Goal: Task Accomplishment & Management: Use online tool/utility

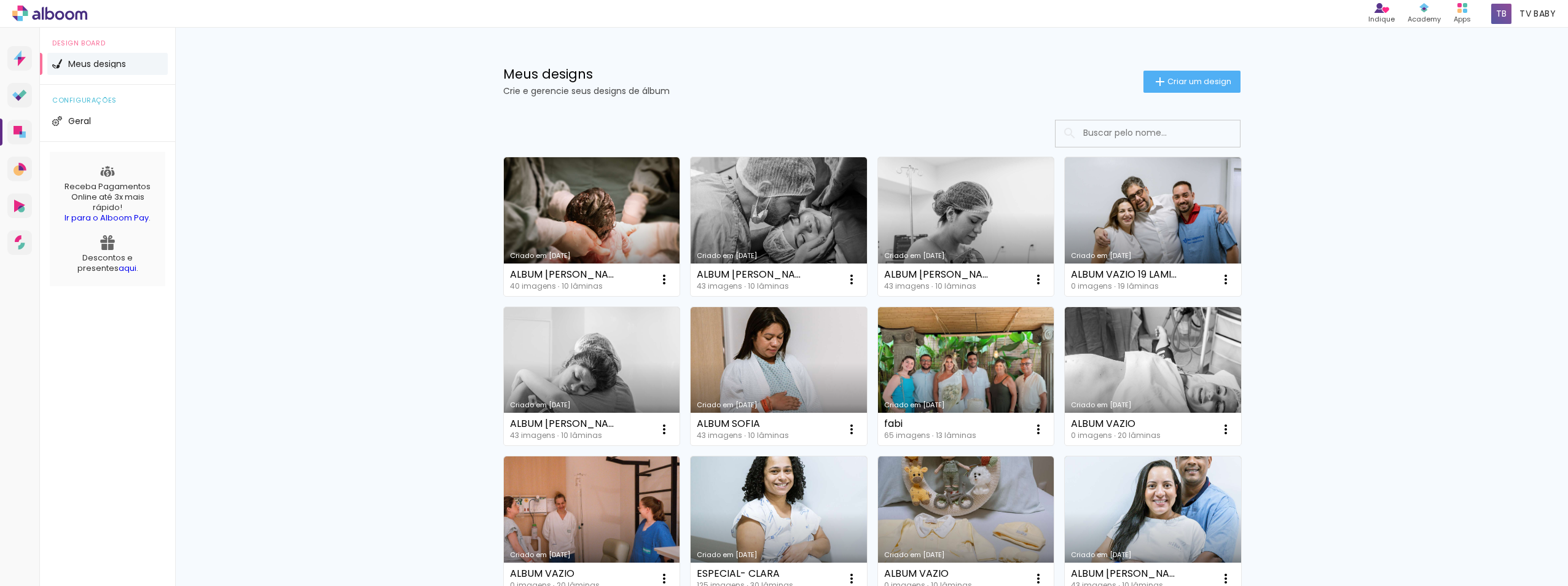
click at [584, 107] on div "Meus designs Crie e gerencie seus designs de álbum Criar um design" at bounding box center [872, 67] width 799 height 80
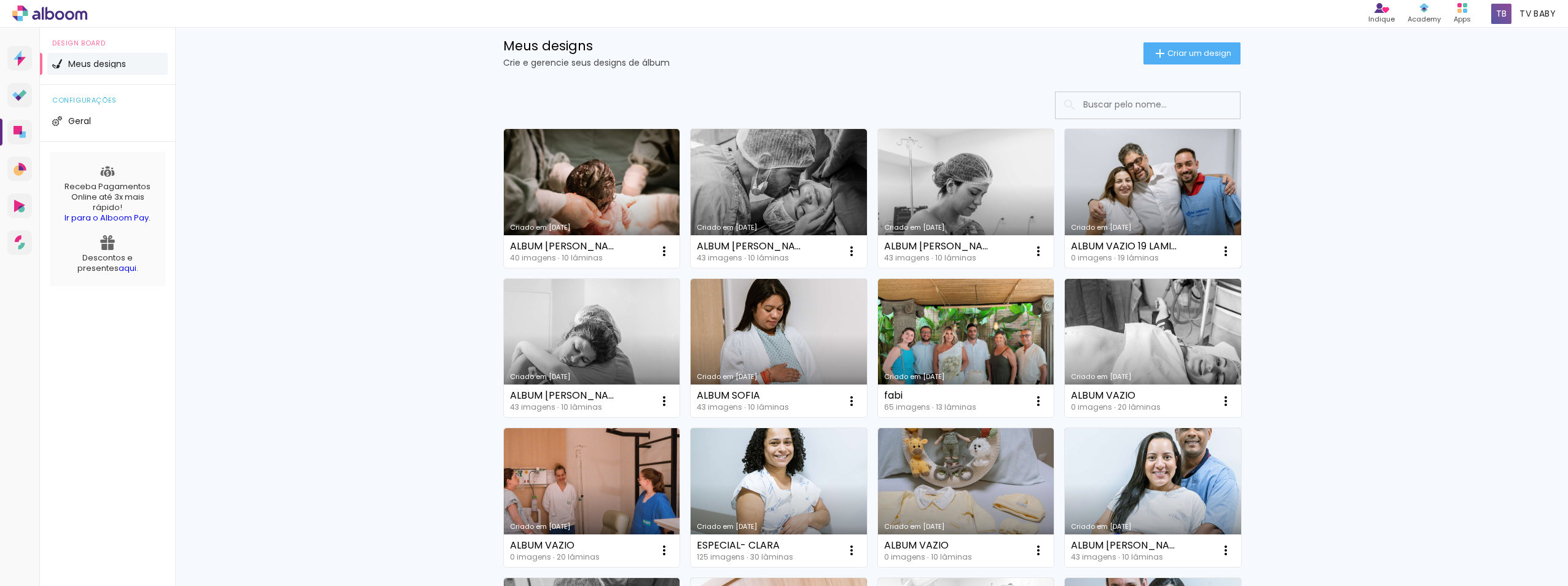
scroll to position [62, 0]
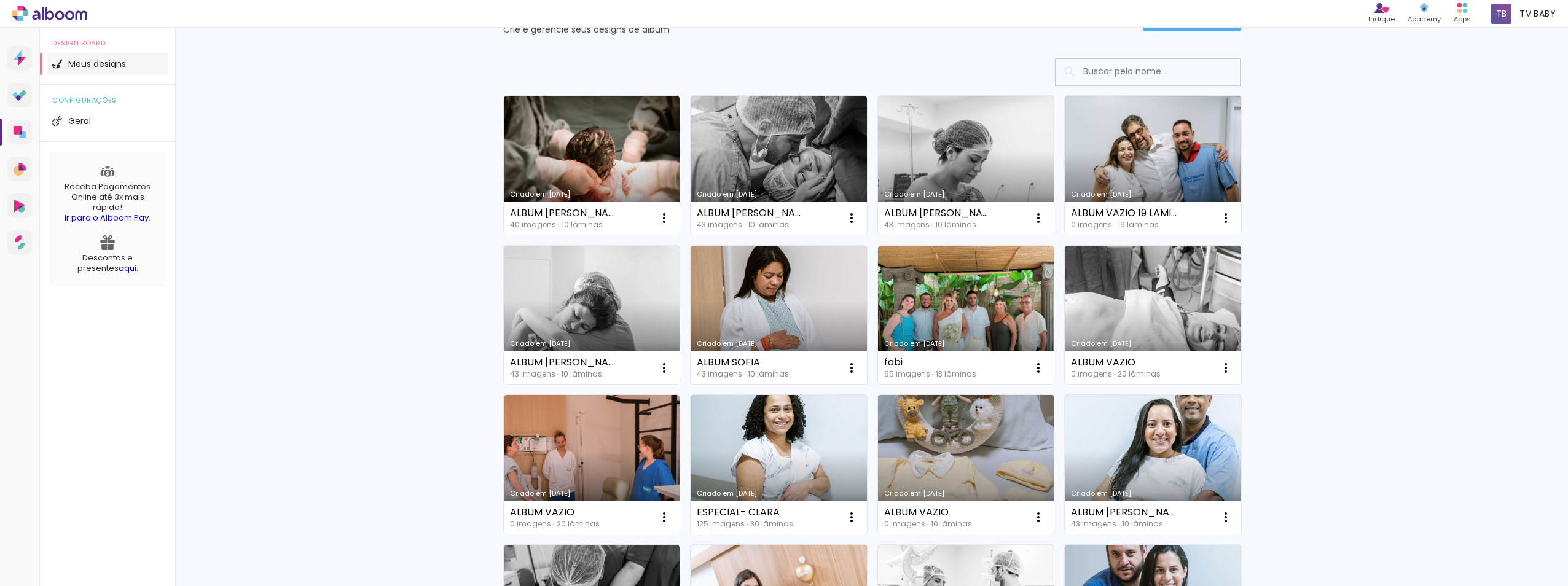
click at [1000, 458] on link "Criado em [DATE]" at bounding box center [966, 464] width 176 height 139
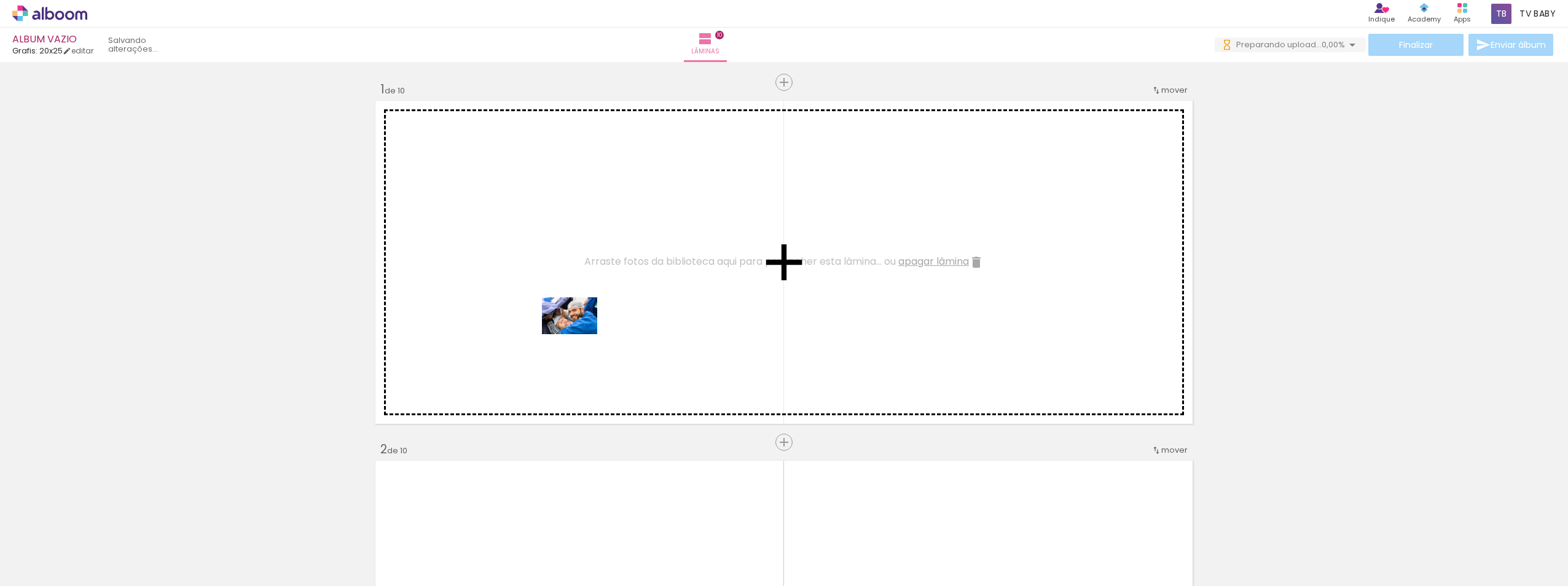
drag, startPoint x: 144, startPoint y: 560, endPoint x: 156, endPoint y: 538, distance: 25.1
click at [580, 334] on quentale-workspace at bounding box center [784, 293] width 1568 height 586
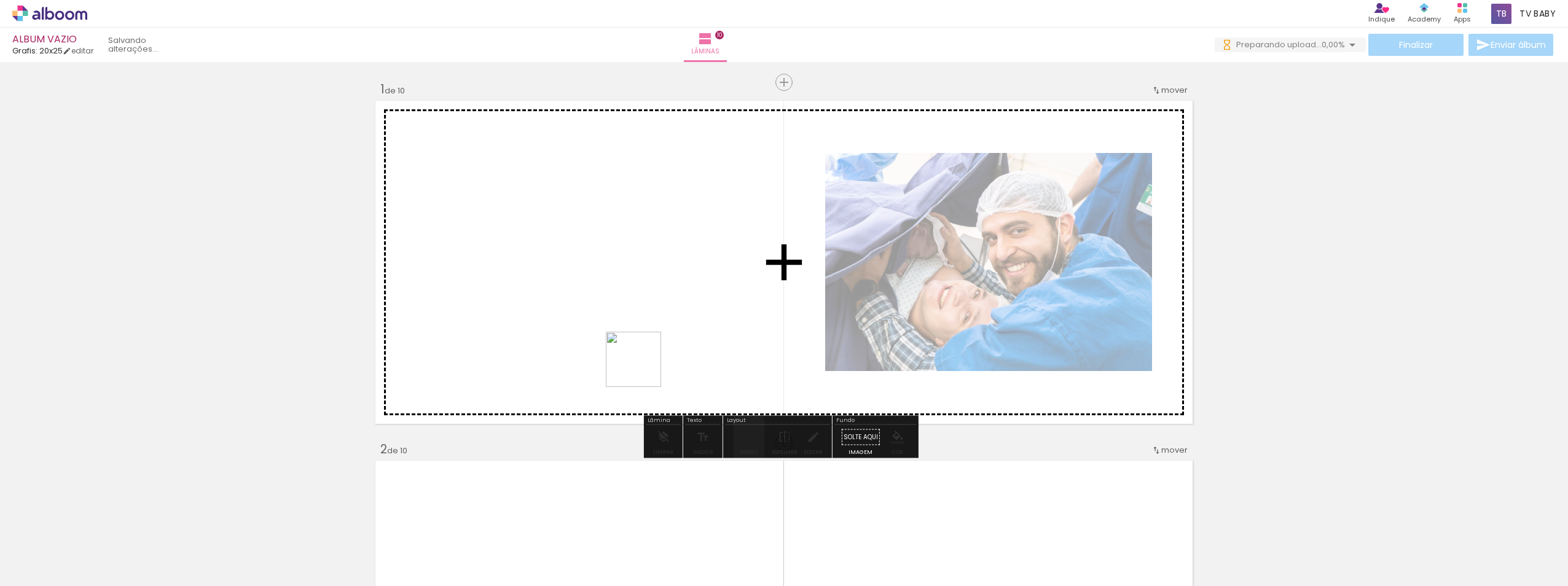
drag, startPoint x: 620, startPoint y: 390, endPoint x: 660, endPoint y: 343, distance: 61.7
click at [660, 343] on quentale-workspace at bounding box center [784, 293] width 1568 height 586
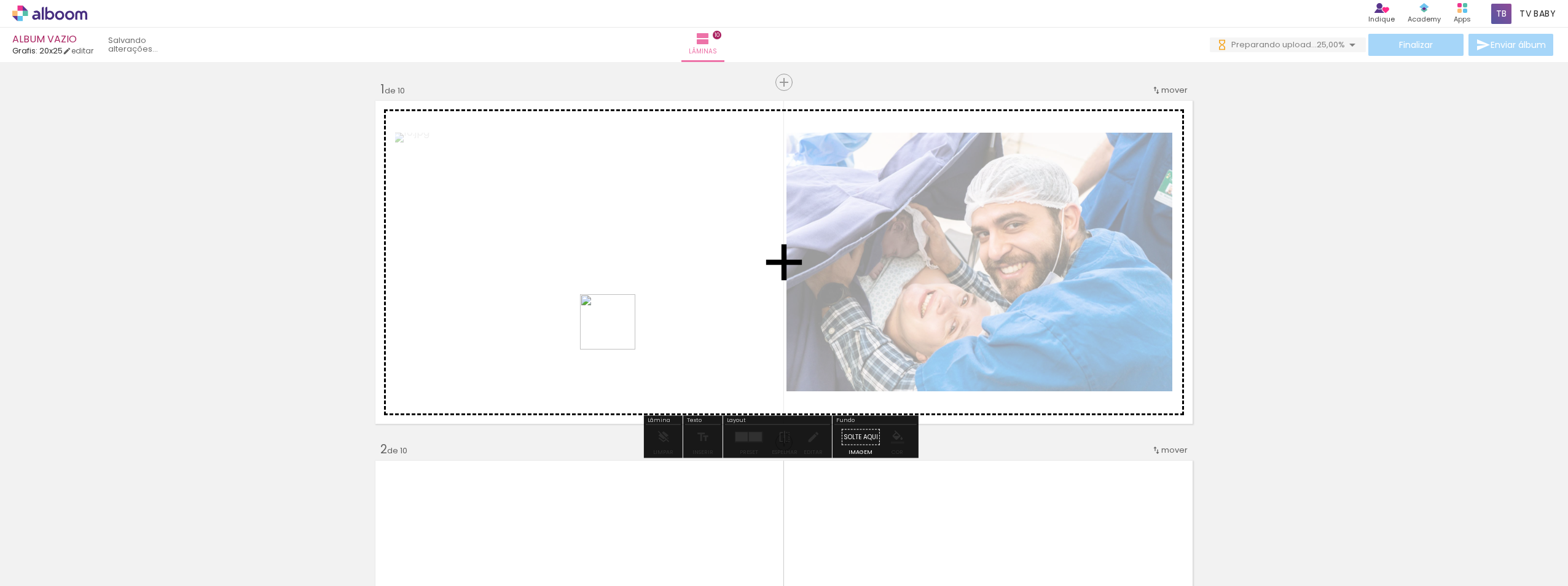
drag, startPoint x: 258, startPoint y: 562, endPoint x: 617, endPoint y: 331, distance: 426.9
click at [617, 331] on quentale-workspace at bounding box center [784, 293] width 1568 height 586
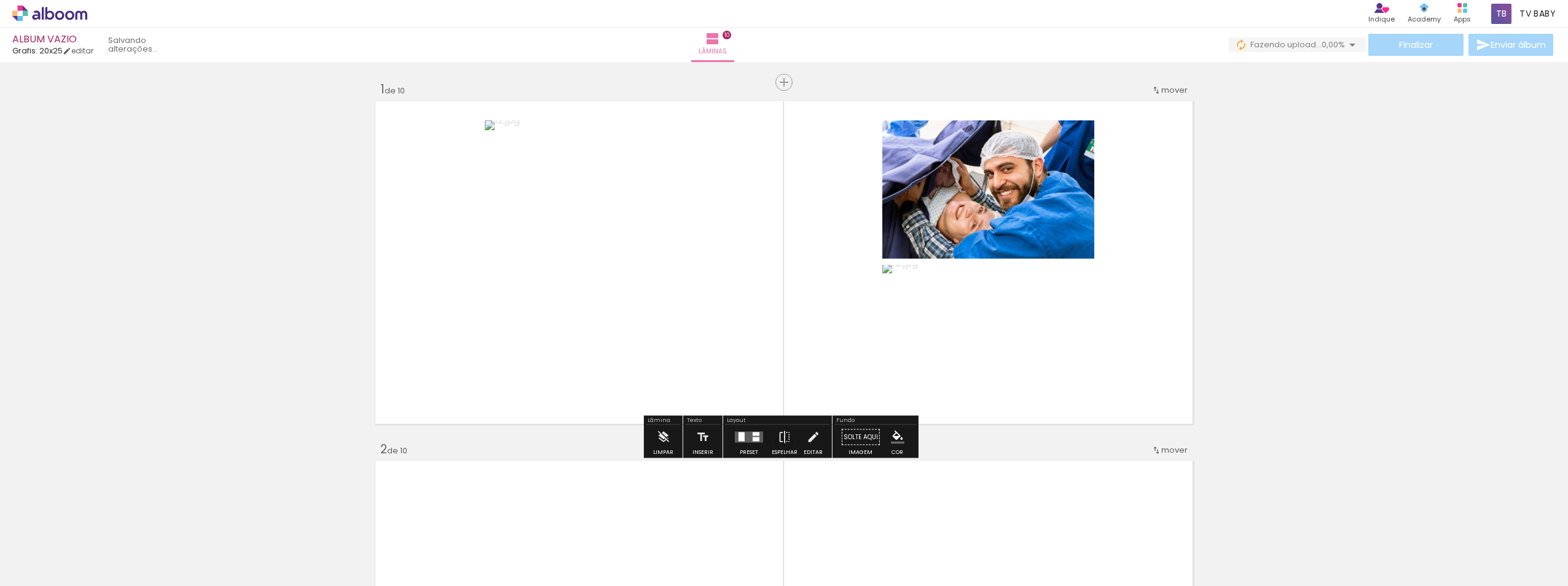
click at [745, 435] on quentale-layouter at bounding box center [749, 438] width 28 height 11
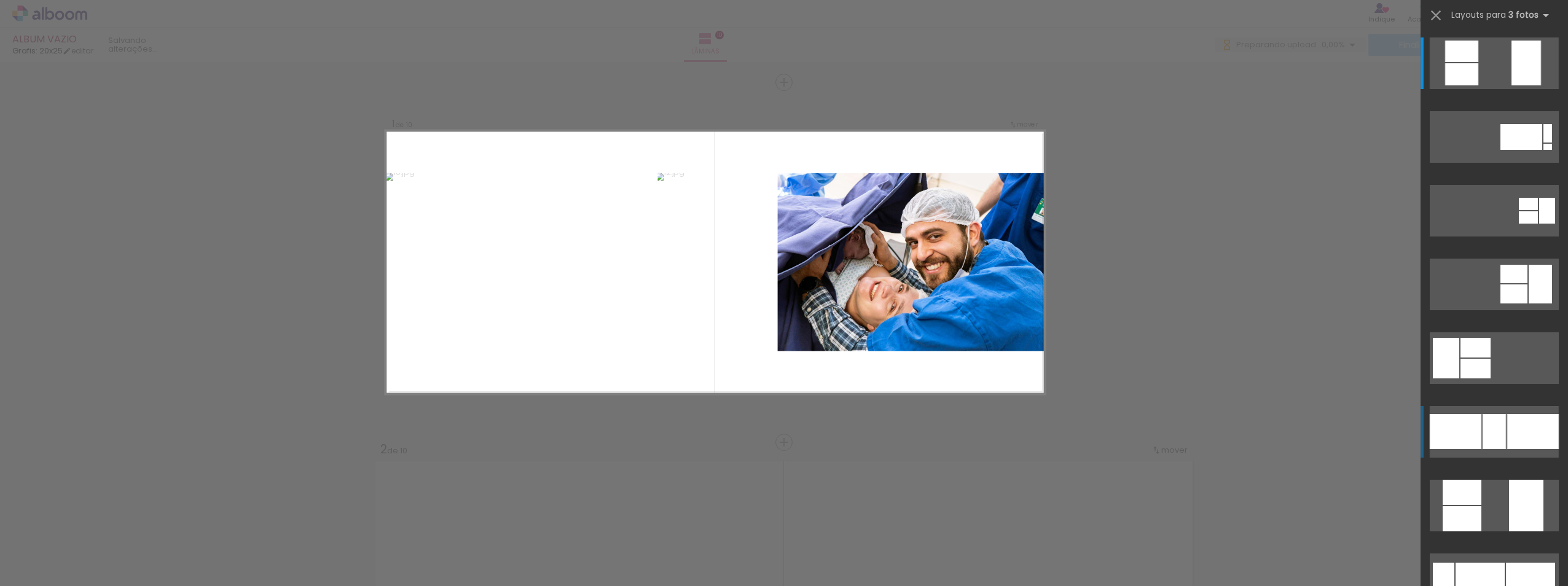
click at [1512, 85] on div at bounding box center [1526, 63] width 29 height 45
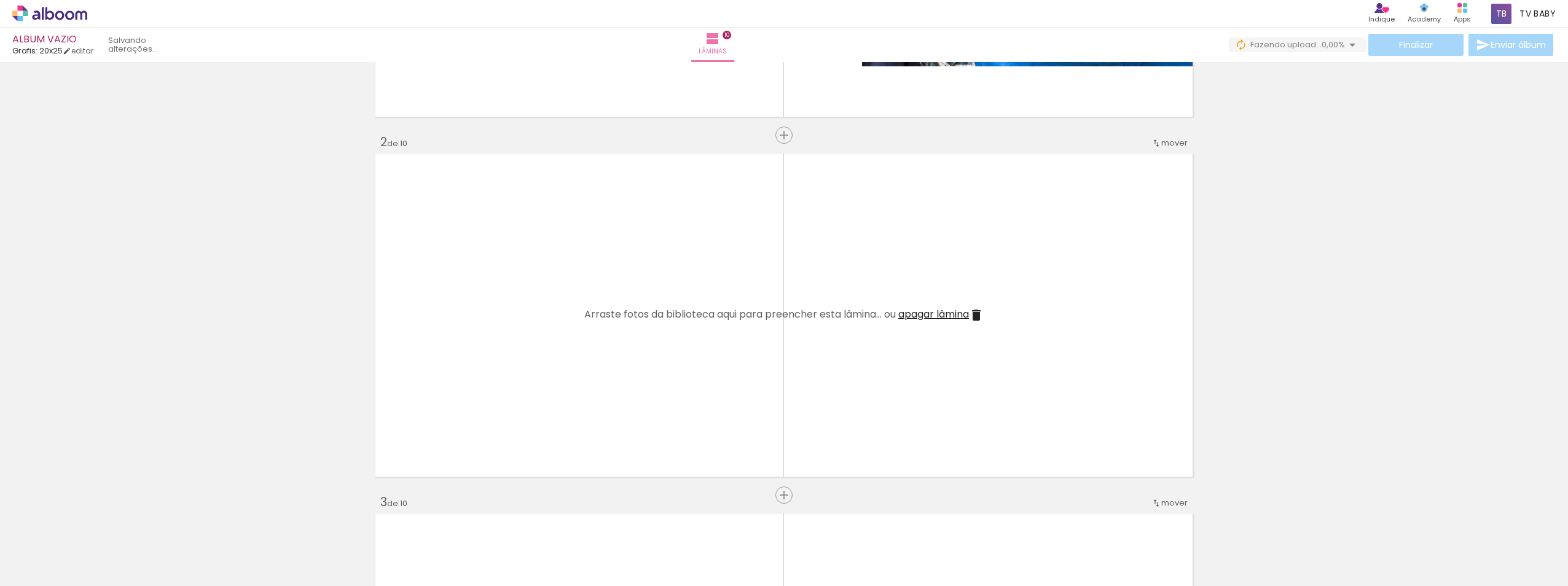
drag, startPoint x: 347, startPoint y: 549, endPoint x: 415, endPoint y: 534, distance: 69.6
click at [494, 321] on quentale-workspace at bounding box center [784, 293] width 1568 height 586
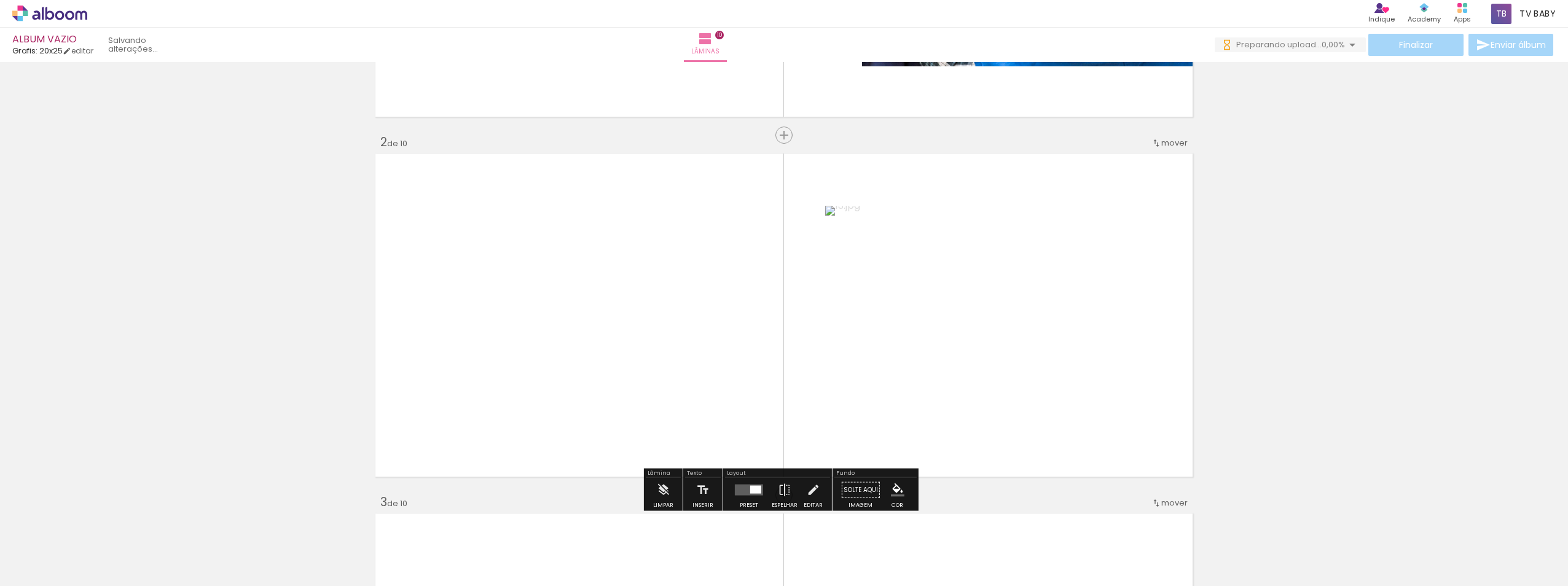
drag, startPoint x: 407, startPoint y: 544, endPoint x: 482, endPoint y: 533, distance: 75.8
click at [589, 345] on quentale-workspace at bounding box center [784, 293] width 1568 height 586
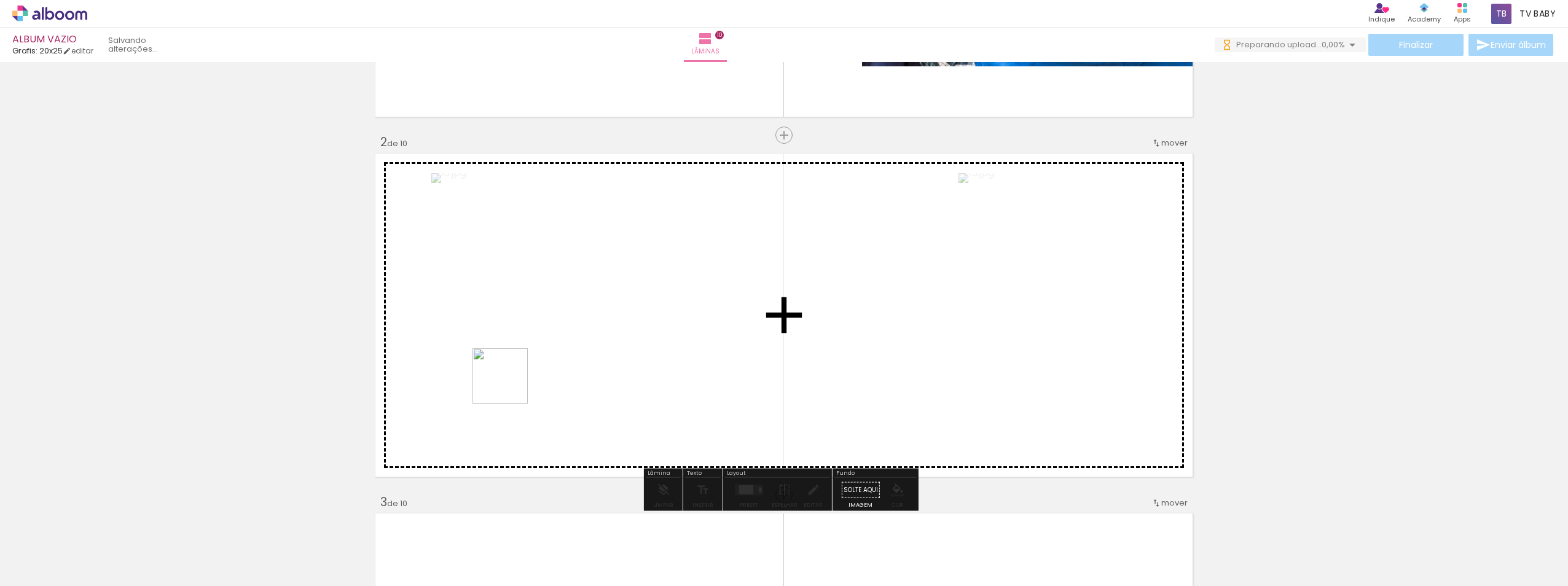
drag, startPoint x: 472, startPoint y: 545, endPoint x: 546, endPoint y: 529, distance: 75.7
click at [511, 328] on quentale-workspace at bounding box center [784, 293] width 1568 height 586
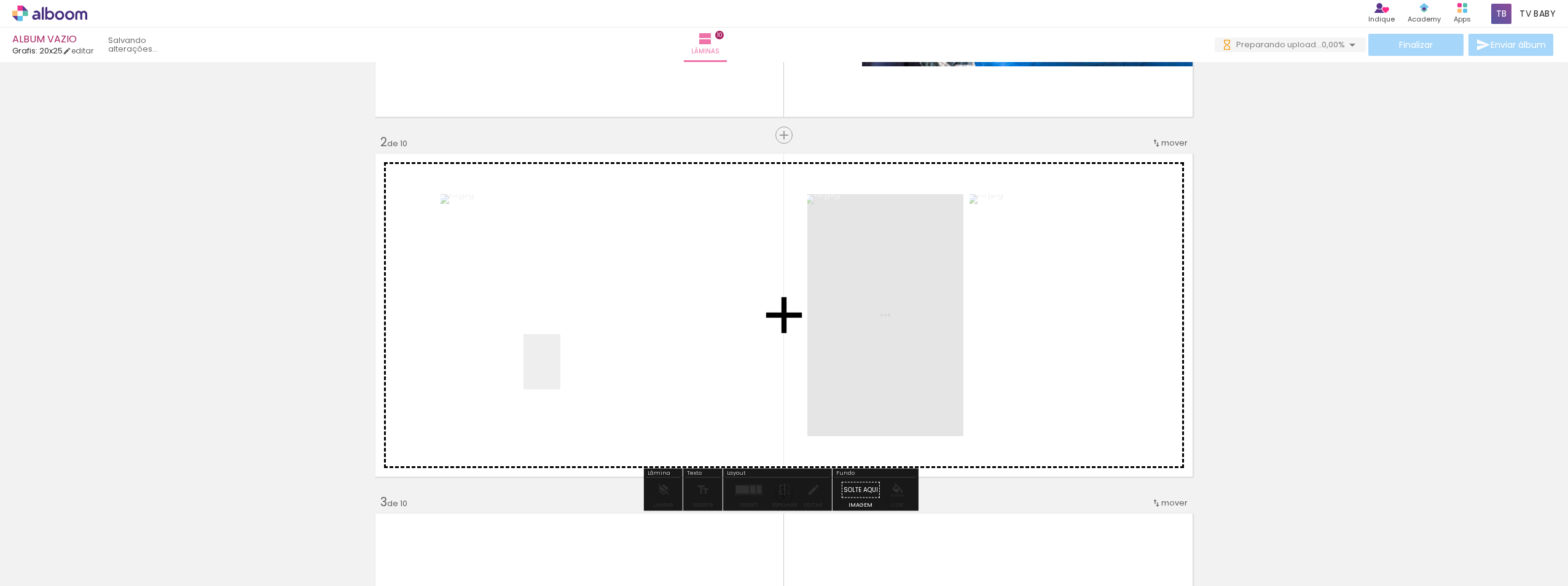
drag, startPoint x: 546, startPoint y: 529, endPoint x: 562, endPoint y: 367, distance: 162.8
click at [562, 367] on quentale-workspace at bounding box center [784, 293] width 1568 height 586
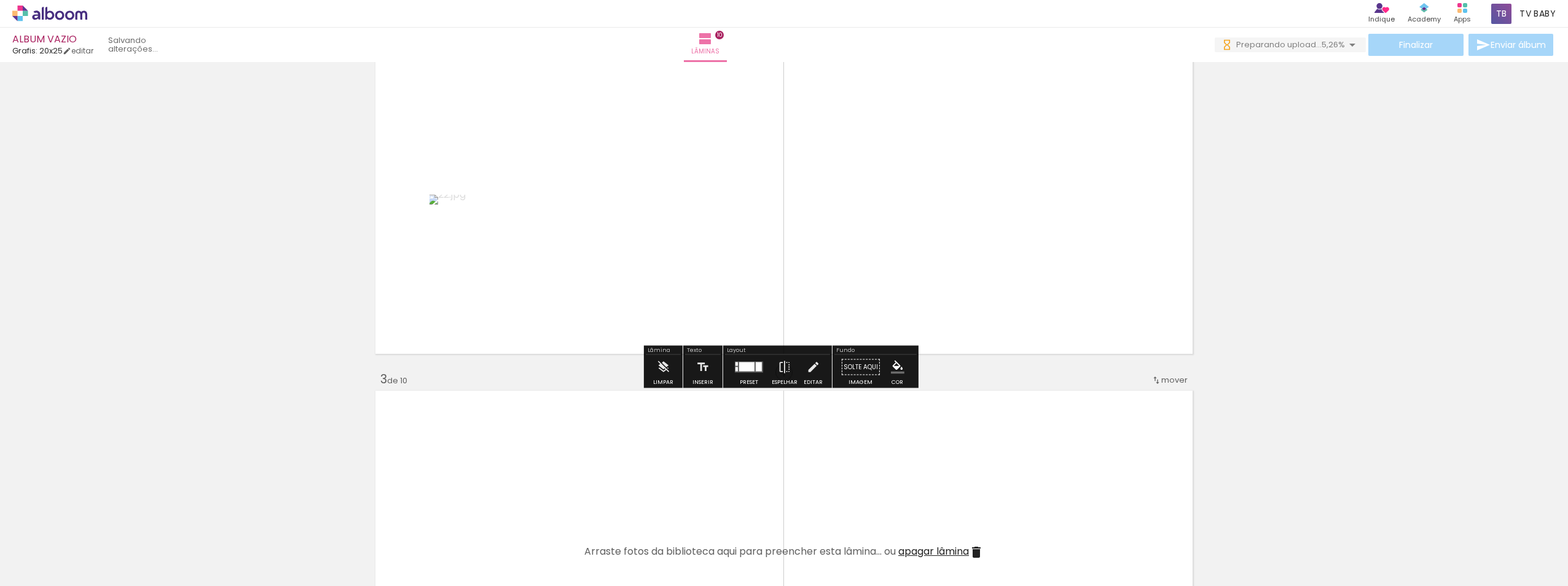
click at [756, 371] on div at bounding box center [759, 368] width 7 height 9
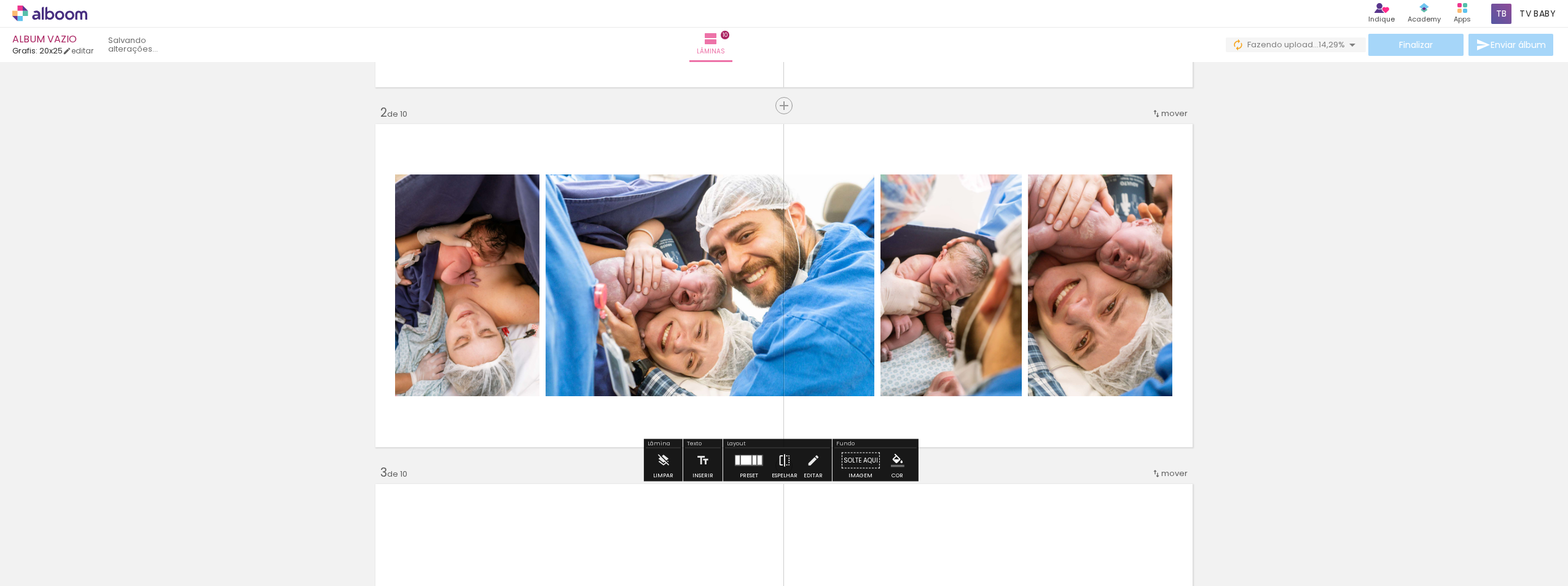
click at [778, 466] on iron-icon at bounding box center [785, 460] width 13 height 24
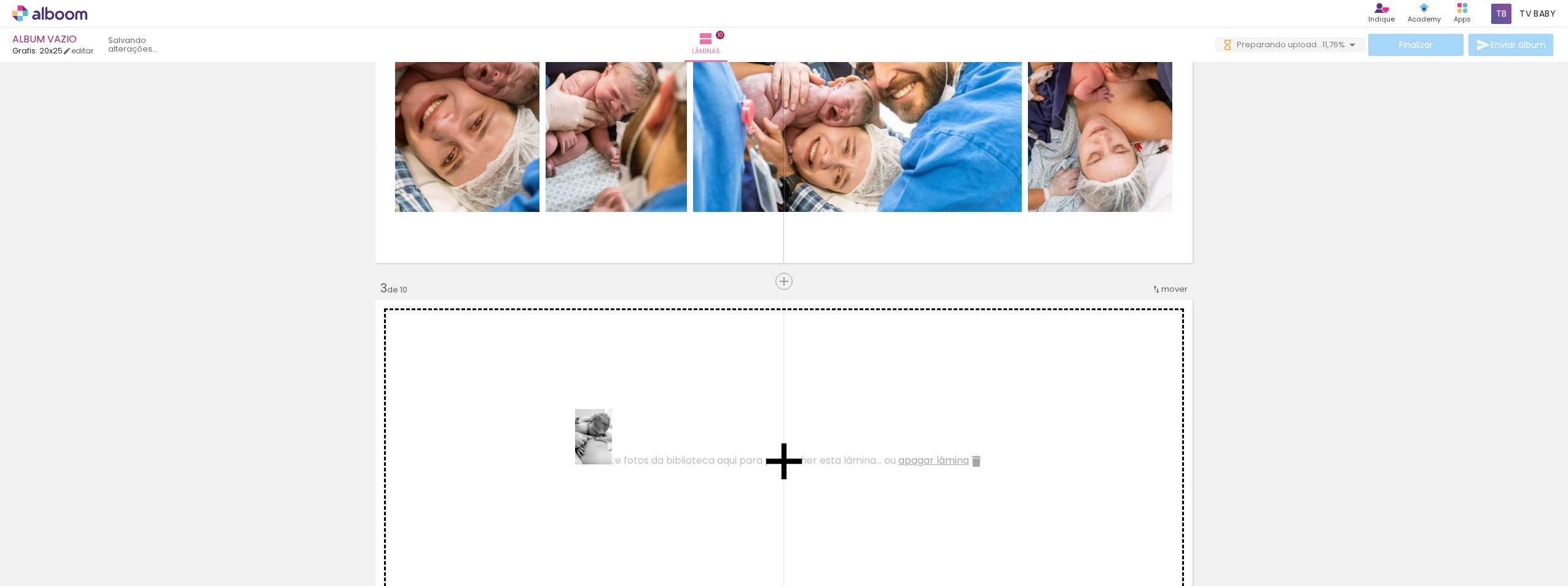
drag, startPoint x: 609, startPoint y: 534, endPoint x: 612, endPoint y: 446, distance: 88.1
click at [612, 446] on quentale-workspace at bounding box center [784, 293] width 1568 height 586
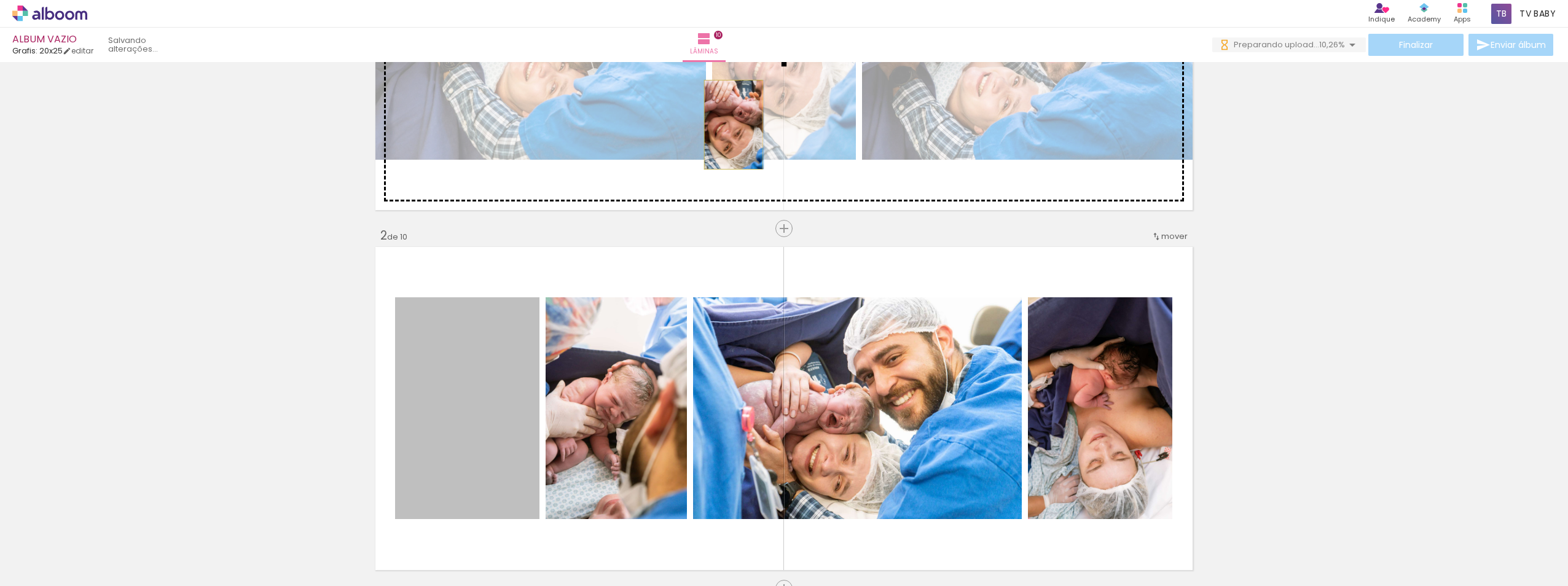
drag, startPoint x: 496, startPoint y: 398, endPoint x: 729, endPoint y: 125, distance: 358.9
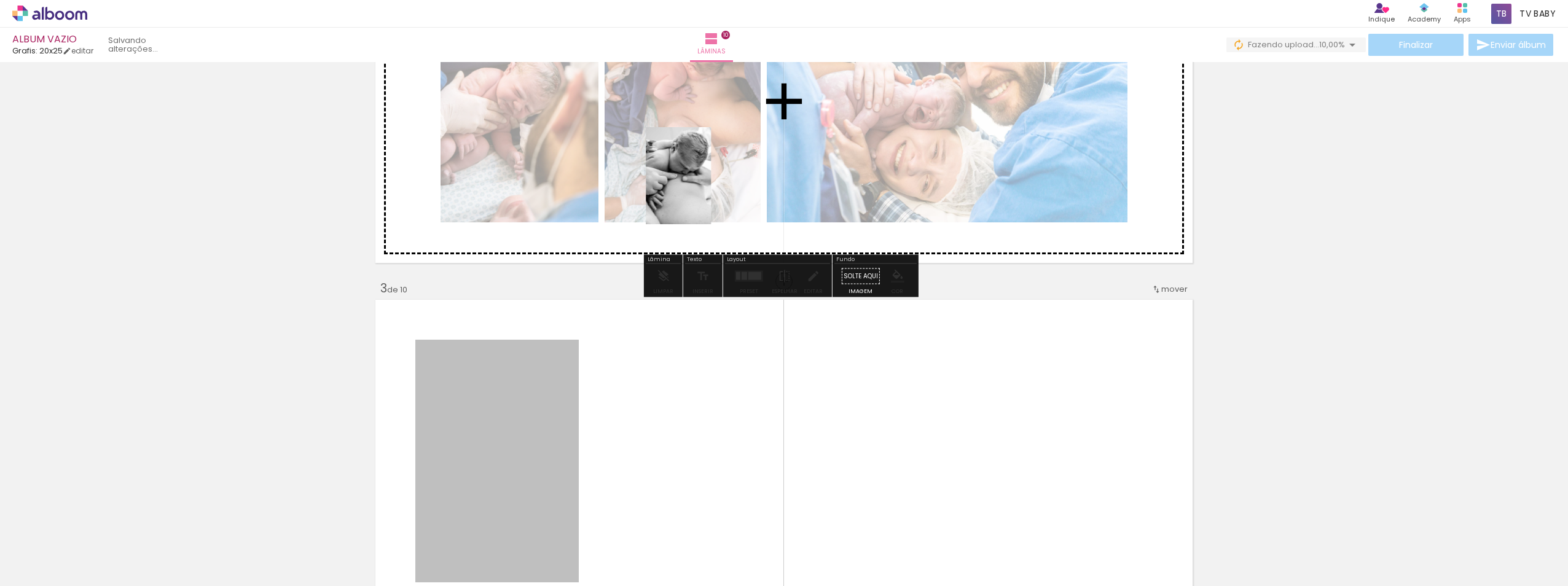
drag, startPoint x: 534, startPoint y: 416, endPoint x: 674, endPoint y: 175, distance: 278.7
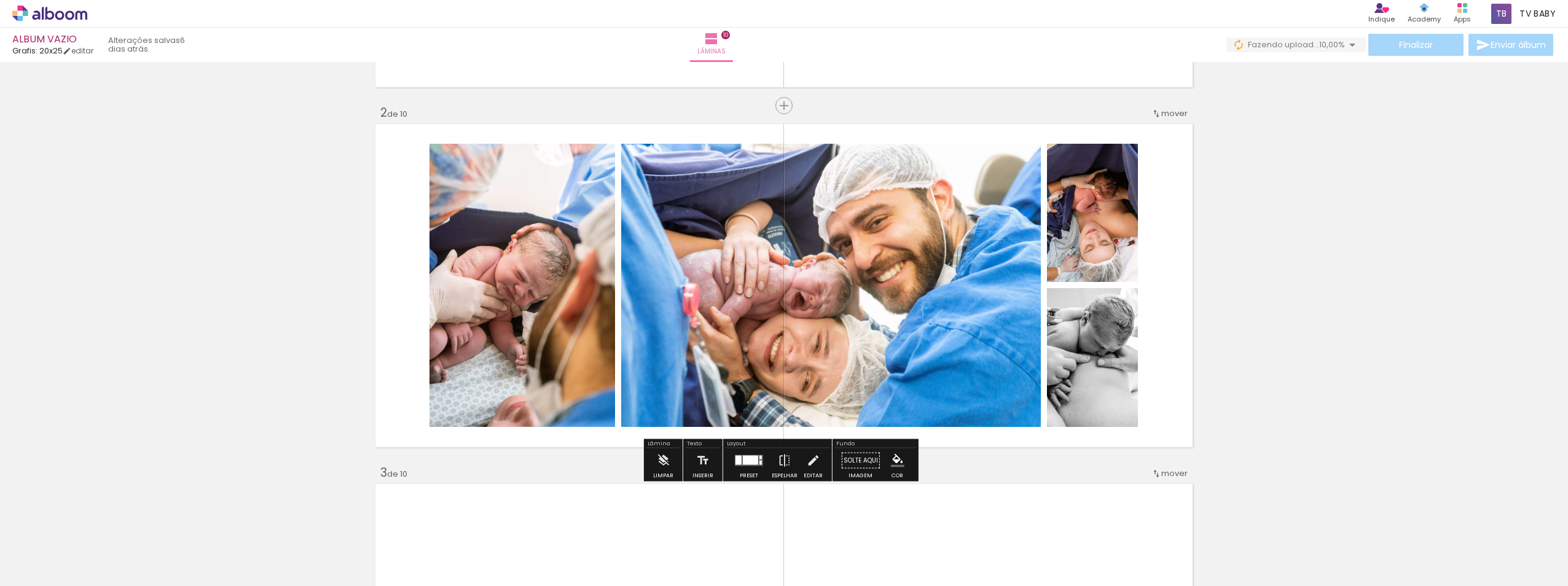
click at [746, 467] on div at bounding box center [748, 460] width 33 height 24
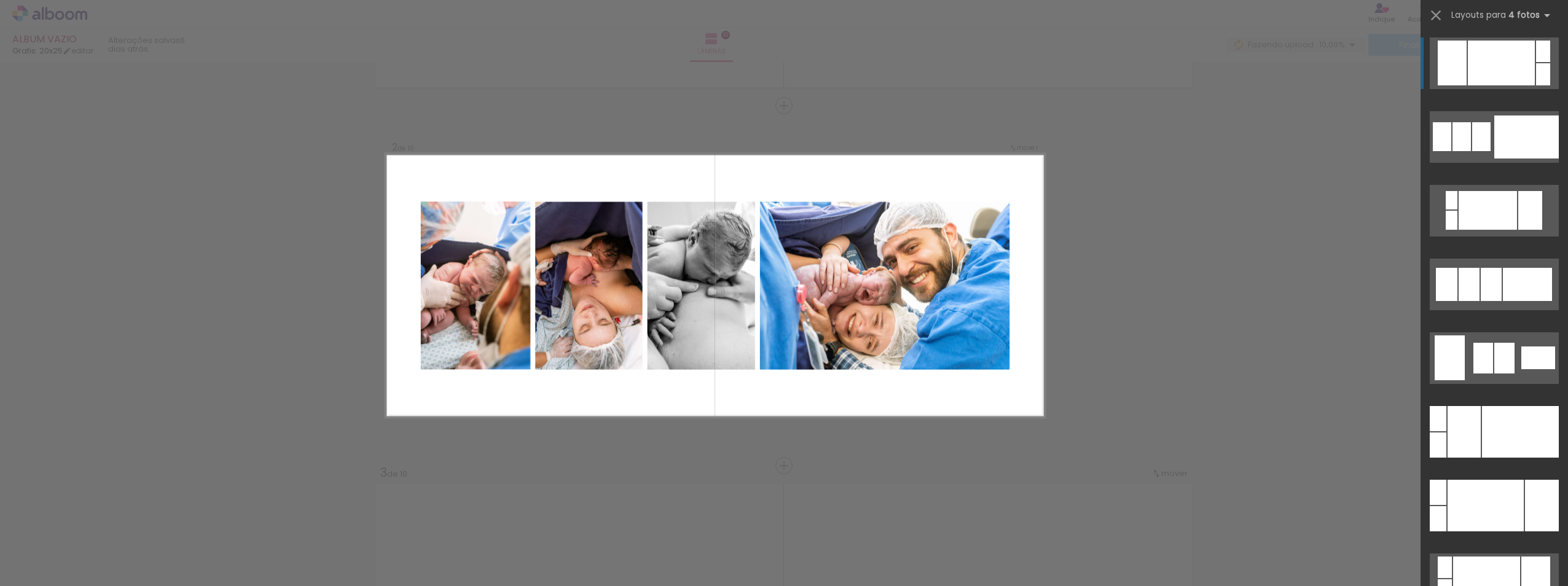
drag, startPoint x: 1469, startPoint y: 293, endPoint x: 1373, endPoint y: 314, distance: 98.3
click at [1470, 151] on div at bounding box center [1462, 136] width 19 height 29
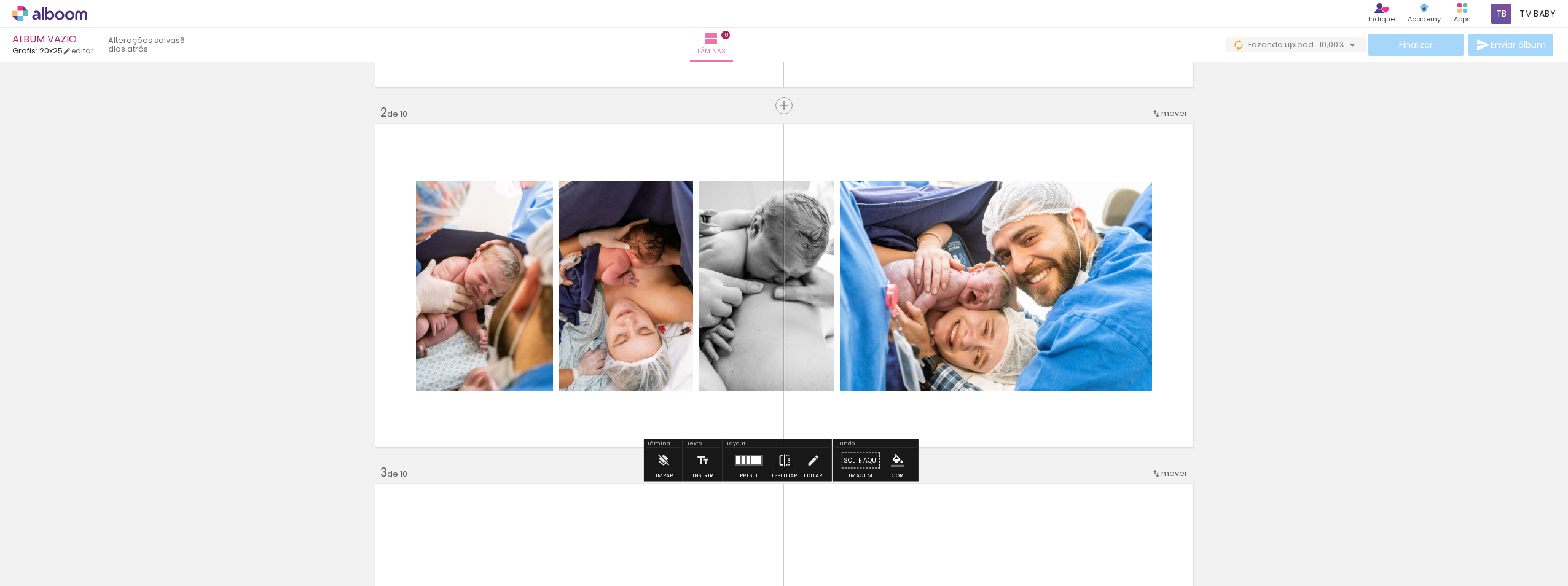
click at [784, 469] on iron-icon at bounding box center [785, 460] width 13 height 24
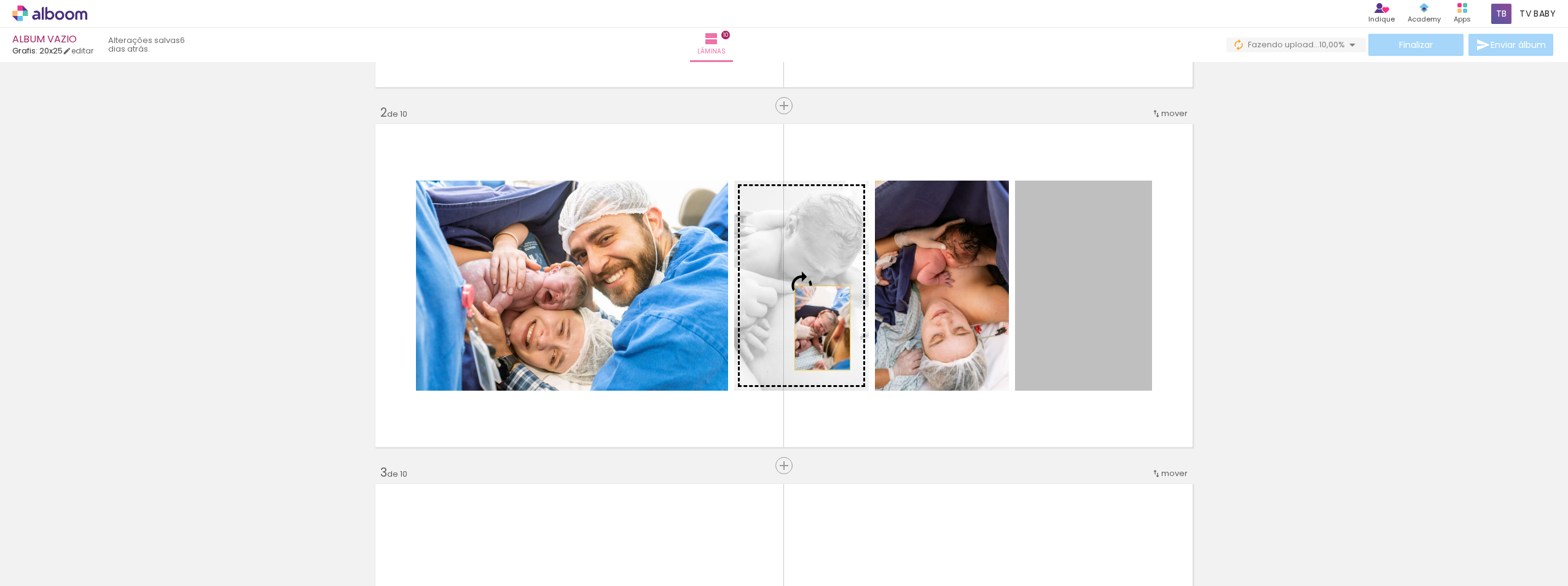
drag, startPoint x: 1052, startPoint y: 325, endPoint x: 810, endPoint y: 328, distance: 242.0
click at [0, 0] on slot at bounding box center [0, 0] width 0 height 0
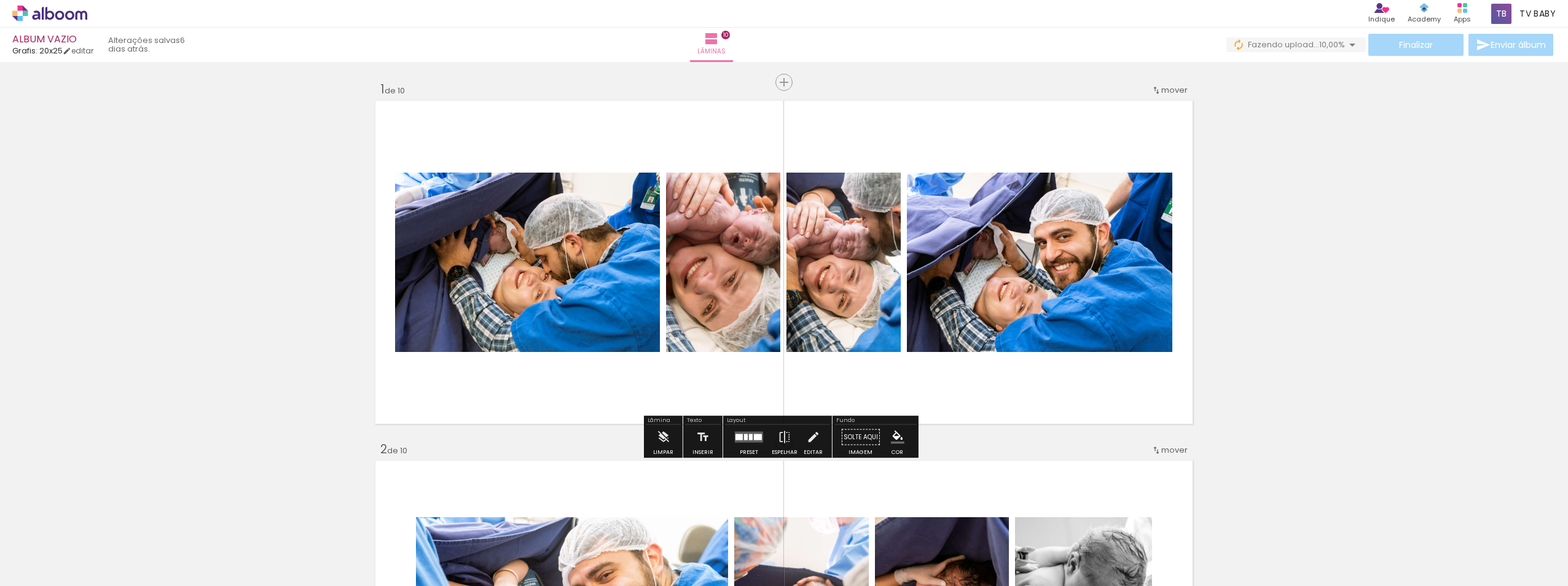
click at [745, 436] on div at bounding box center [746, 437] width 4 height 7
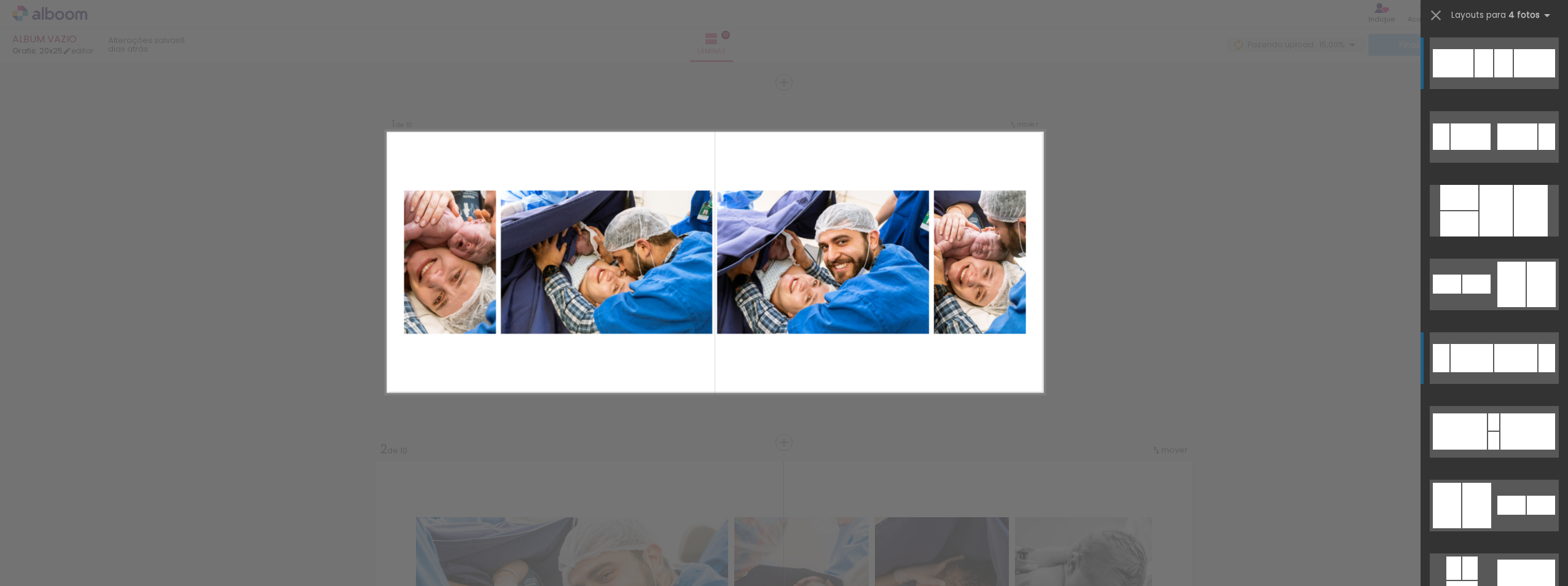
click at [1501, 150] on div at bounding box center [1517, 137] width 40 height 26
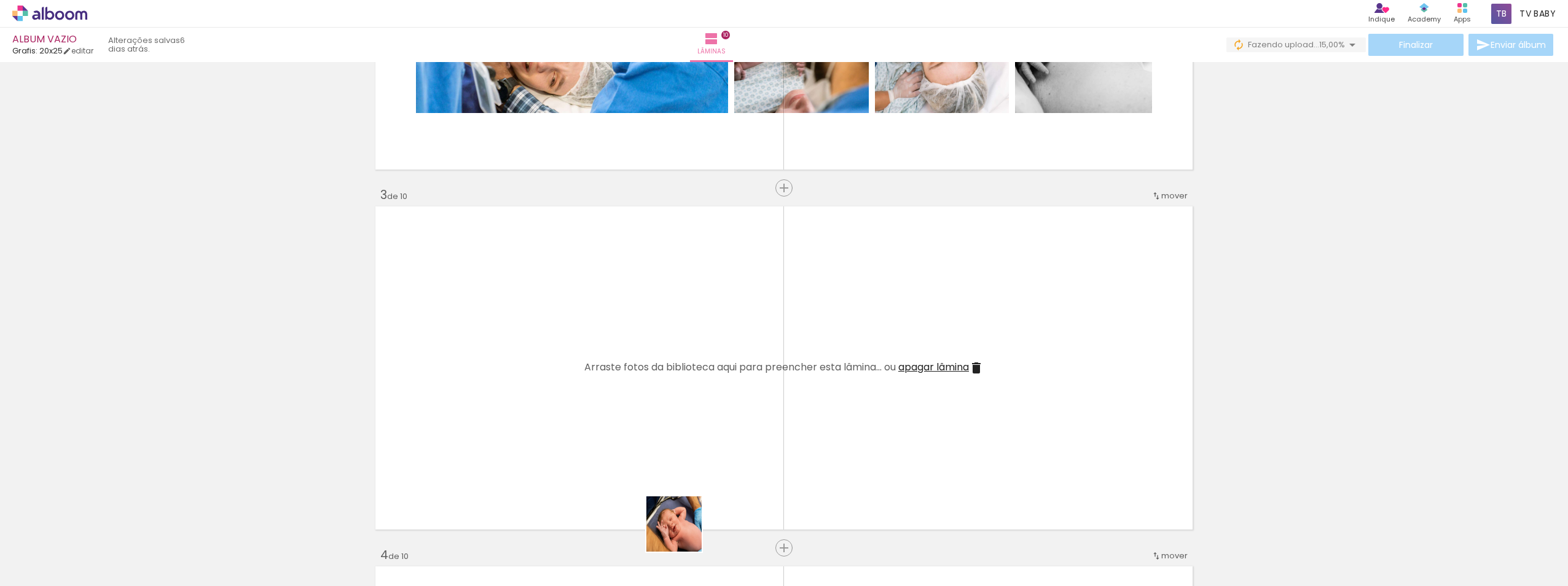
drag, startPoint x: 693, startPoint y: 539, endPoint x: 743, endPoint y: 533, distance: 50.4
click at [678, 420] on quentale-workspace at bounding box center [784, 293] width 1568 height 586
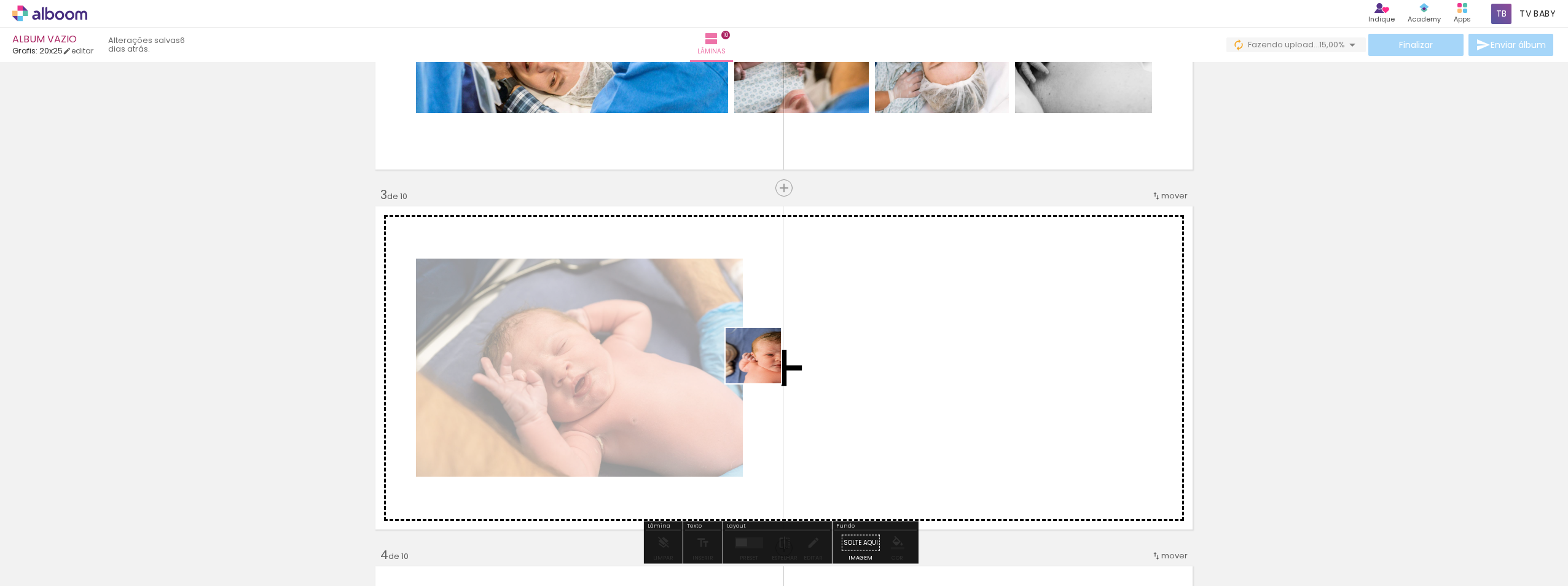
drag, startPoint x: 747, startPoint y: 545, endPoint x: 762, endPoint y: 365, distance: 180.6
click at [762, 365] on quentale-workspace at bounding box center [784, 293] width 1568 height 586
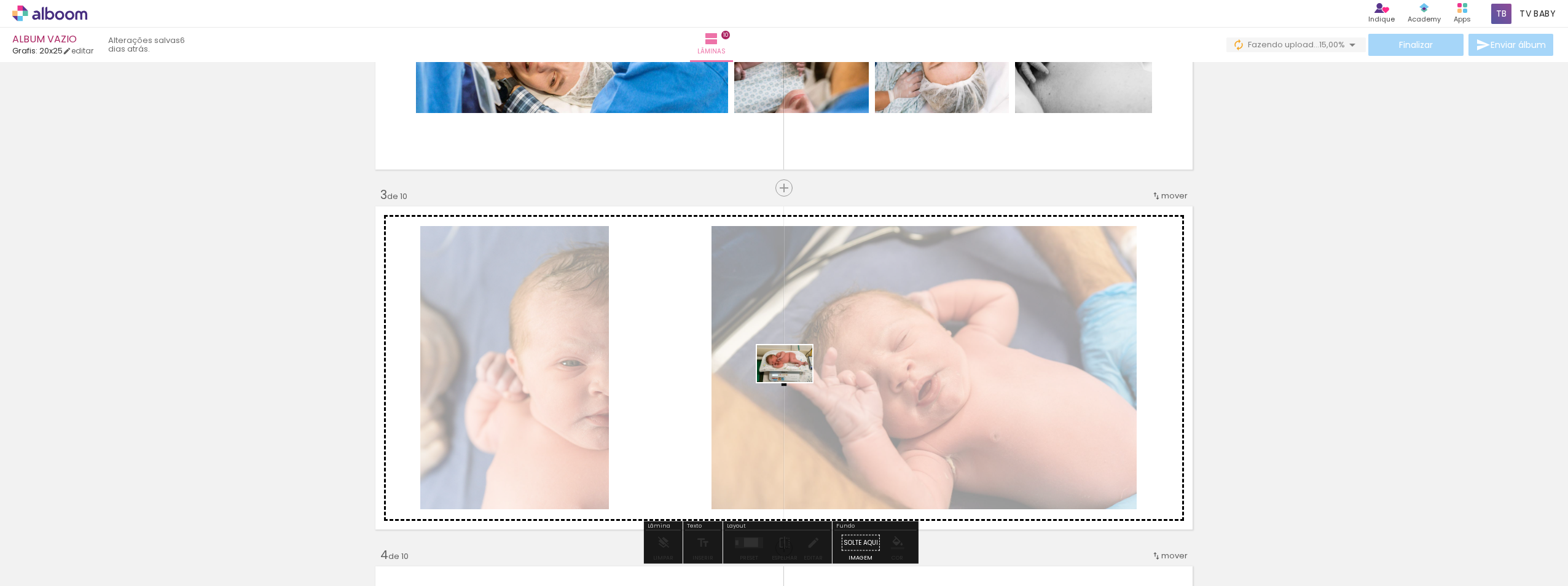
drag, startPoint x: 806, startPoint y: 537, endPoint x: 794, endPoint y: 383, distance: 154.5
click at [794, 383] on quentale-workspace at bounding box center [784, 293] width 1568 height 586
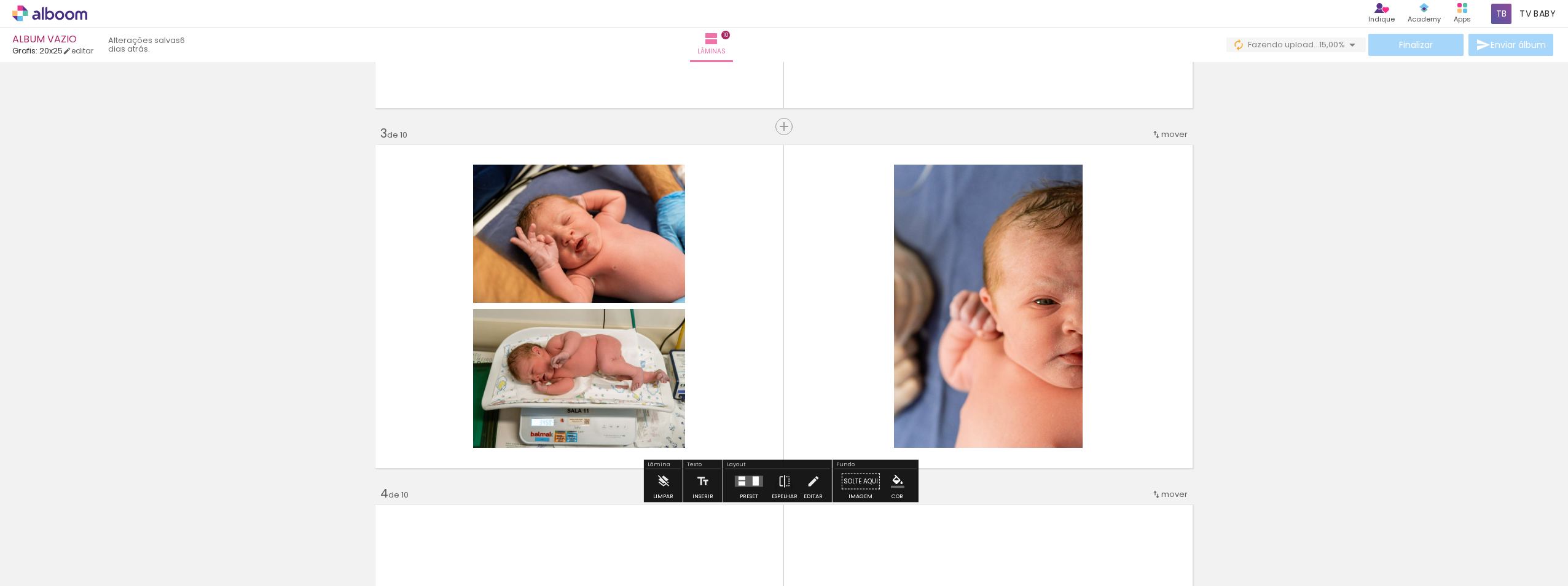
click at [739, 482] on div at bounding box center [742, 484] width 7 height 5
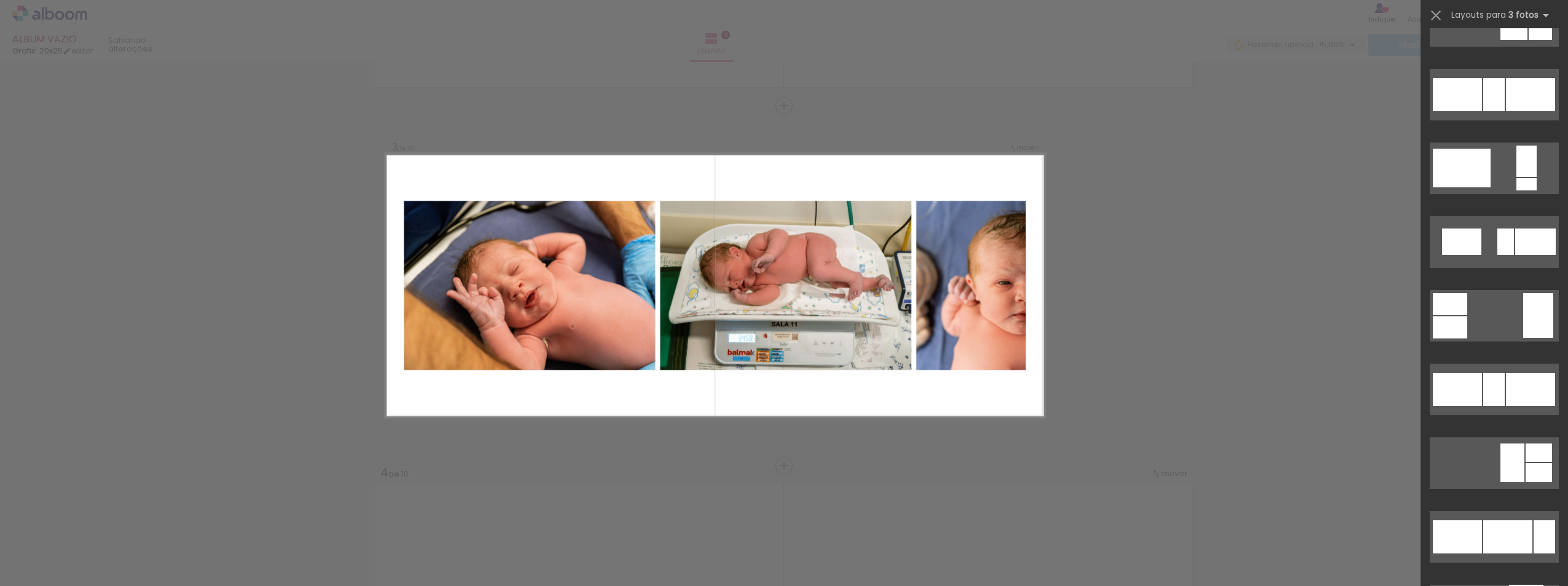
scroll to position [1044, 0]
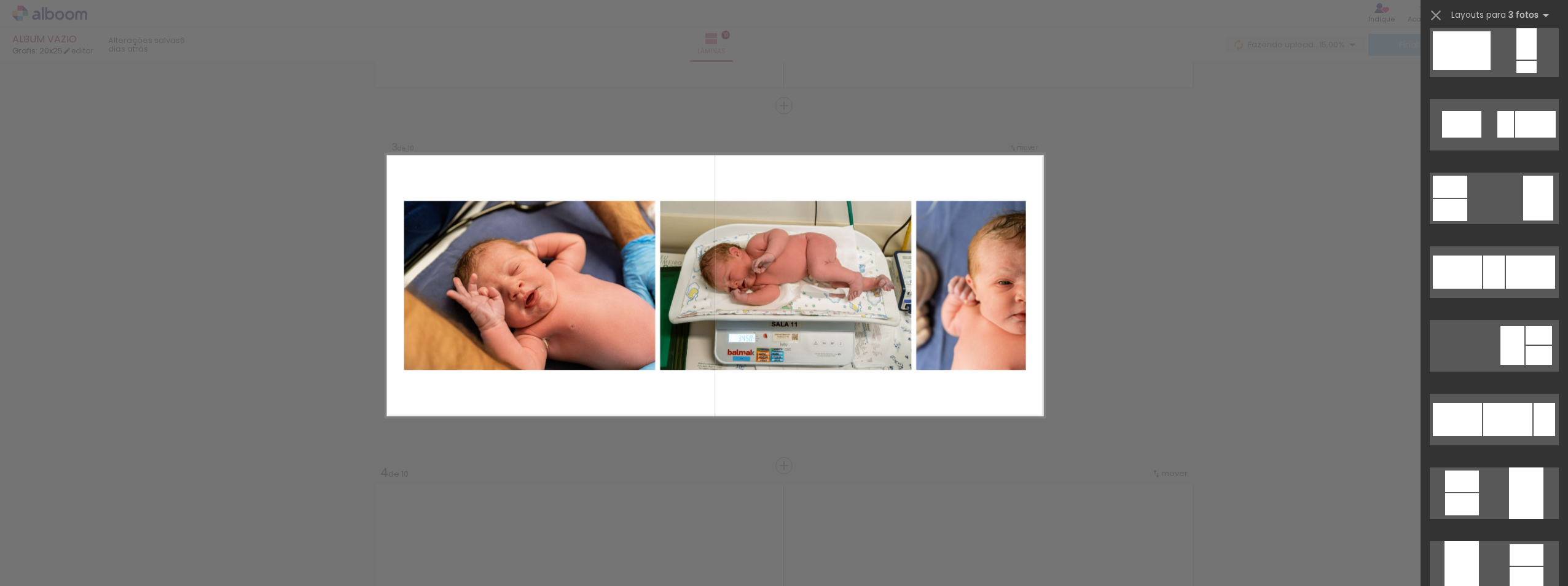
click at [1505, 289] on div at bounding box center [1494, 272] width 22 height 33
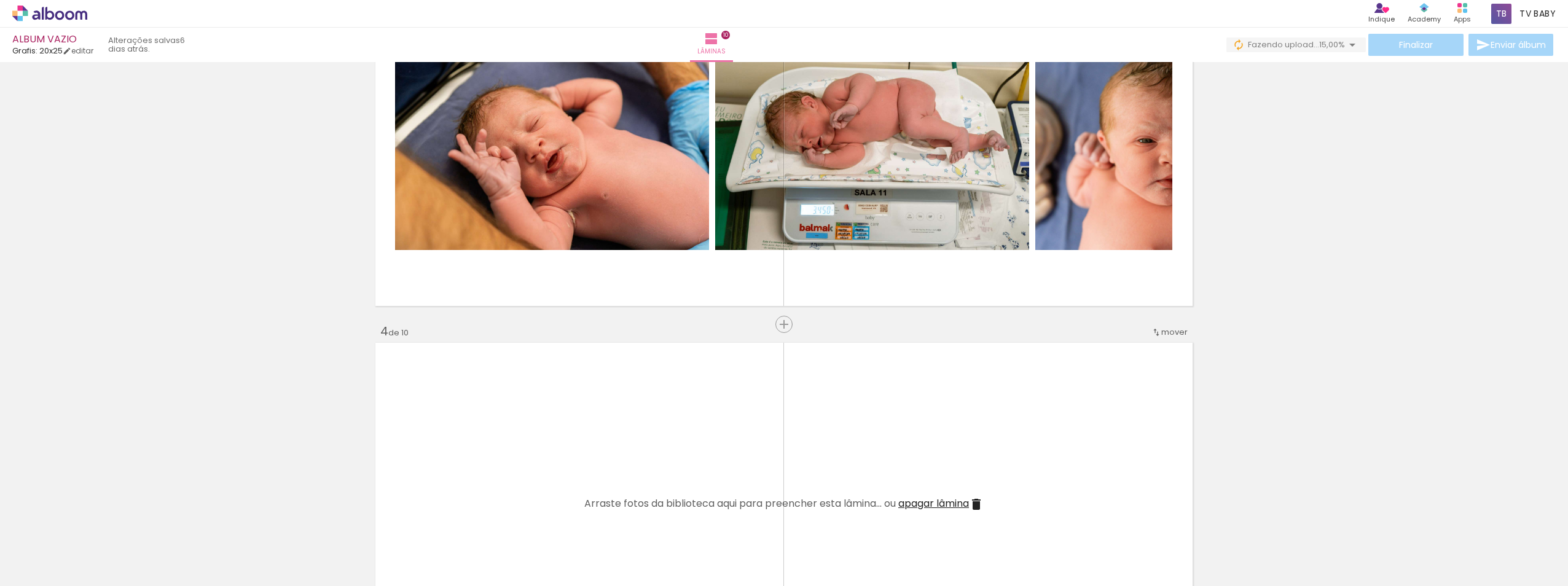
scroll to position [881, 0]
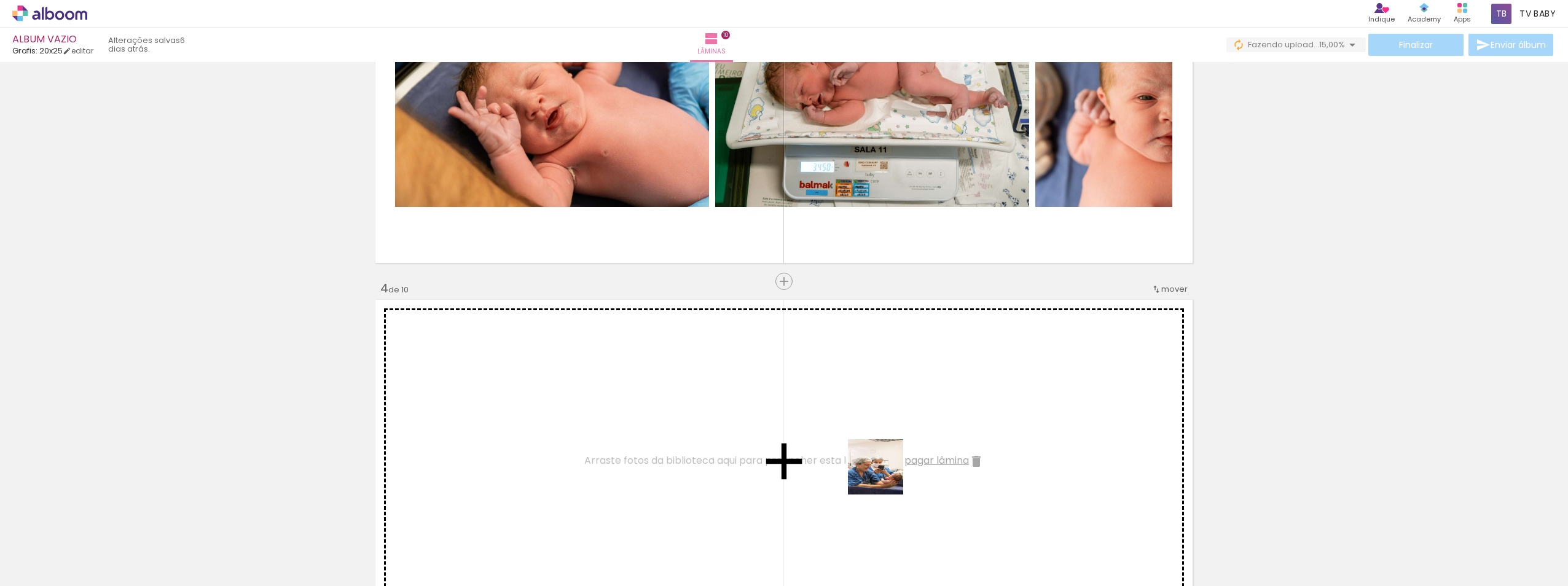
drag, startPoint x: 883, startPoint y: 548, endPoint x: 885, endPoint y: 446, distance: 102.0
click at [885, 446] on quentale-workspace at bounding box center [784, 293] width 1568 height 586
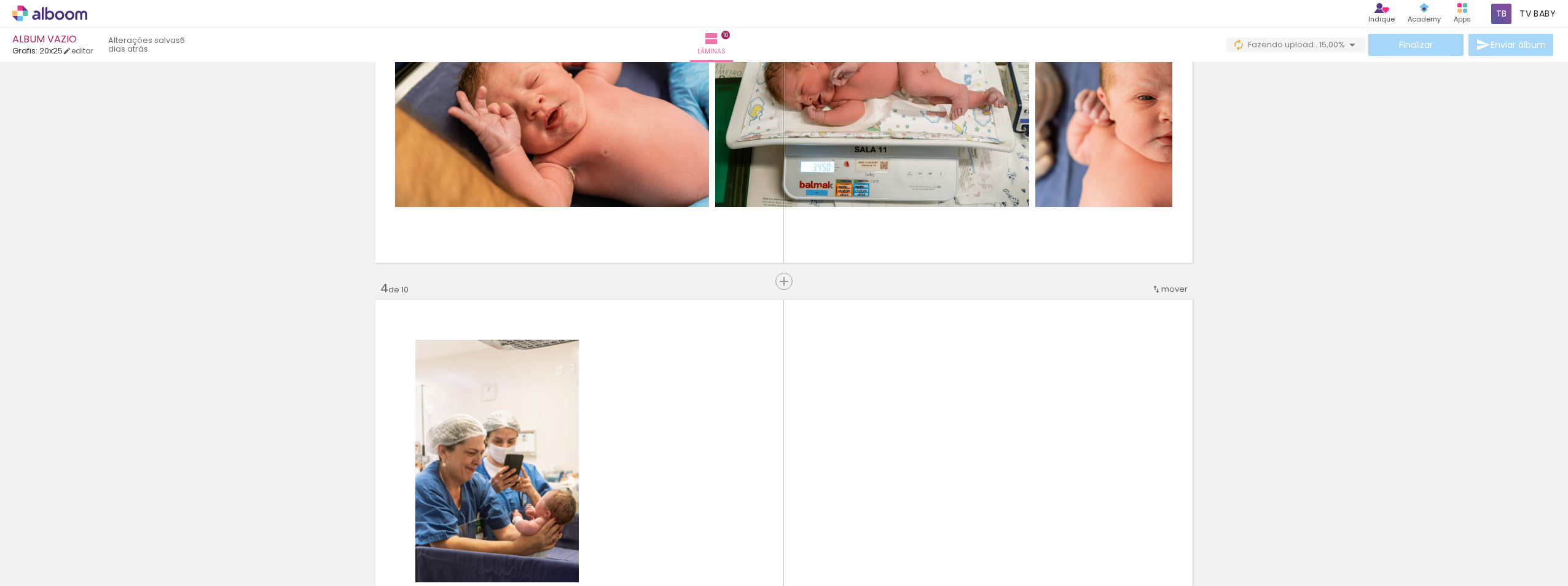
drag, startPoint x: 957, startPoint y: 548, endPoint x: 1035, endPoint y: 547, distance: 78.0
click at [958, 414] on quentale-workspace at bounding box center [784, 293] width 1568 height 586
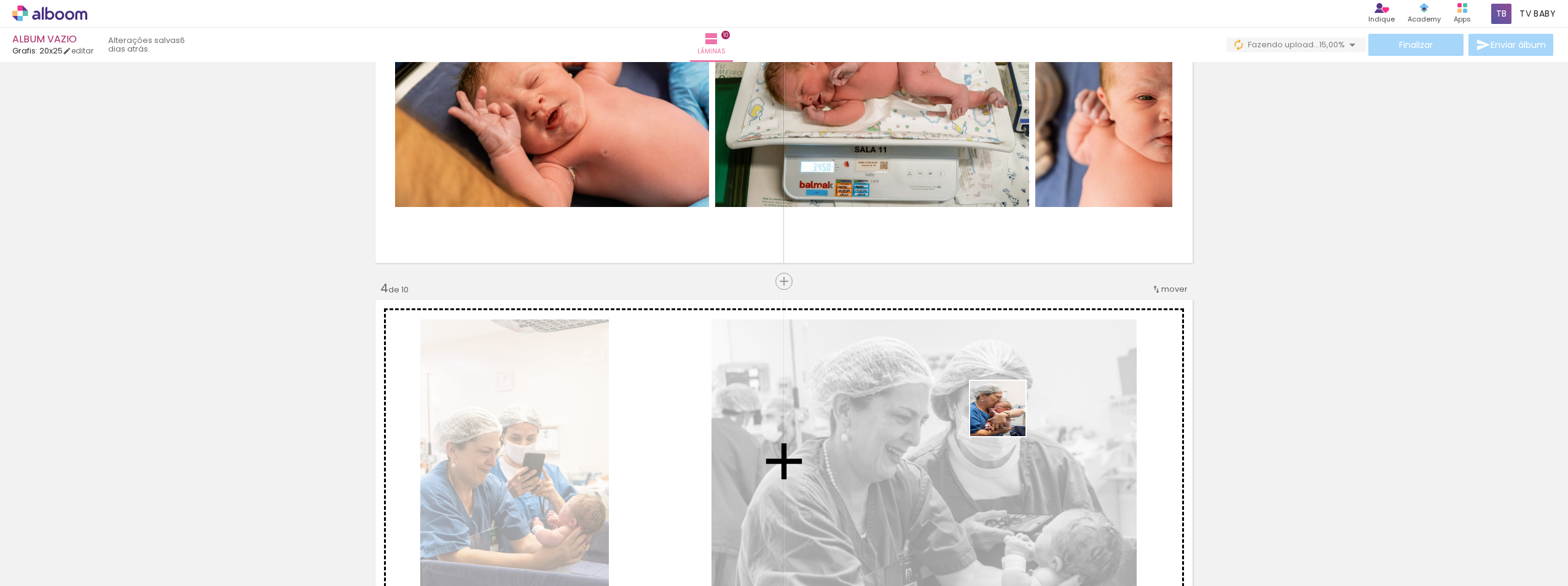
drag, startPoint x: 1032, startPoint y: 550, endPoint x: 1107, endPoint y: 514, distance: 83.2
click at [1007, 405] on quentale-workspace at bounding box center [784, 293] width 1568 height 586
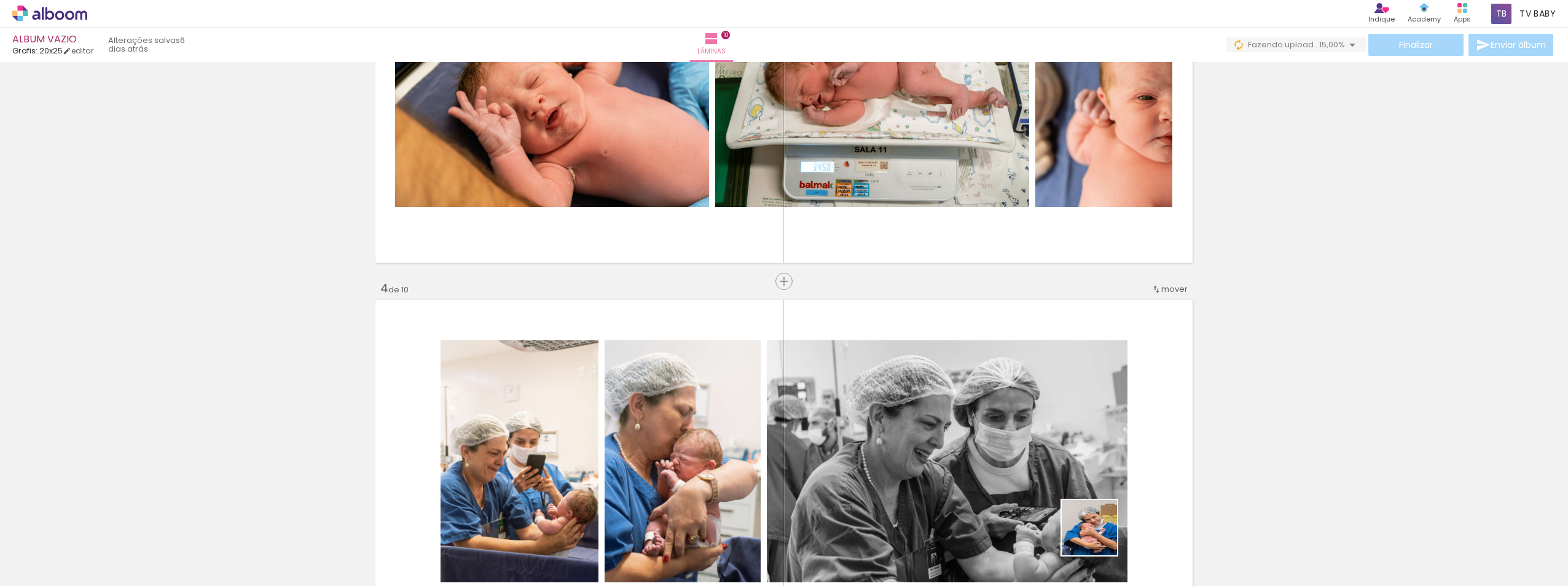
drag, startPoint x: 1100, startPoint y: 547, endPoint x: 1093, endPoint y: 418, distance: 129.2
click at [1093, 418] on quentale-workspace at bounding box center [784, 293] width 1568 height 586
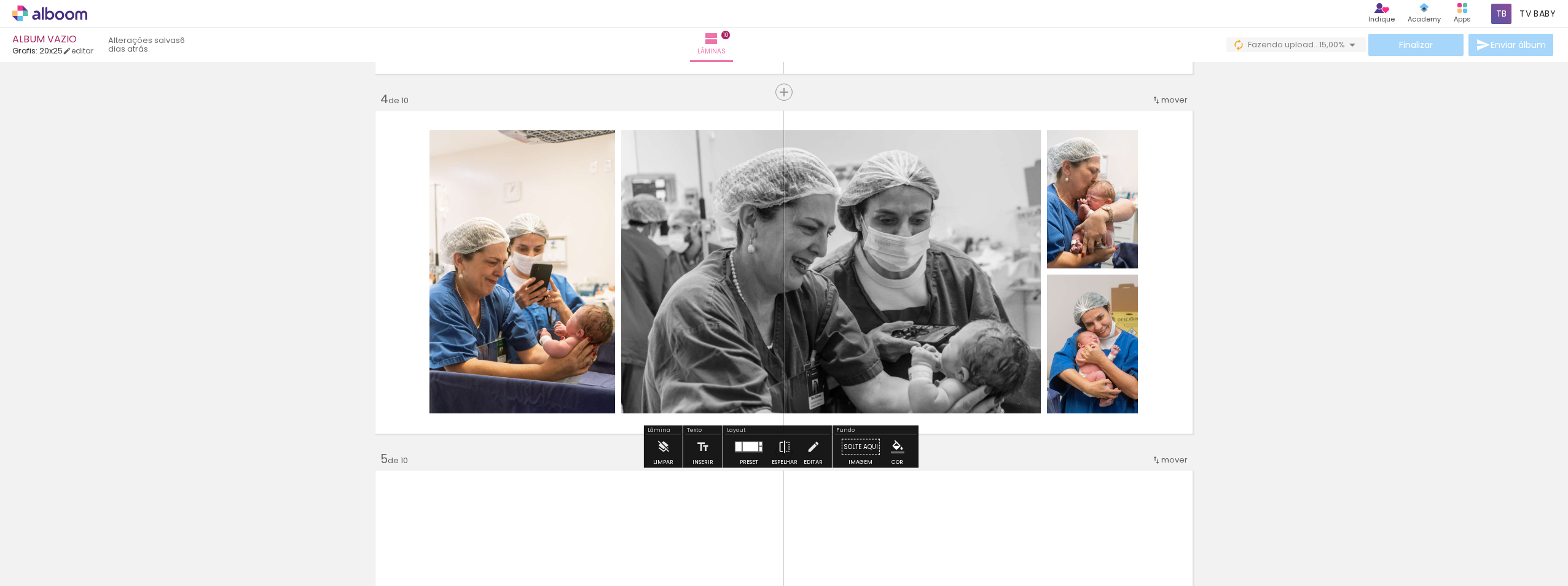
scroll to position [1127, 0]
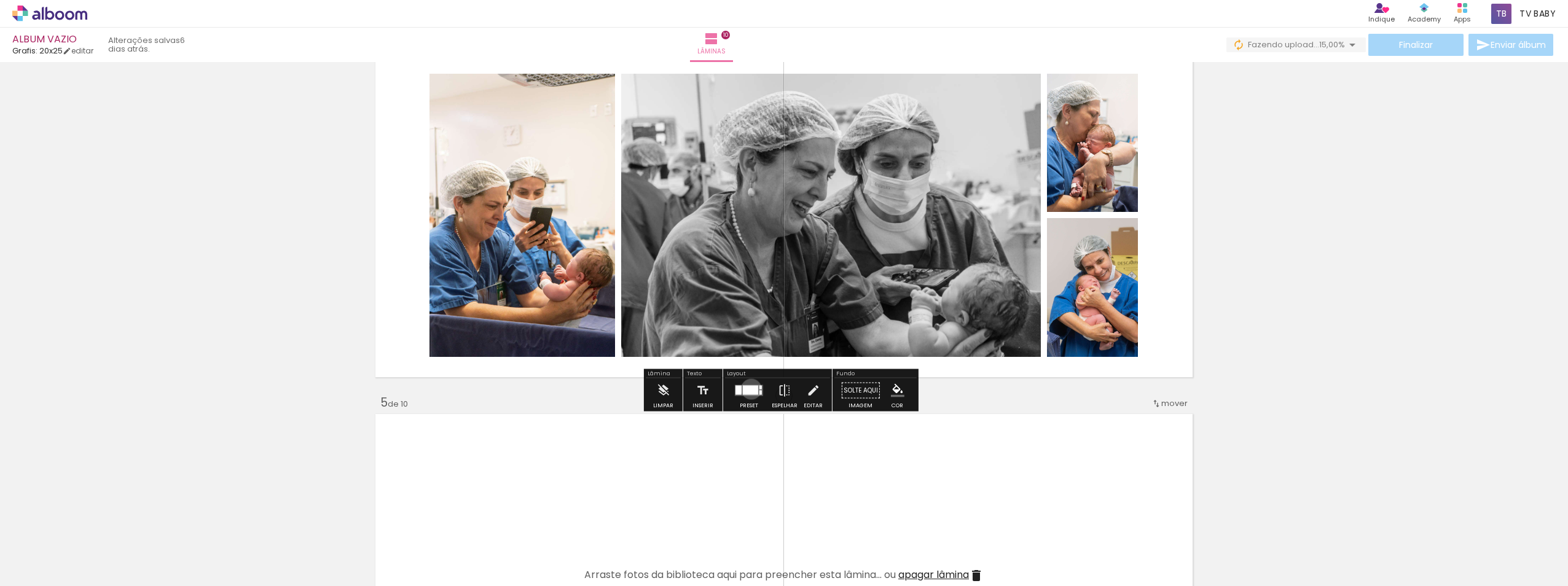
click at [748, 389] on div at bounding box center [750, 391] width 15 height 9
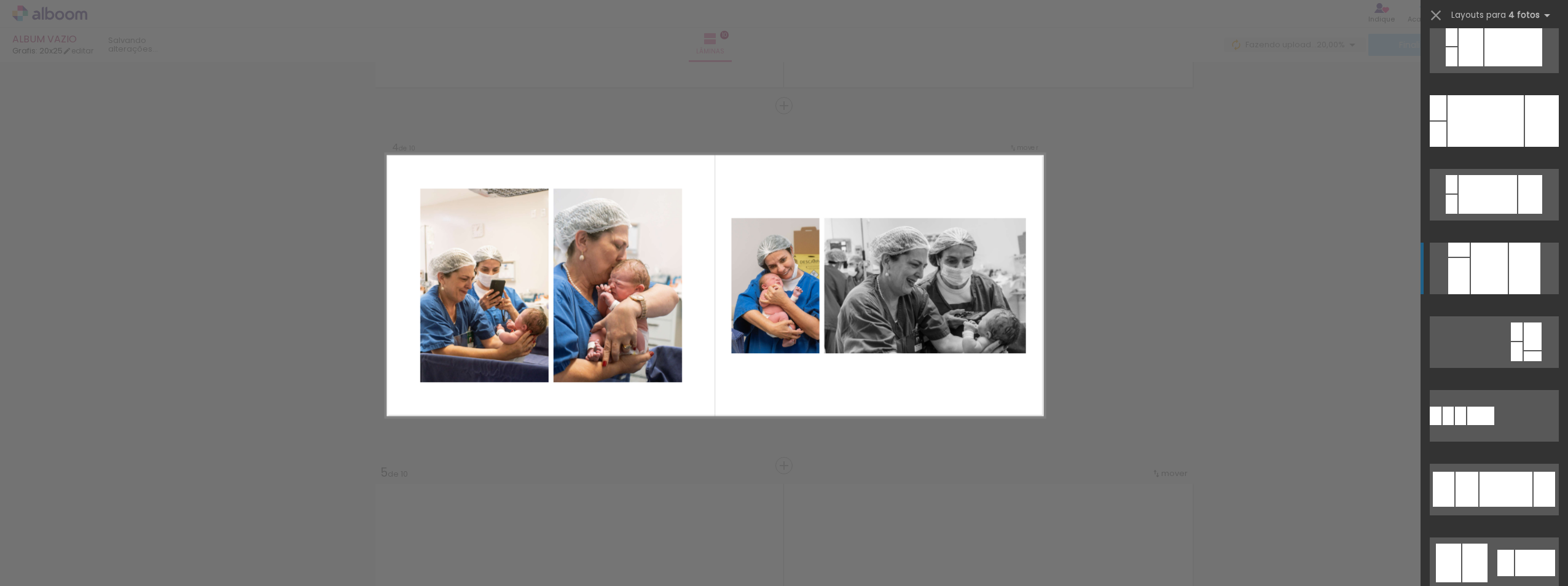
scroll to position [860, 0]
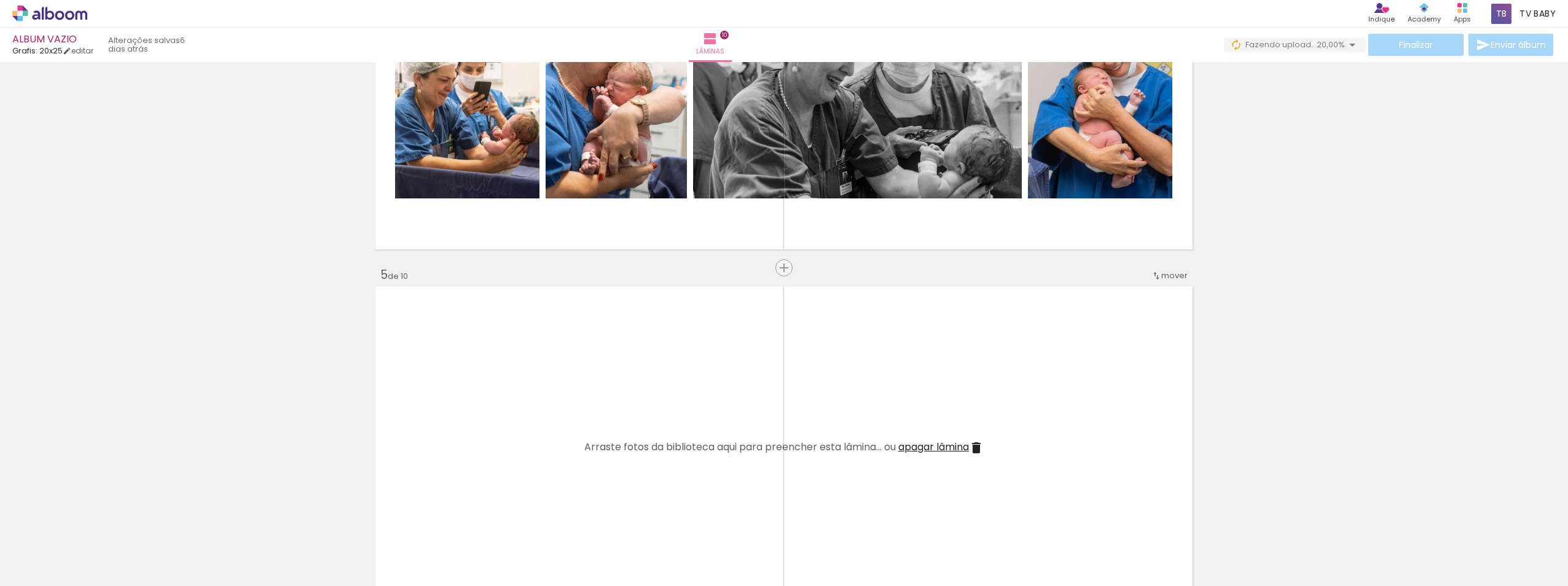
scroll to position [1302, 0]
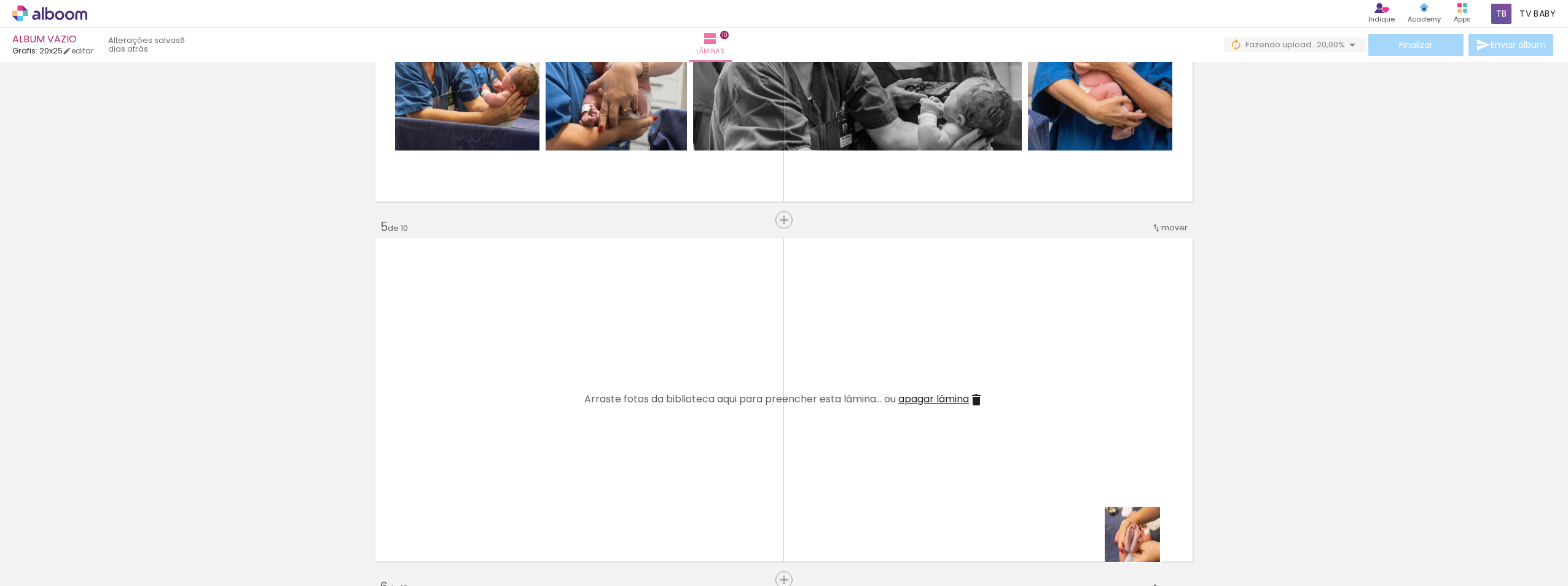
drag, startPoint x: 1142, startPoint y: 555, endPoint x: 1236, endPoint y: 539, distance: 95.4
click at [1046, 402] on quentale-workspace at bounding box center [784, 293] width 1568 height 586
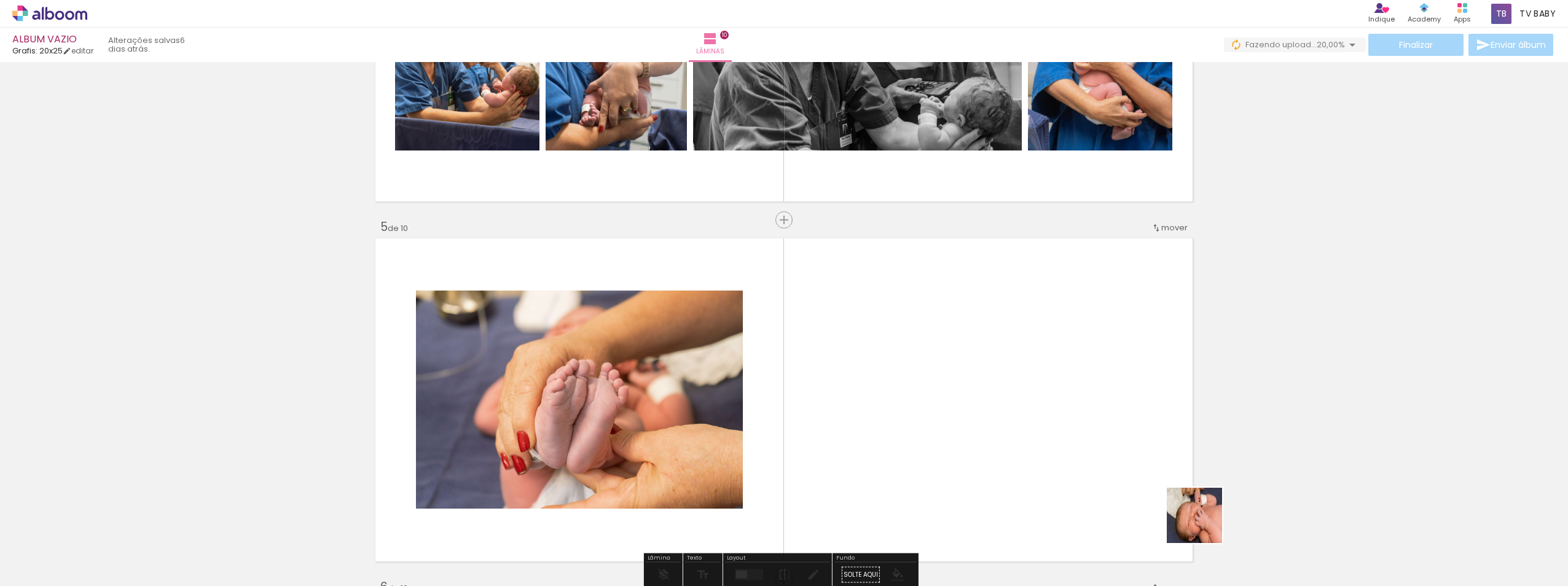
drag, startPoint x: 1235, startPoint y: 544, endPoint x: 1179, endPoint y: 480, distance: 85.0
click at [995, 383] on quentale-workspace at bounding box center [784, 293] width 1568 height 586
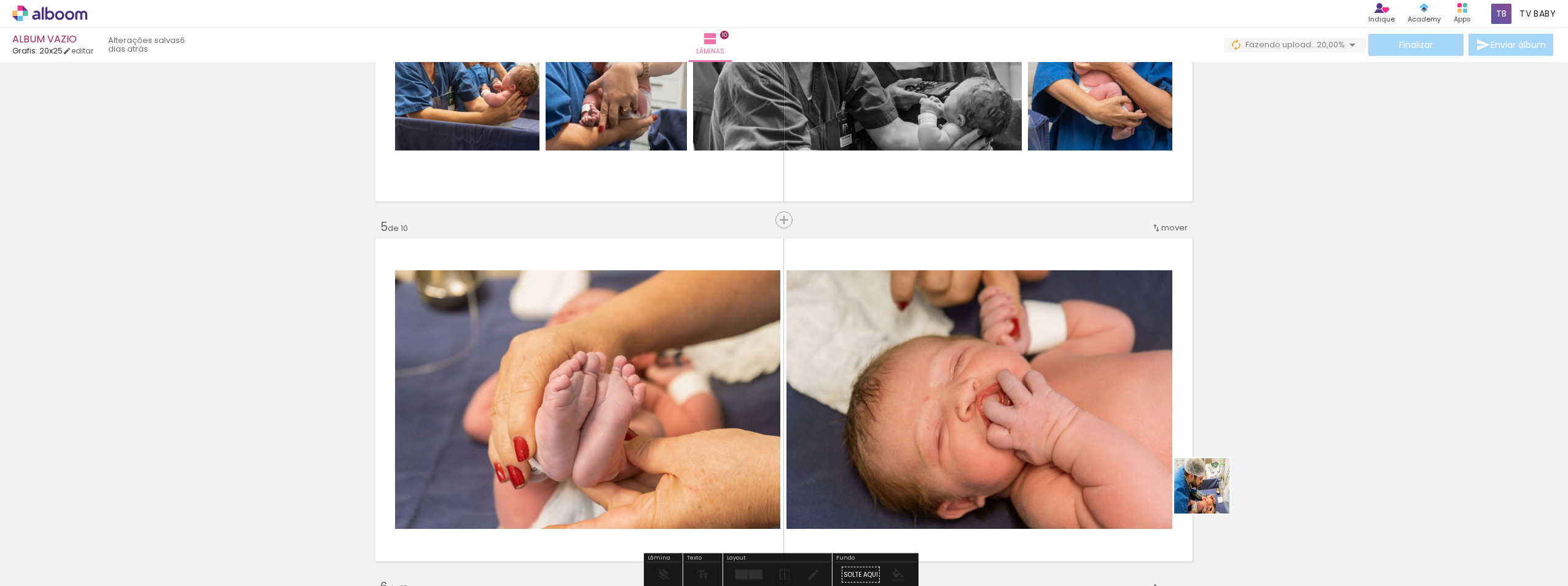
drag, startPoint x: 1305, startPoint y: 554, endPoint x: 1369, endPoint y: 545, distance: 64.6
click at [978, 404] on quentale-workspace at bounding box center [784, 293] width 1568 height 586
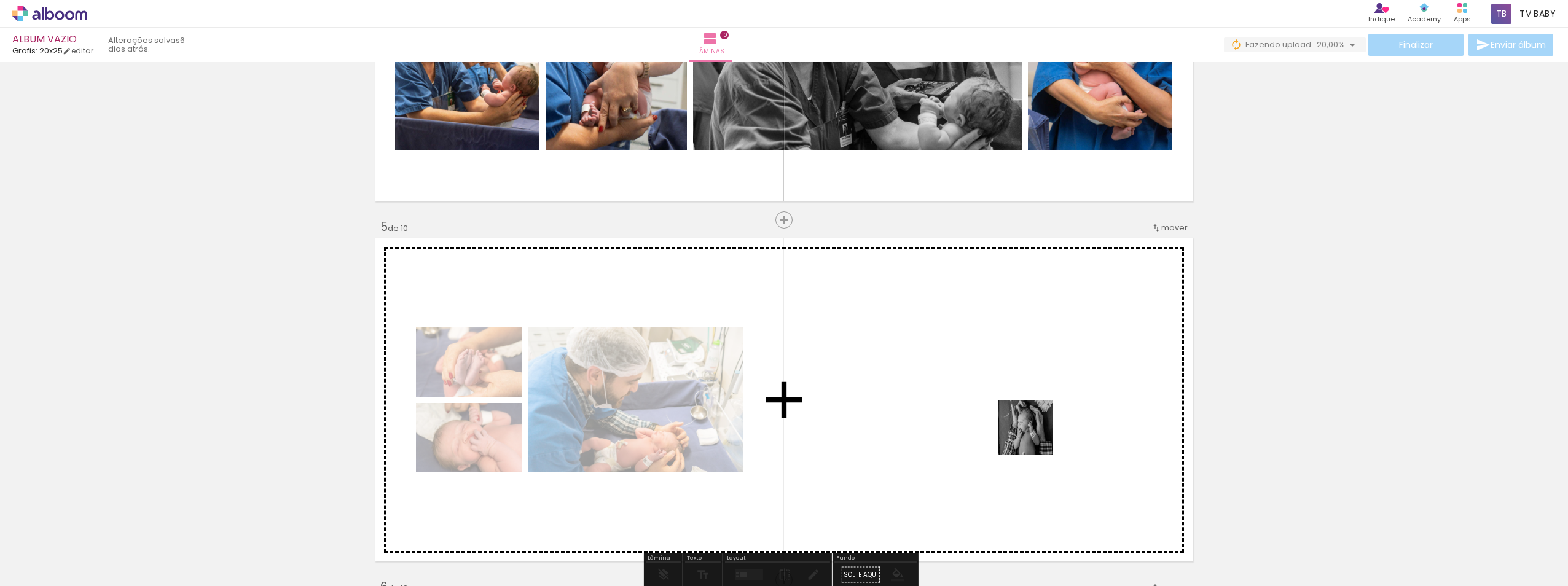
drag, startPoint x: 1345, startPoint y: 553, endPoint x: 1479, endPoint y: 563, distance: 134.4
click at [1009, 428] on quentale-workspace at bounding box center [784, 293] width 1568 height 586
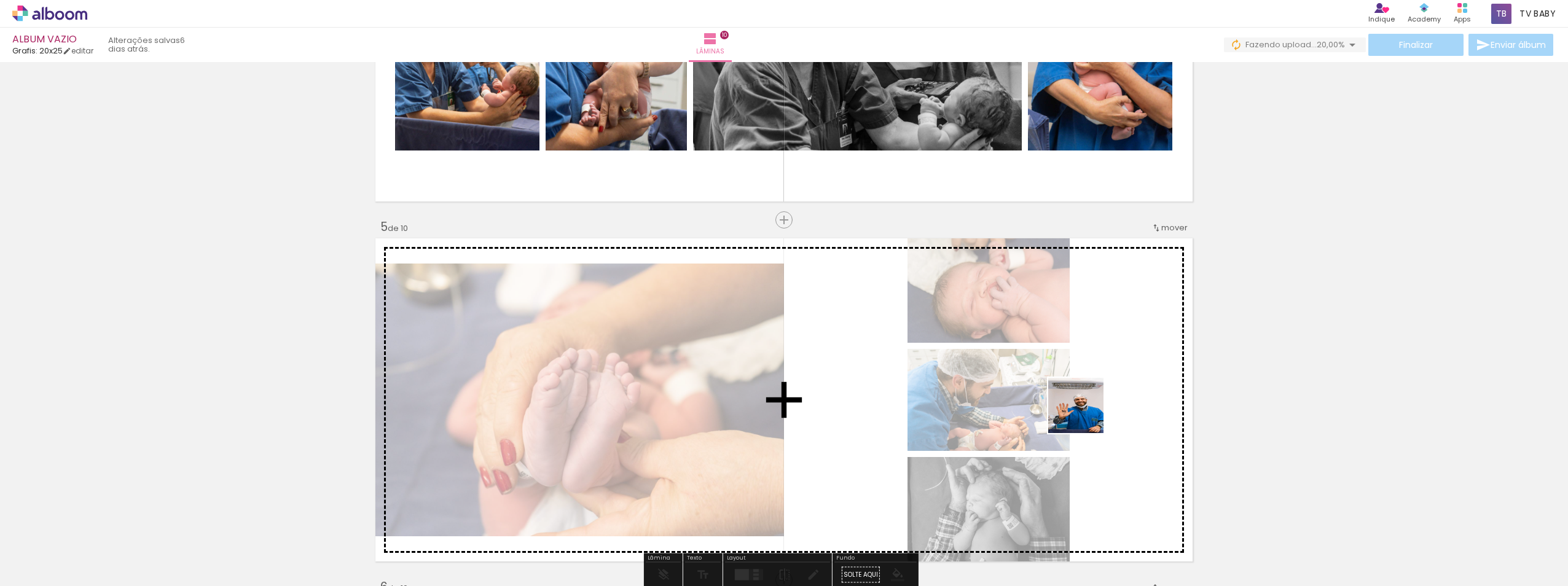
drag, startPoint x: 1442, startPoint y: 562, endPoint x: 939, endPoint y: 363, distance: 540.9
click at [939, 363] on quentale-workspace at bounding box center [784, 293] width 1568 height 586
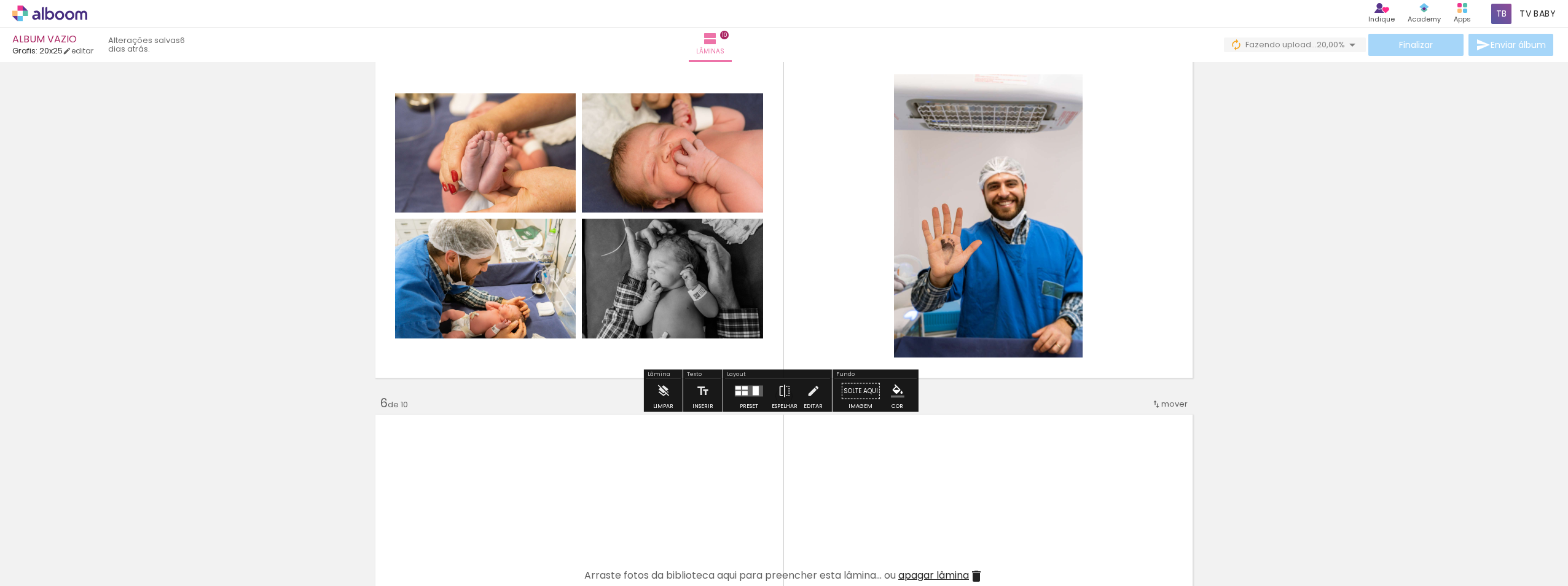
scroll to position [1487, 0]
click at [749, 393] on quentale-layouter at bounding box center [749, 391] width 28 height 11
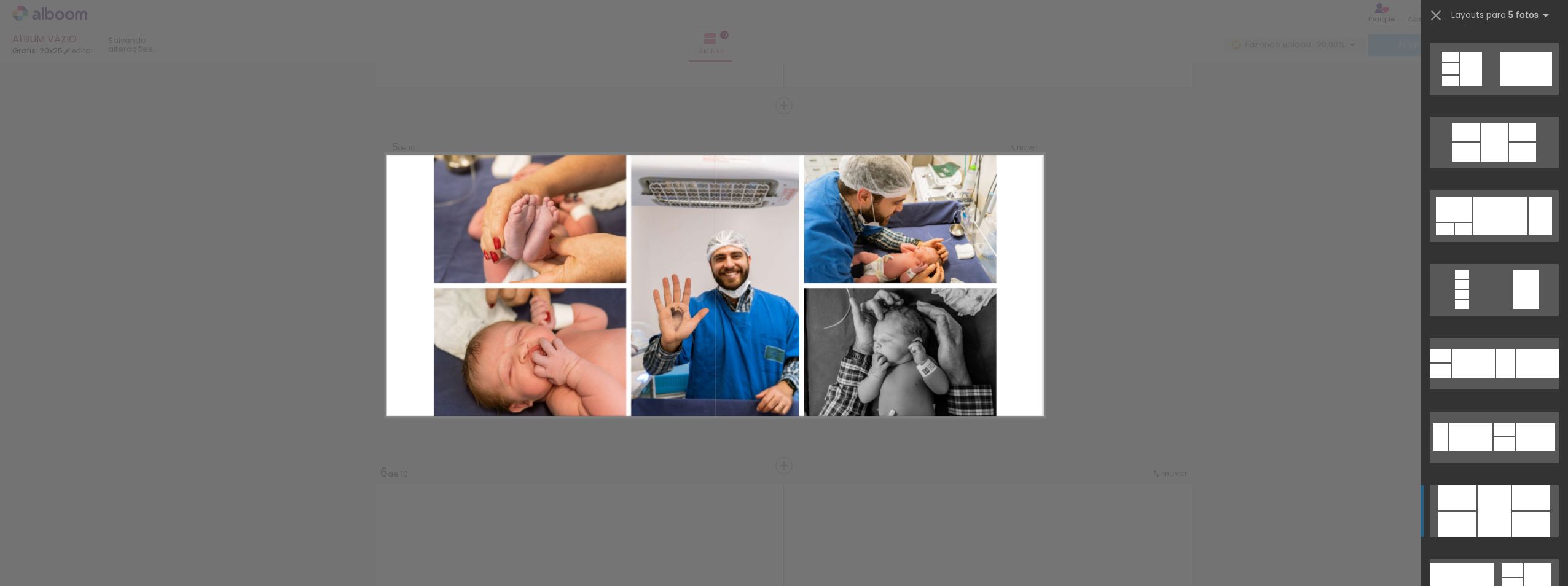
scroll to position [676, 0]
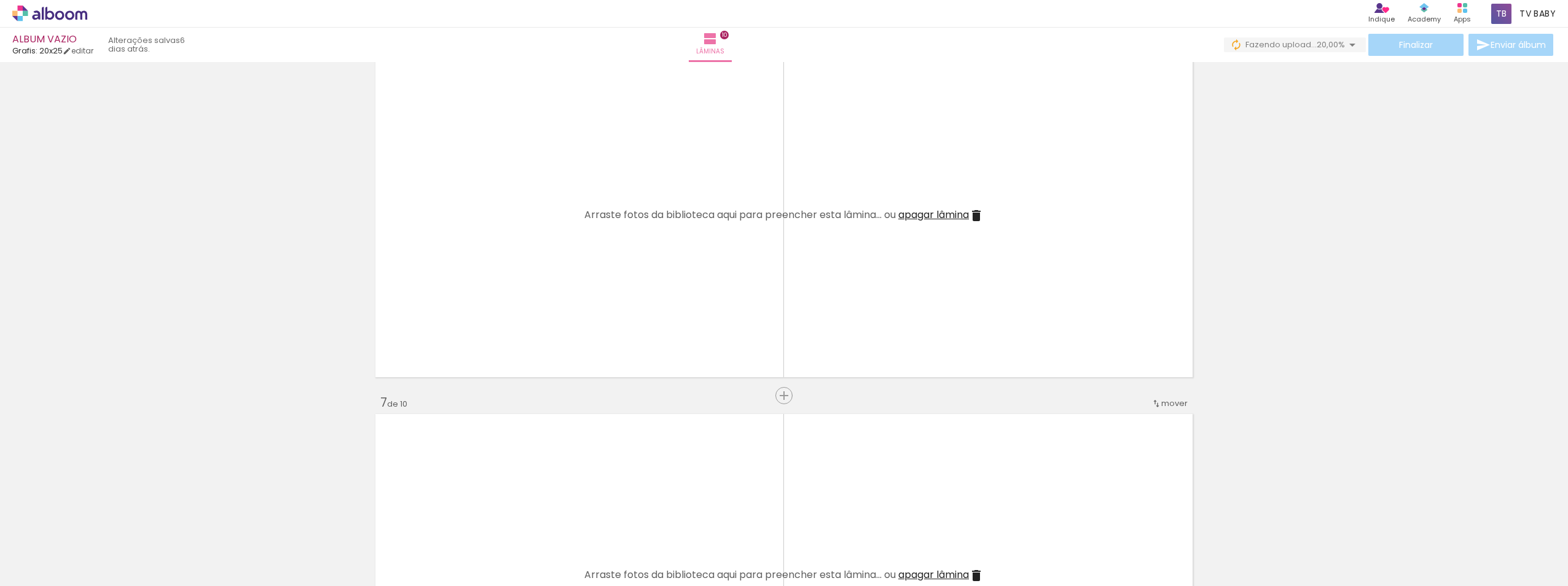
scroll to position [0, 729]
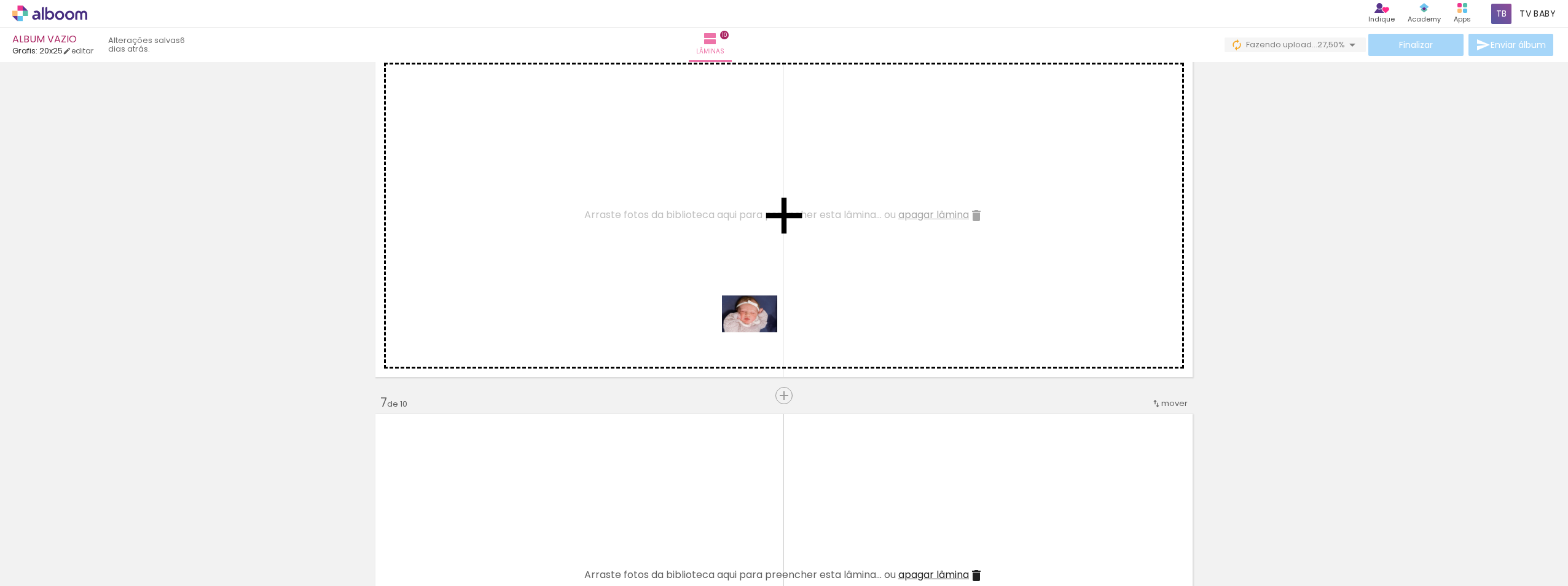
drag, startPoint x: 789, startPoint y: 557, endPoint x: 829, endPoint y: 575, distance: 43.9
click at [759, 327] on quentale-workspace at bounding box center [784, 293] width 1568 height 586
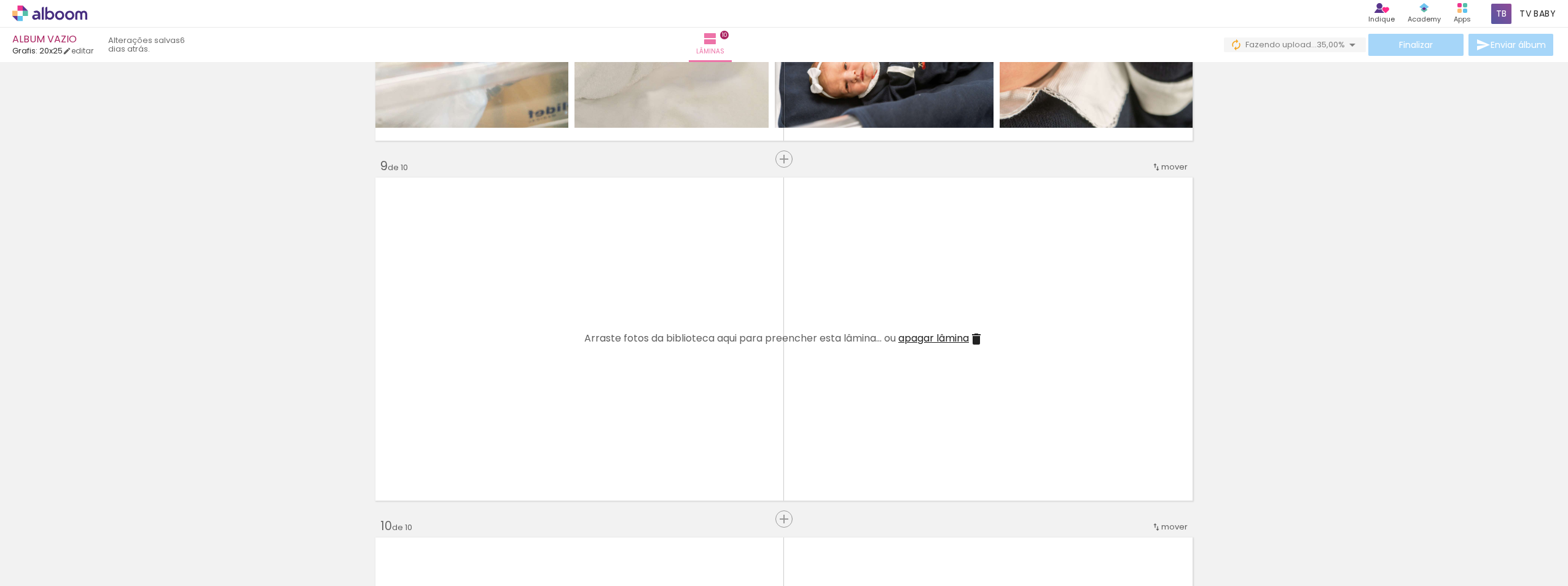
scroll to position [2804, 0]
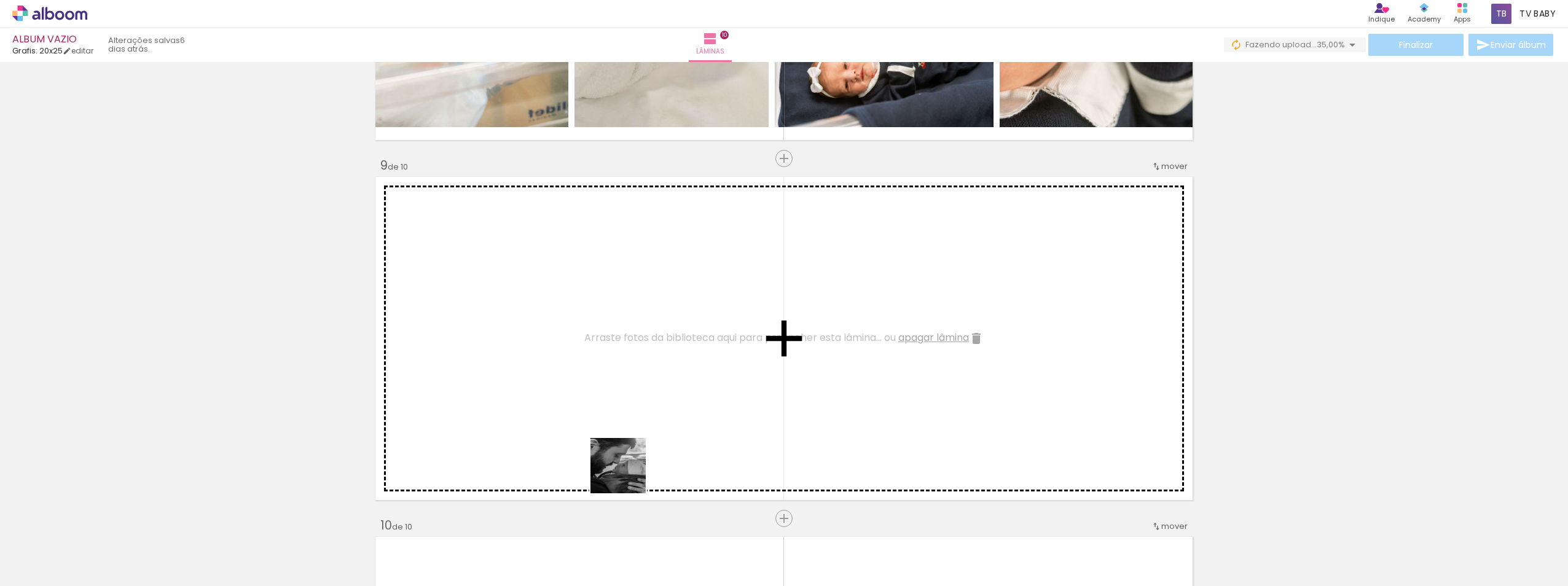
drag, startPoint x: 633, startPoint y: 555, endPoint x: 894, endPoint y: 578, distance: 262.0
click at [621, 415] on quentale-workspace at bounding box center [784, 293] width 1568 height 586
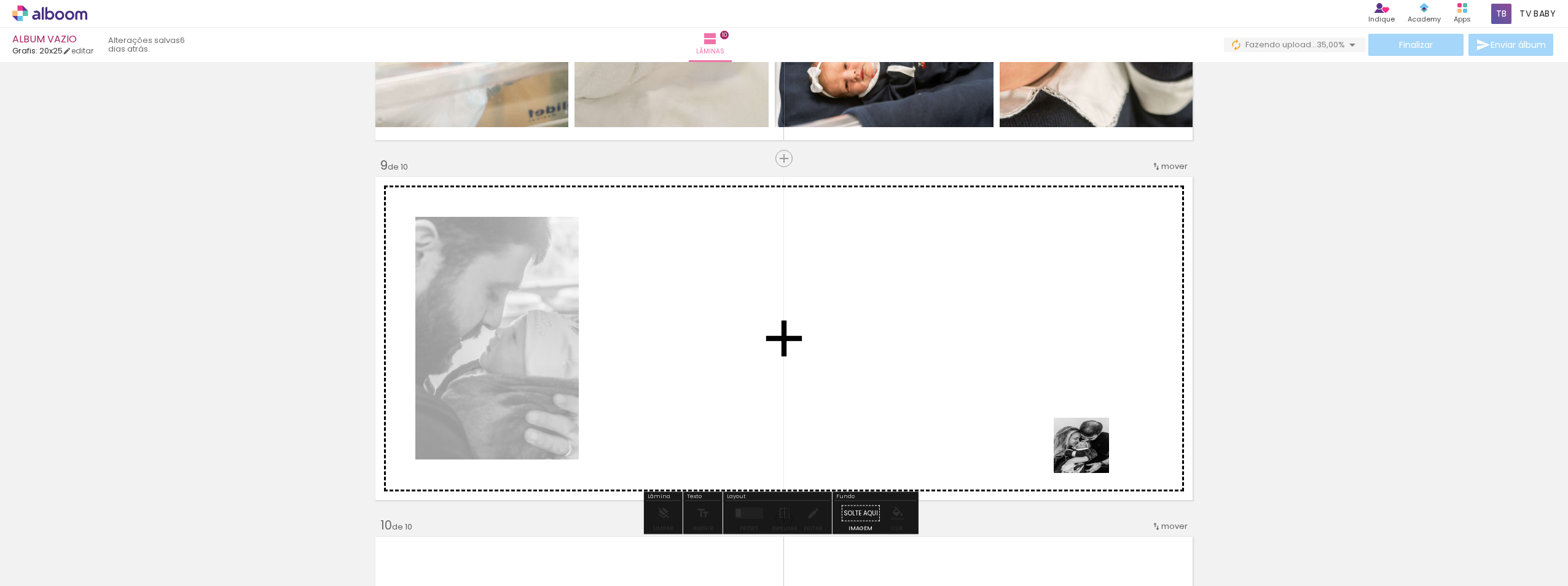
drag, startPoint x: 1109, startPoint y: 532, endPoint x: 1075, endPoint y: 398, distance: 138.2
click at [1075, 398] on quentale-workspace at bounding box center [784, 293] width 1568 height 586
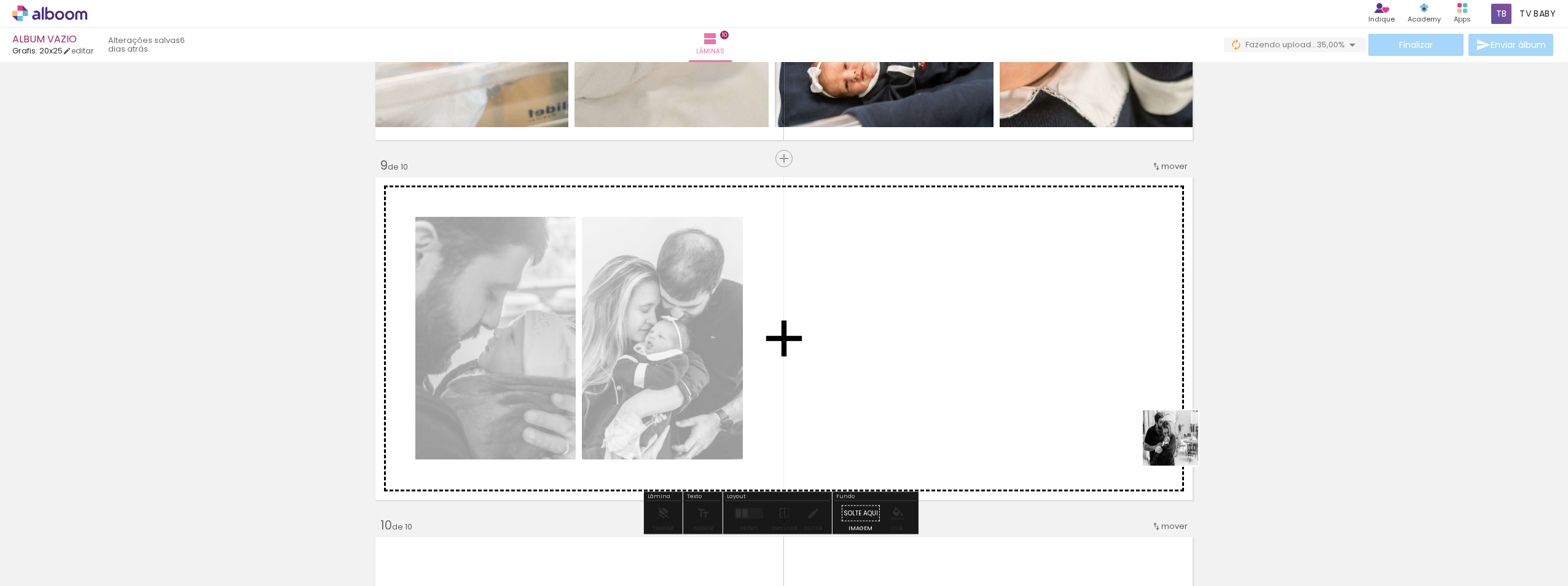
drag, startPoint x: 1455, startPoint y: 559, endPoint x: 1087, endPoint y: 389, distance: 405.4
click at [1087, 389] on quentale-workspace at bounding box center [784, 293] width 1568 height 586
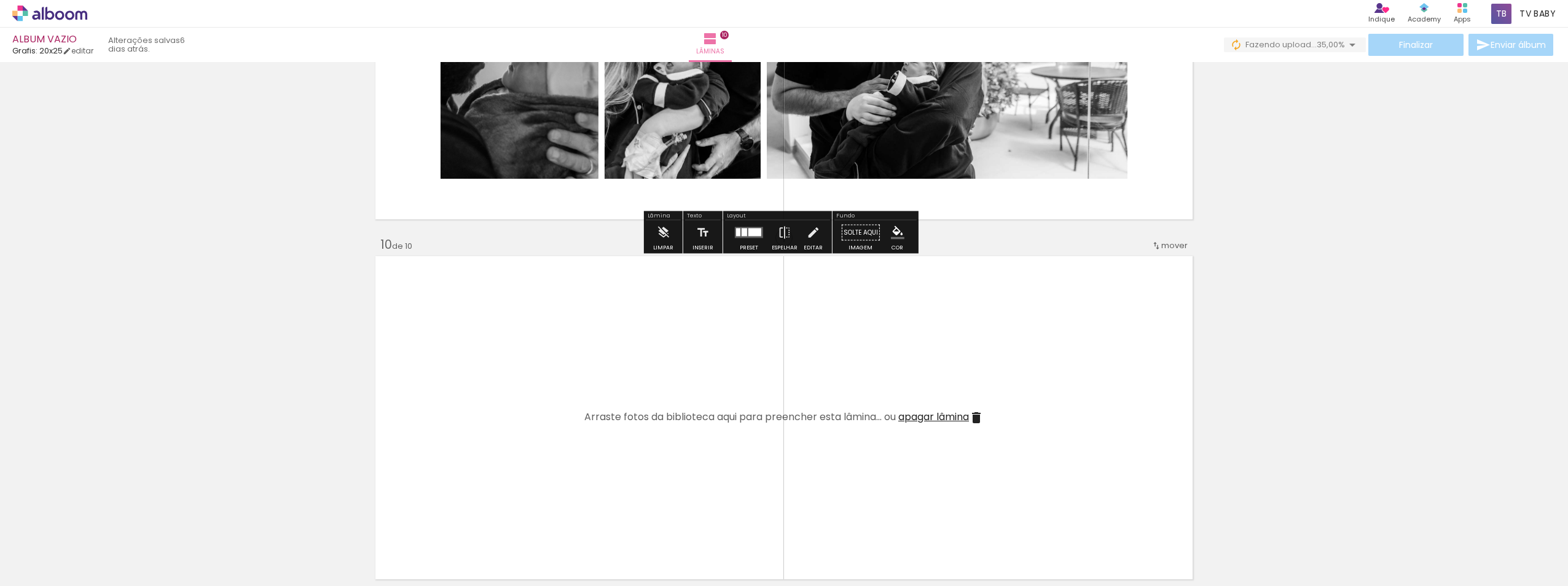
scroll to position [3111, 0]
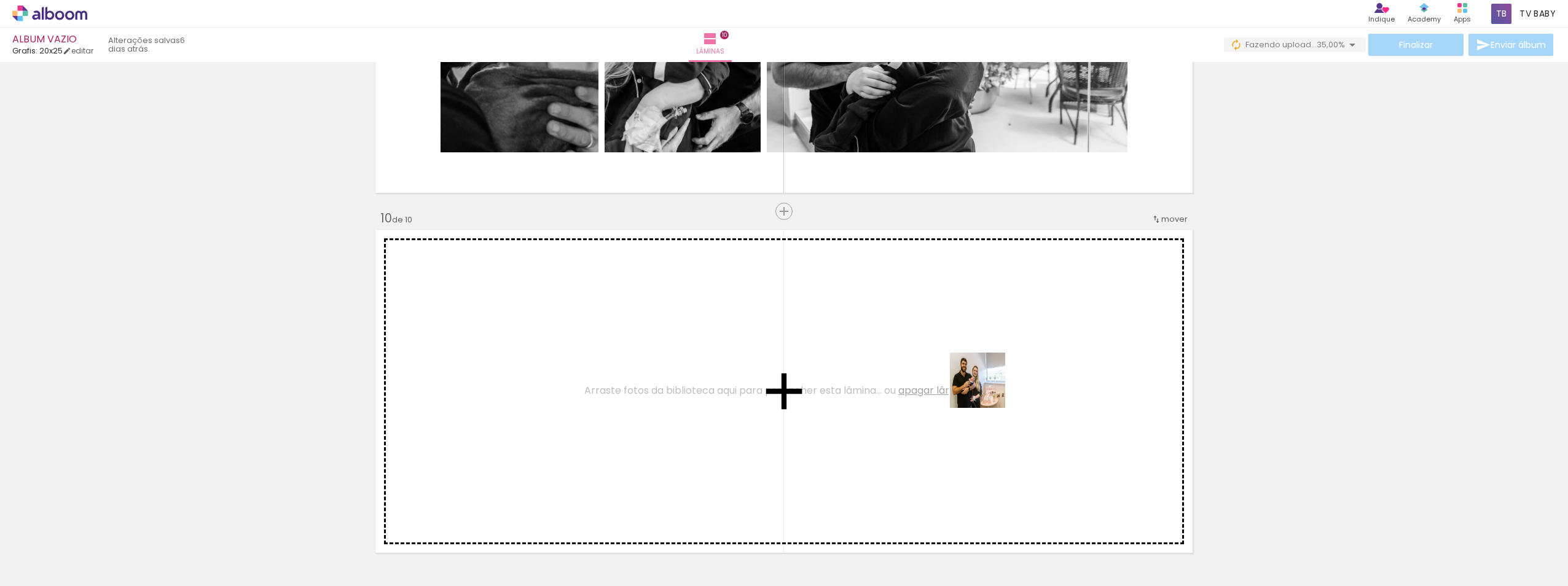
drag, startPoint x: 1047, startPoint y: 551, endPoint x: 987, endPoint y: 389, distance: 172.8
click at [987, 389] on quentale-workspace at bounding box center [784, 293] width 1568 height 586
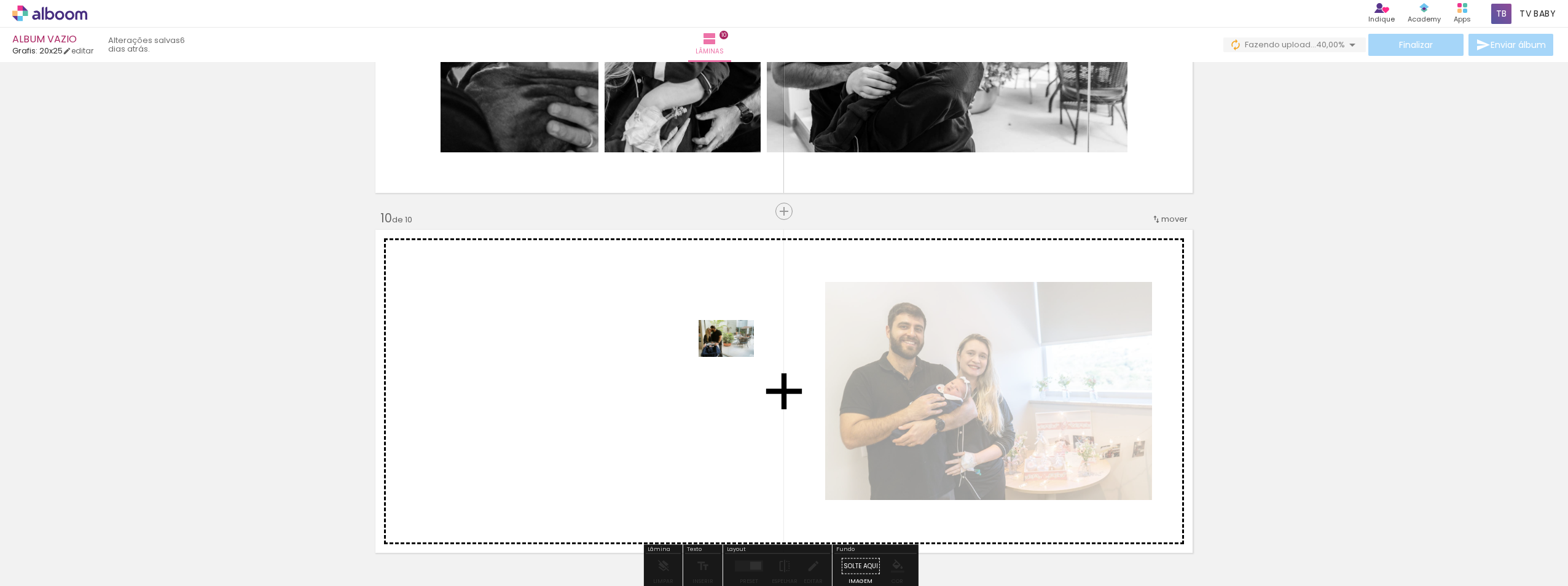
drag, startPoint x: 1191, startPoint y: 548, endPoint x: 717, endPoint y: 368, distance: 507.0
click at [717, 368] on quentale-workspace at bounding box center [784, 293] width 1568 height 586
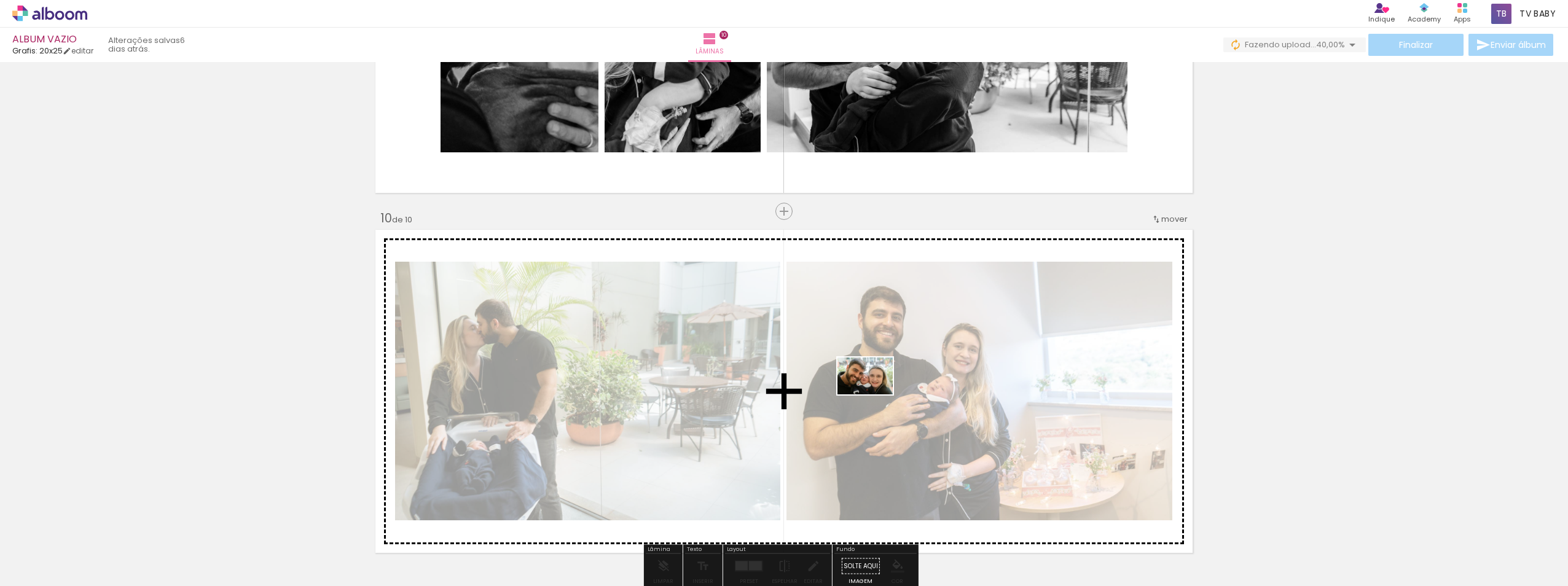
drag, startPoint x: 1385, startPoint y: 548, endPoint x: 874, endPoint y: 395, distance: 533.4
click at [874, 395] on quentale-workspace at bounding box center [784, 293] width 1568 height 586
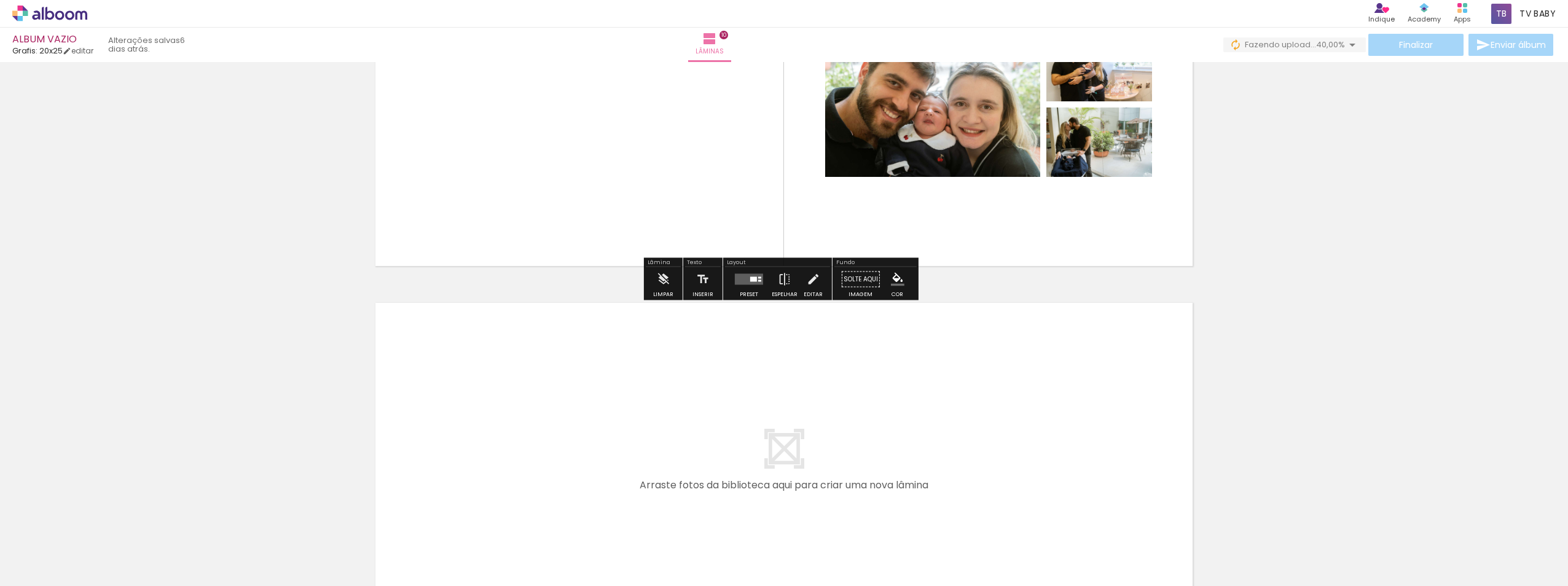
scroll to position [3480, 0]
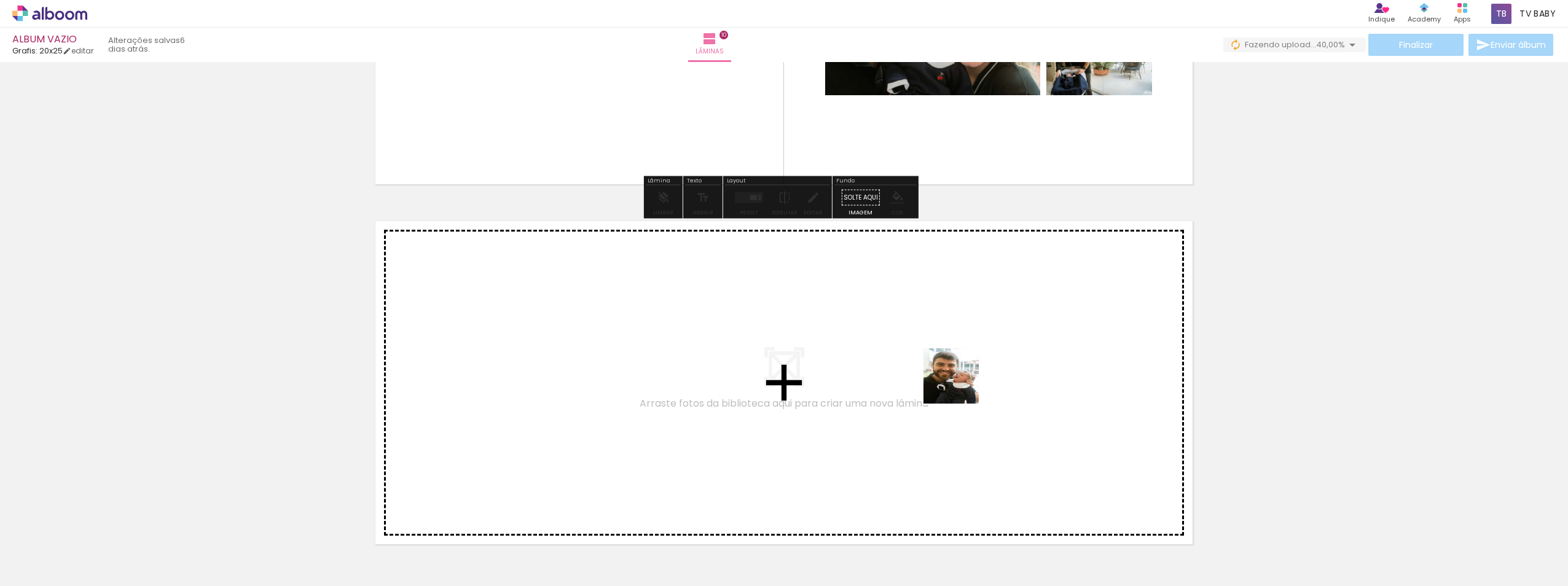
drag, startPoint x: 1320, startPoint y: 553, endPoint x: 960, endPoint y: 385, distance: 397.3
click at [960, 385] on quentale-workspace at bounding box center [784, 293] width 1568 height 586
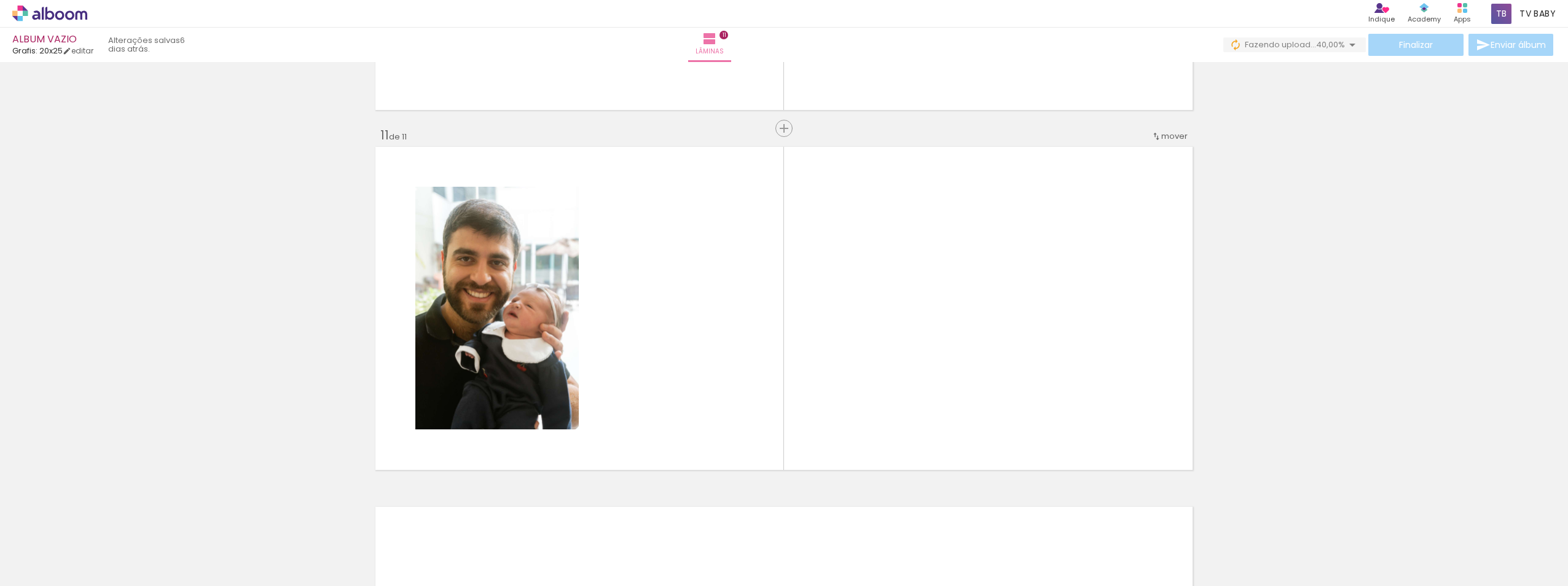
scroll to position [3577, 0]
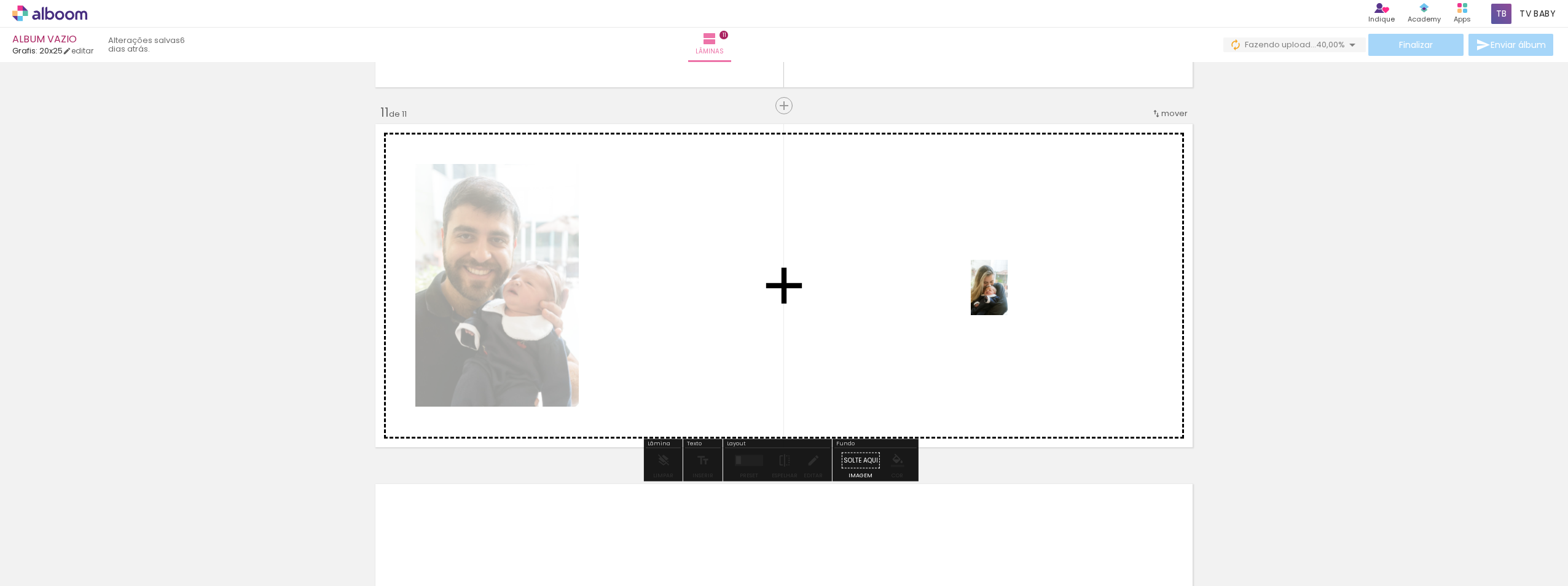
drag, startPoint x: 1524, startPoint y: 548, endPoint x: 1008, endPoint y: 297, distance: 573.8
click at [1008, 297] on quentale-workspace at bounding box center [784, 293] width 1568 height 586
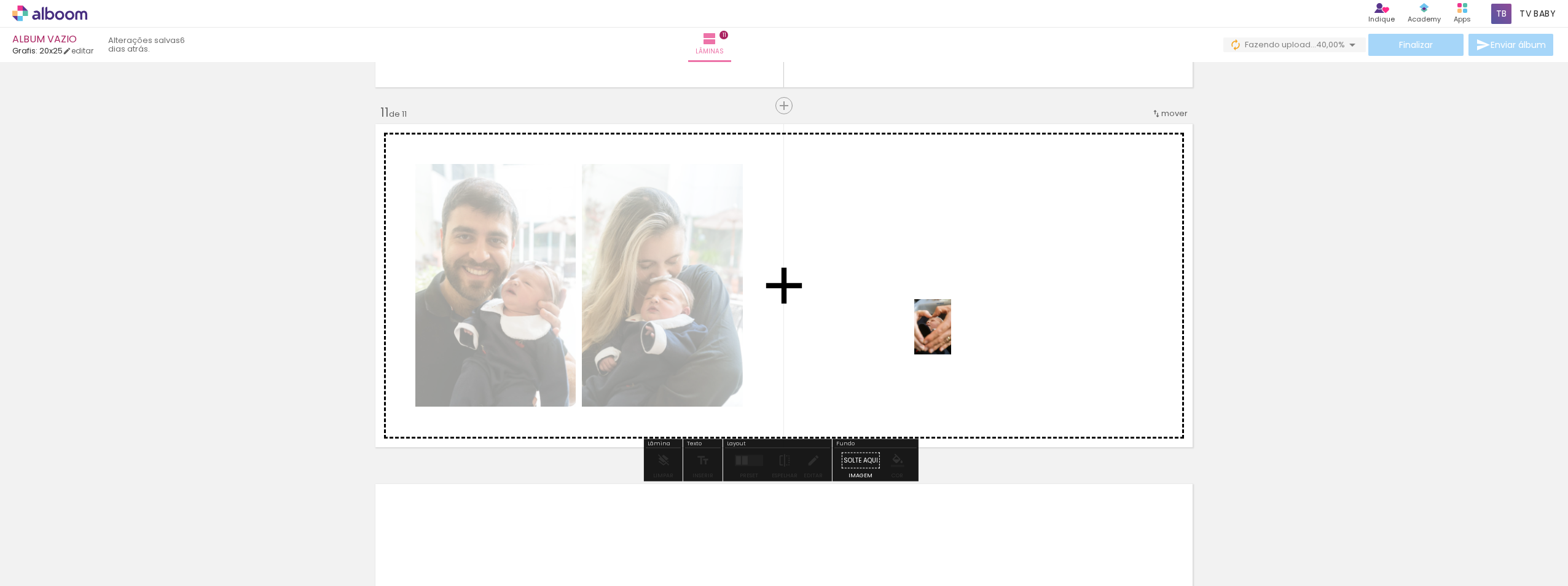
drag, startPoint x: 1251, startPoint y: 551, endPoint x: 867, endPoint y: 334, distance: 441.1
click at [821, 323] on quentale-workspace at bounding box center [784, 293] width 1568 height 586
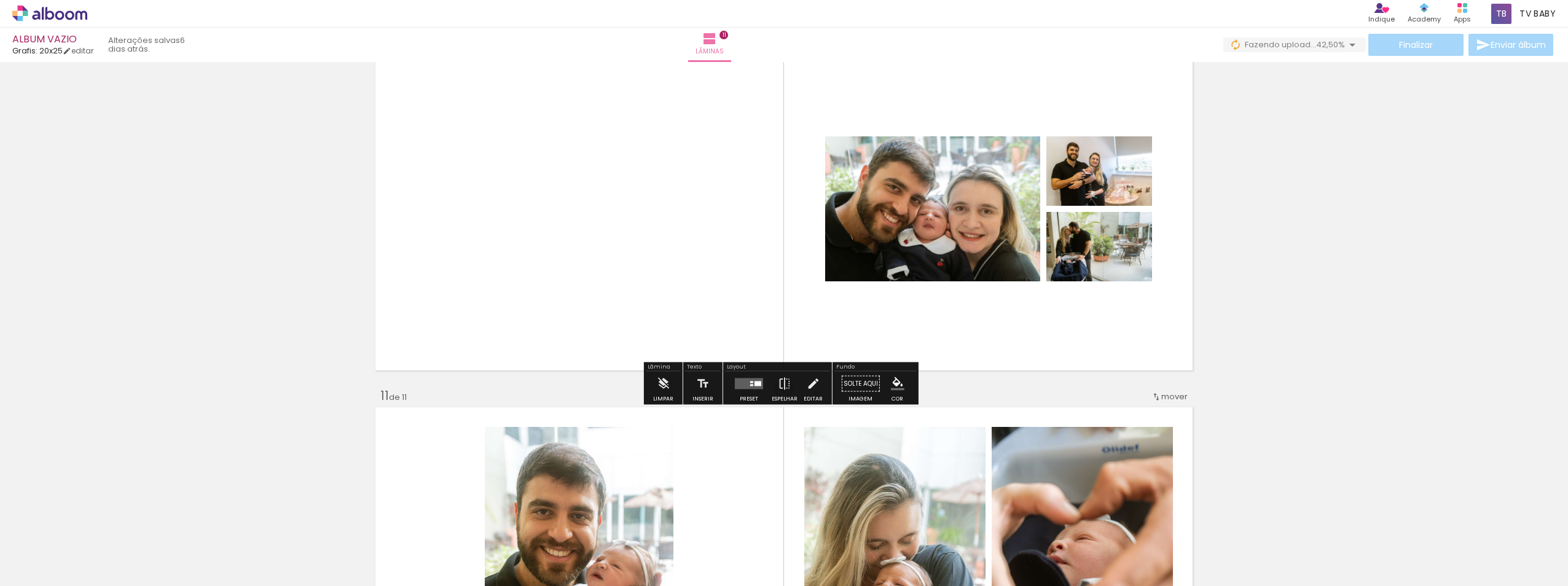
scroll to position [3331, 0]
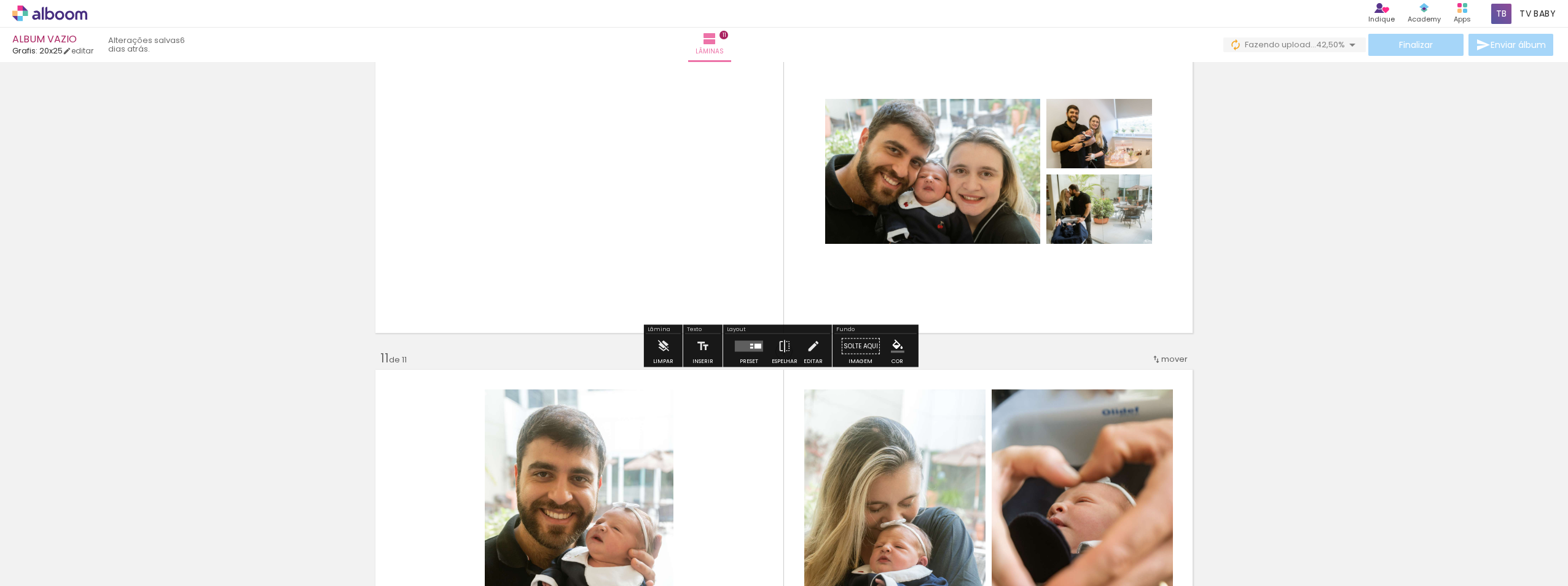
click at [758, 349] on div at bounding box center [758, 346] width 7 height 5
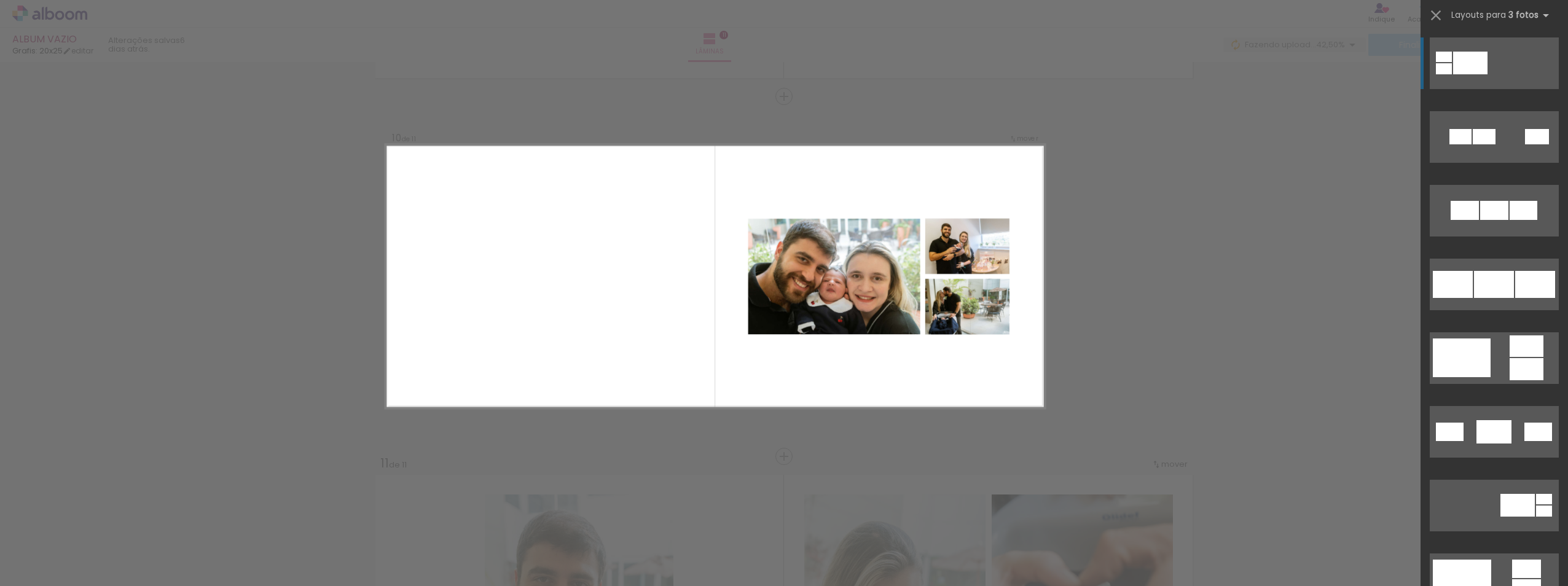
scroll to position [3217, 0]
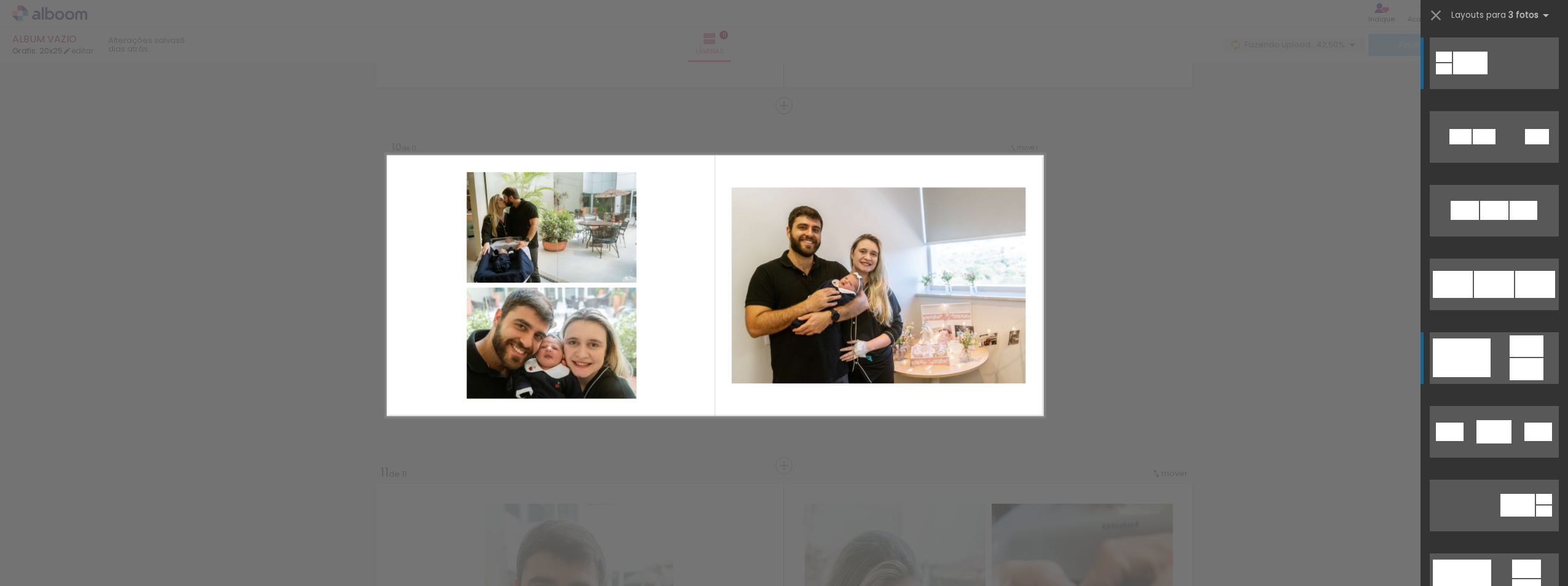
click at [1475, 144] on div at bounding box center [1485, 137] width 23 height 15
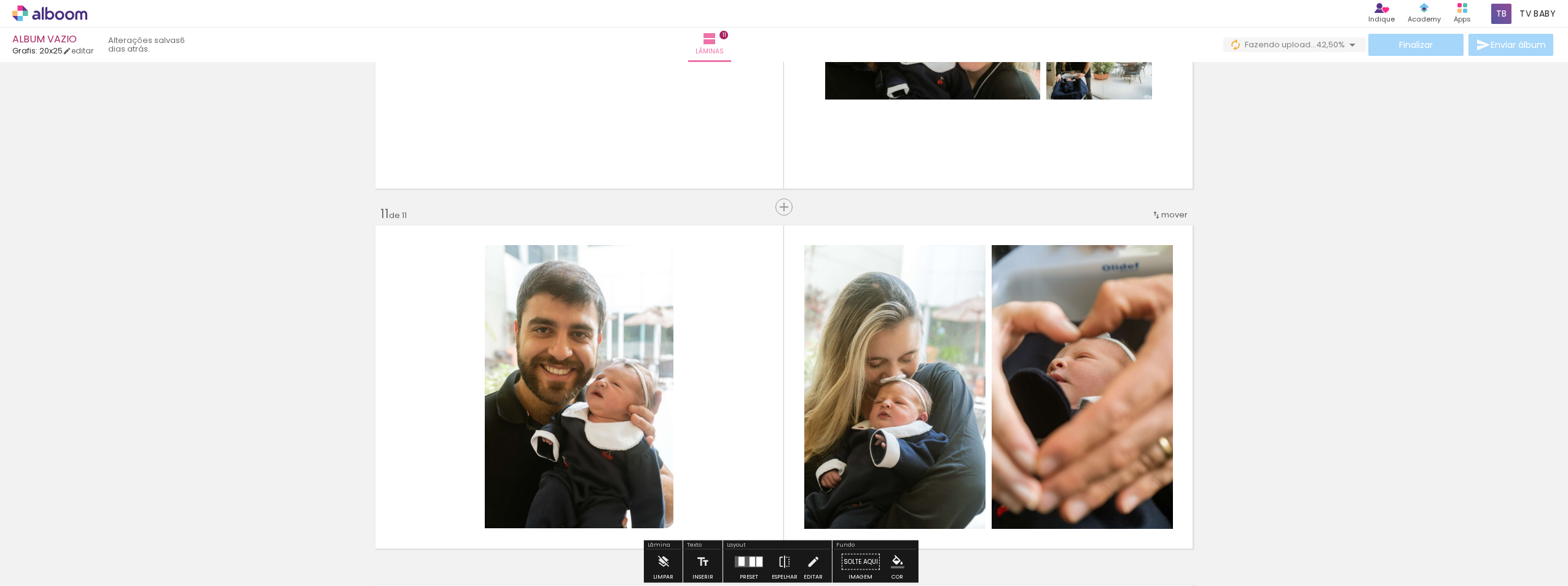
scroll to position [3463, 0]
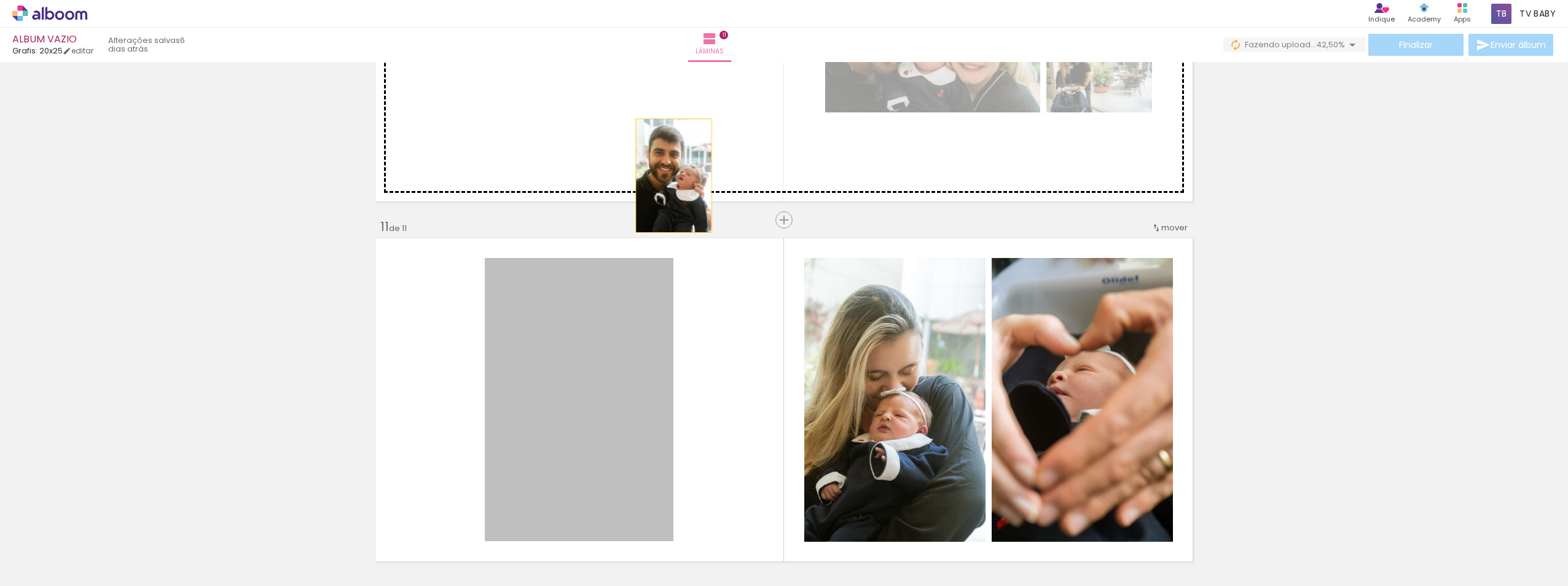
drag, startPoint x: 630, startPoint y: 334, endPoint x: 664, endPoint y: 108, distance: 228.5
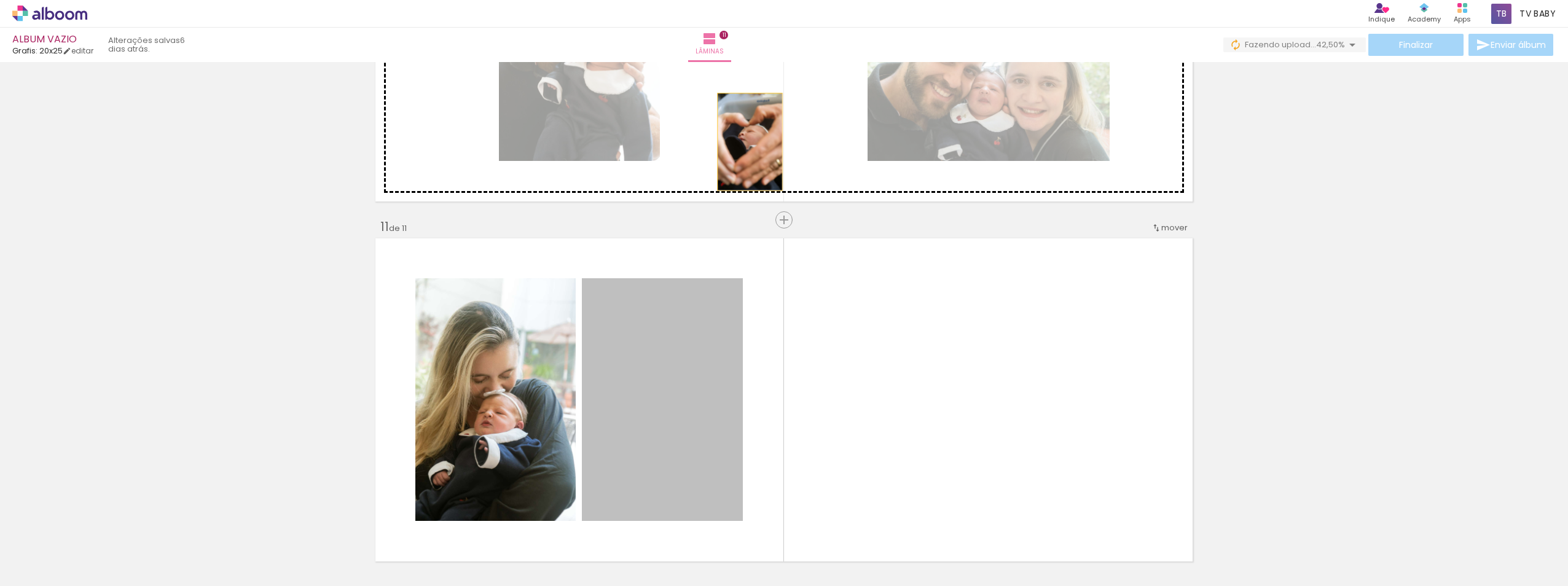
drag, startPoint x: 700, startPoint y: 336, endPoint x: 746, endPoint y: 142, distance: 199.4
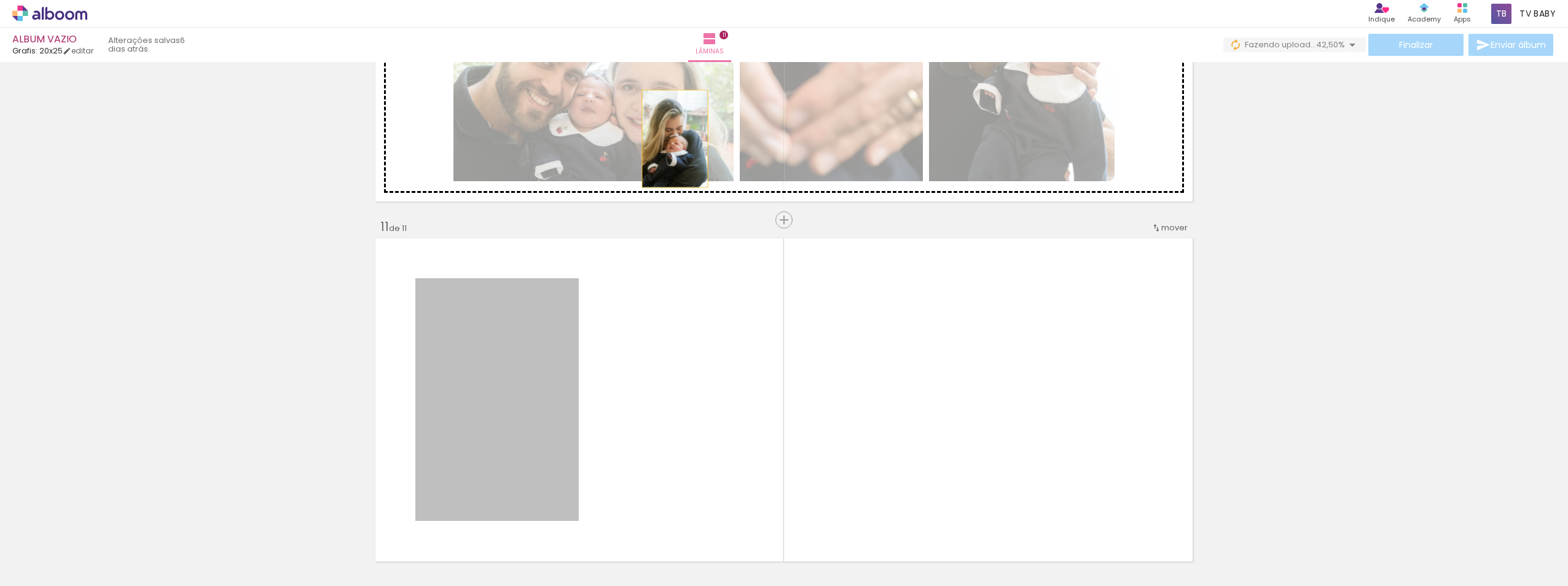
drag, startPoint x: 515, startPoint y: 400, endPoint x: 900, endPoint y: 172, distance: 447.4
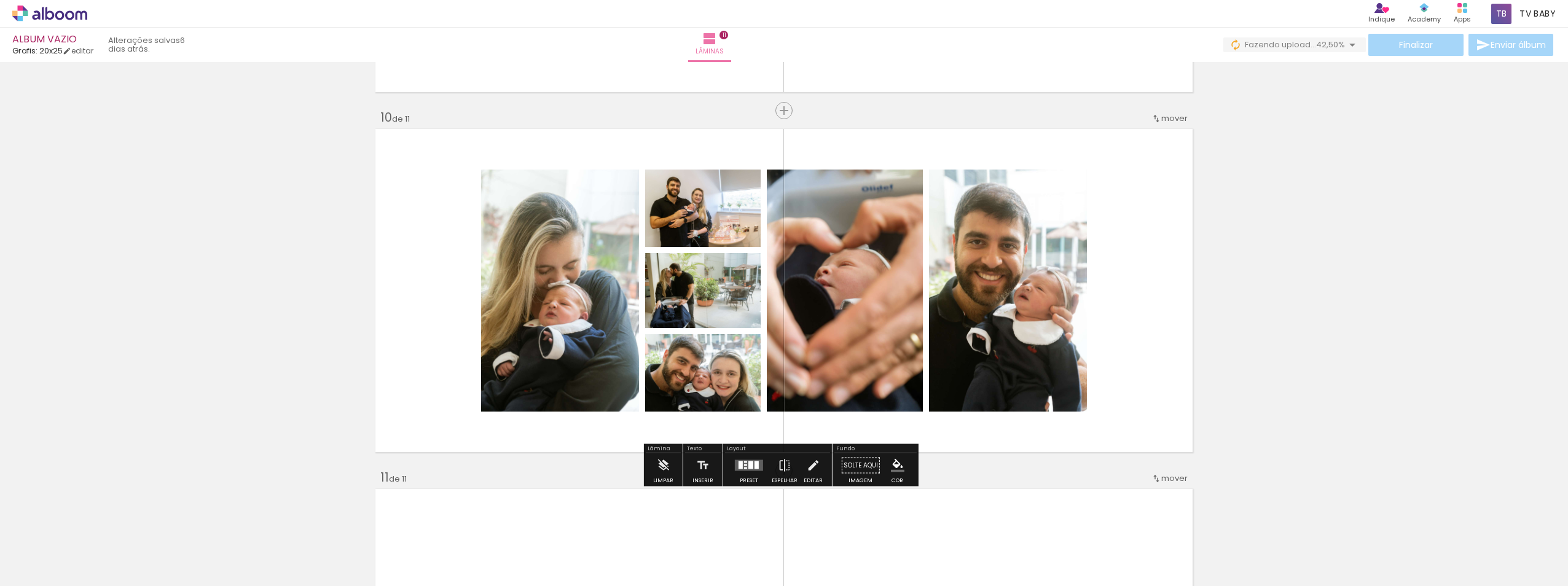
scroll to position [3217, 0]
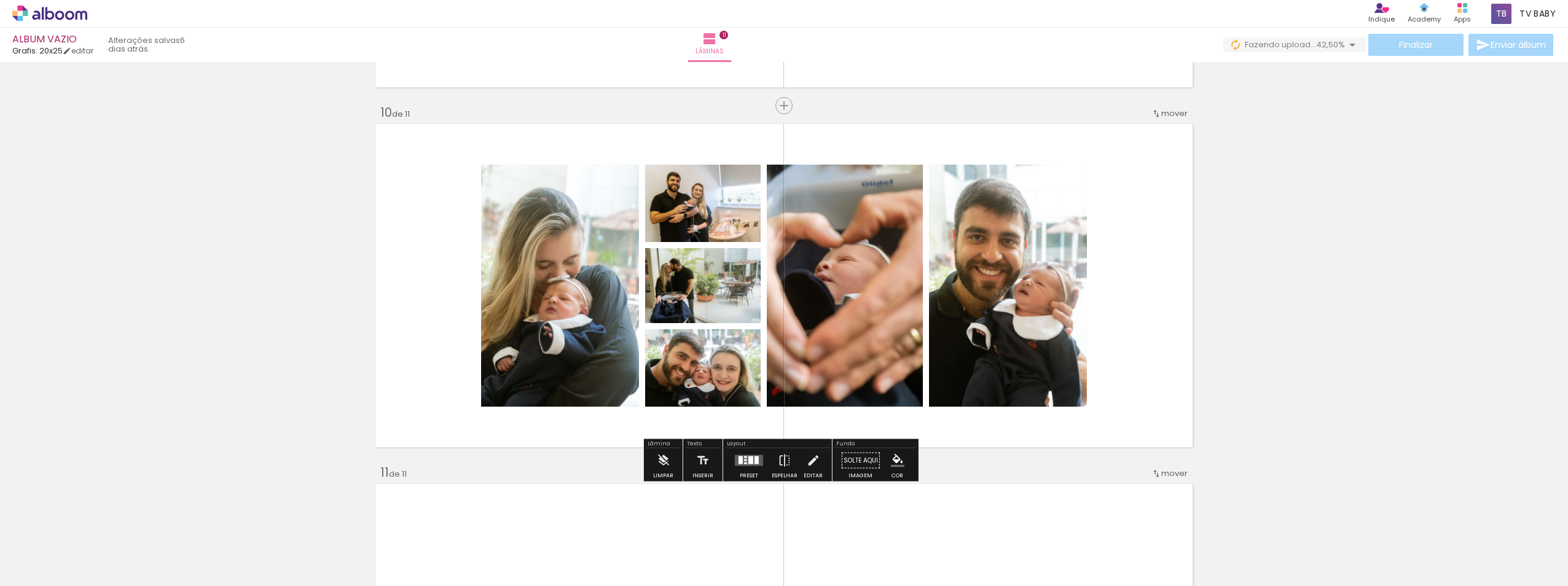
click at [750, 468] on div at bounding box center [748, 460] width 33 height 24
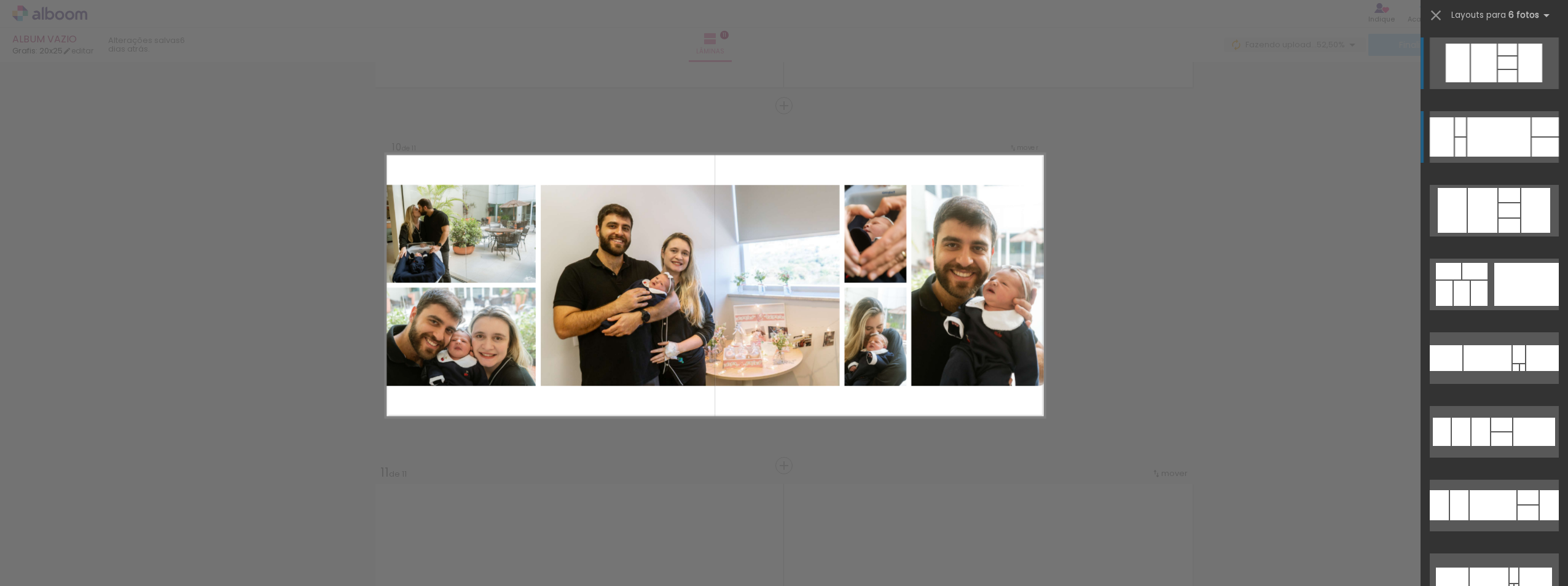
click at [1490, 139] on div at bounding box center [1499, 137] width 63 height 39
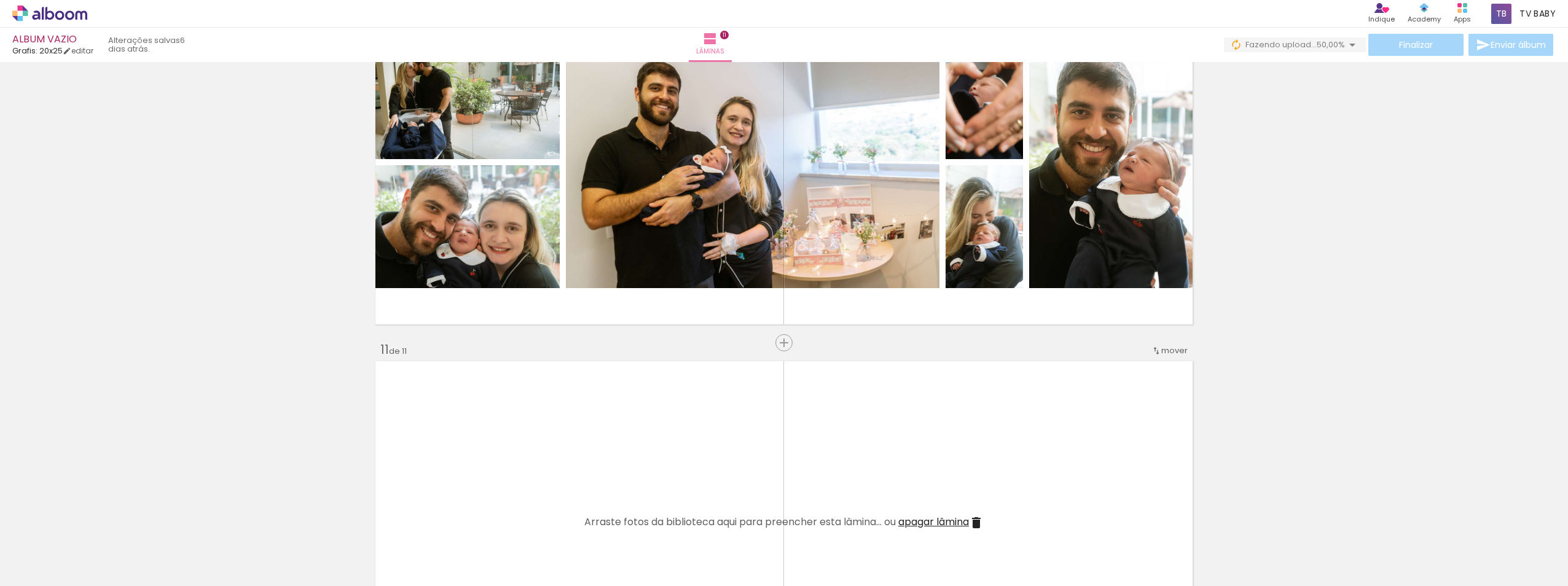
scroll to position [2909, 0]
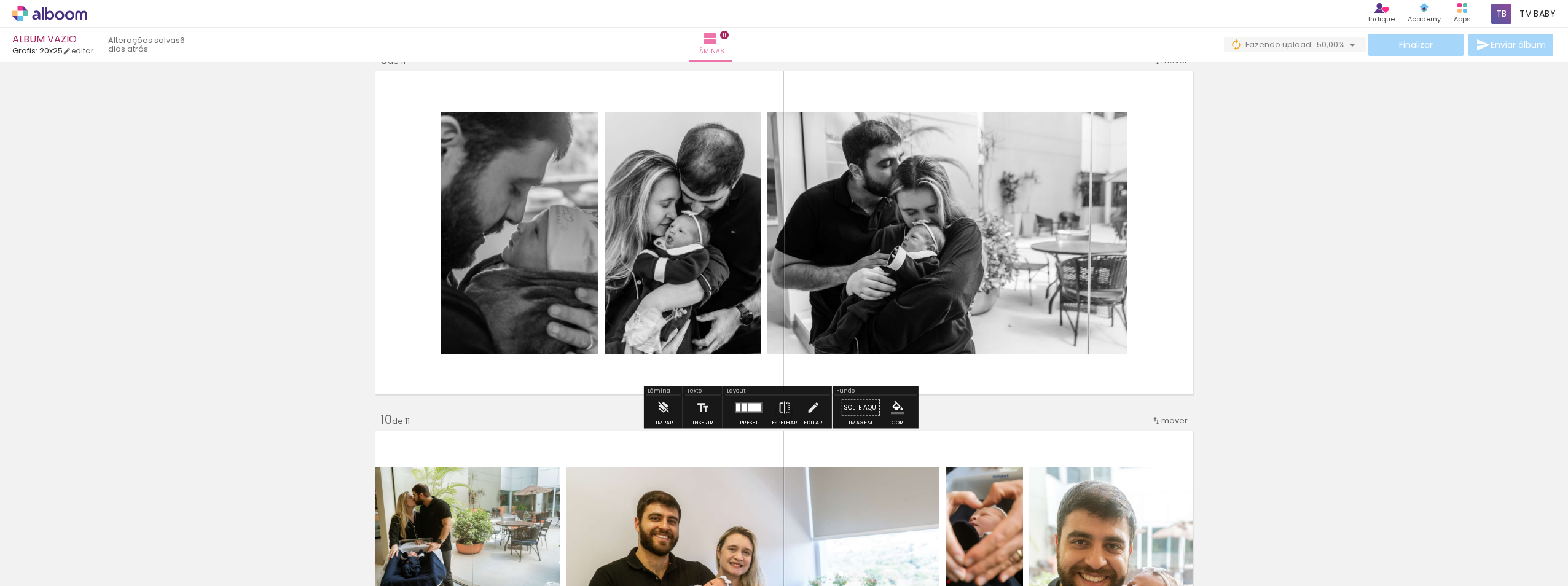
click at [750, 407] on div at bounding box center [755, 408] width 13 height 8
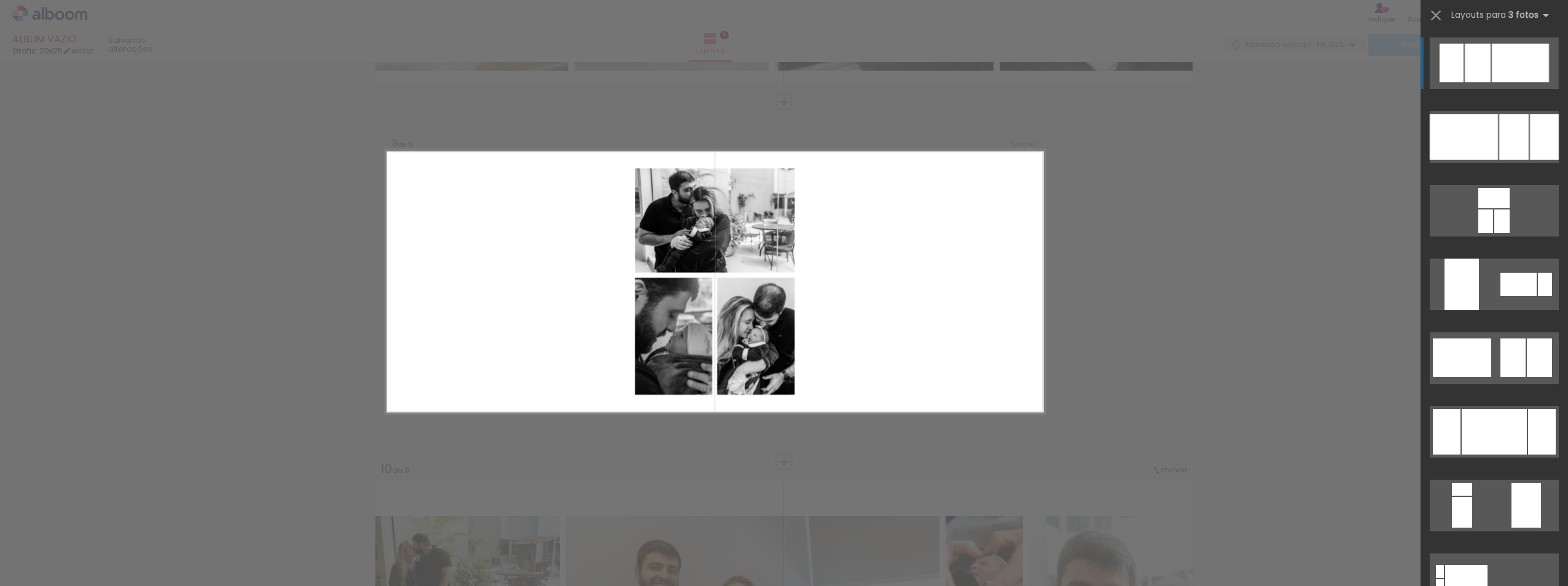
scroll to position [2857, 0]
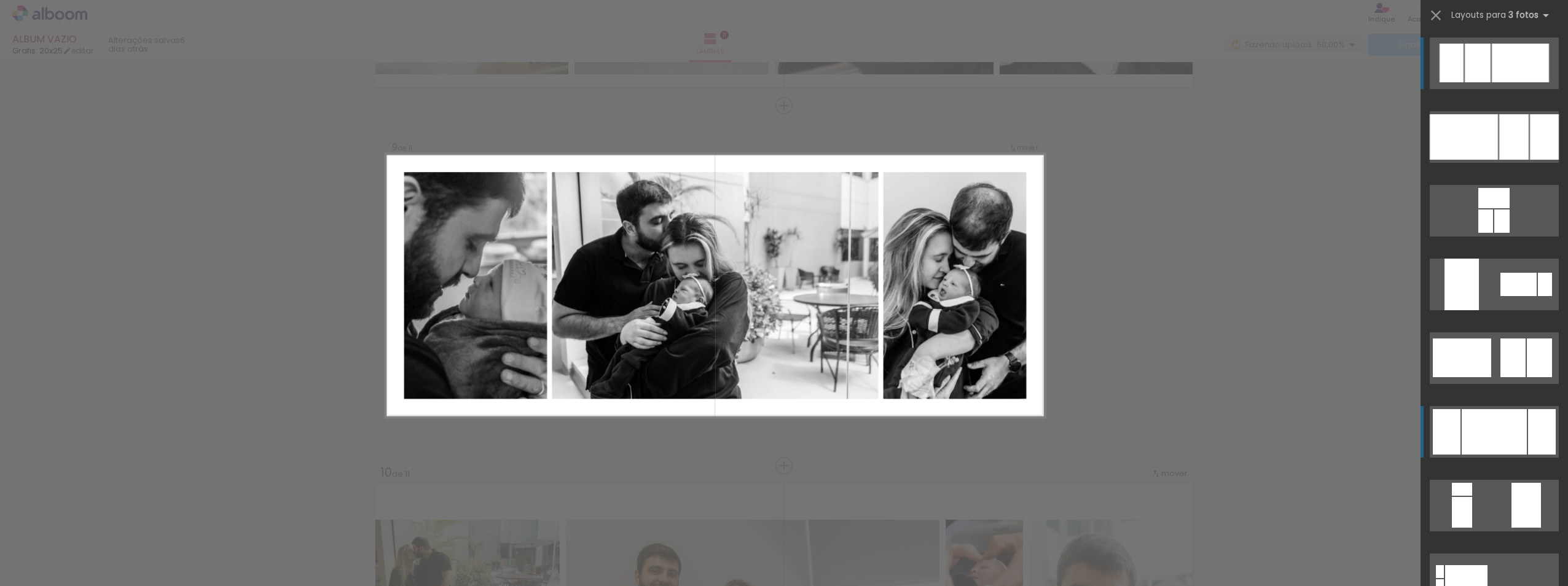
click at [1516, 424] on div at bounding box center [1494, 431] width 65 height 45
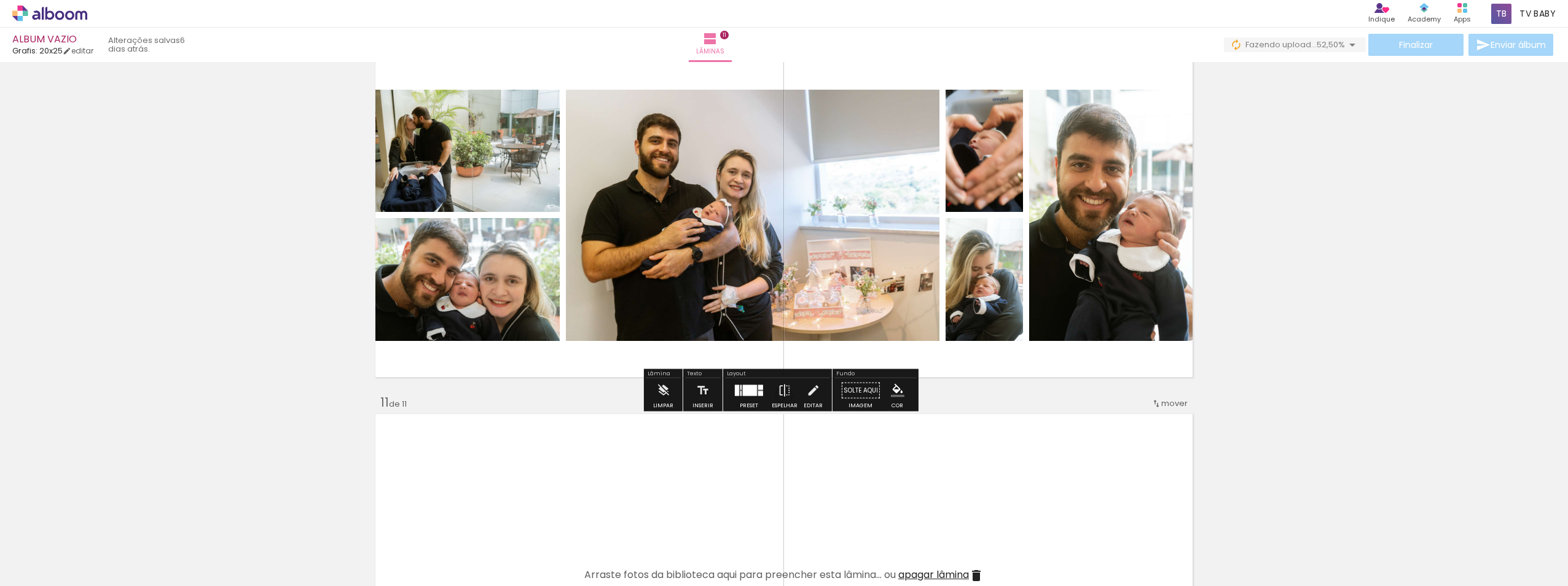
scroll to position [3006, 0]
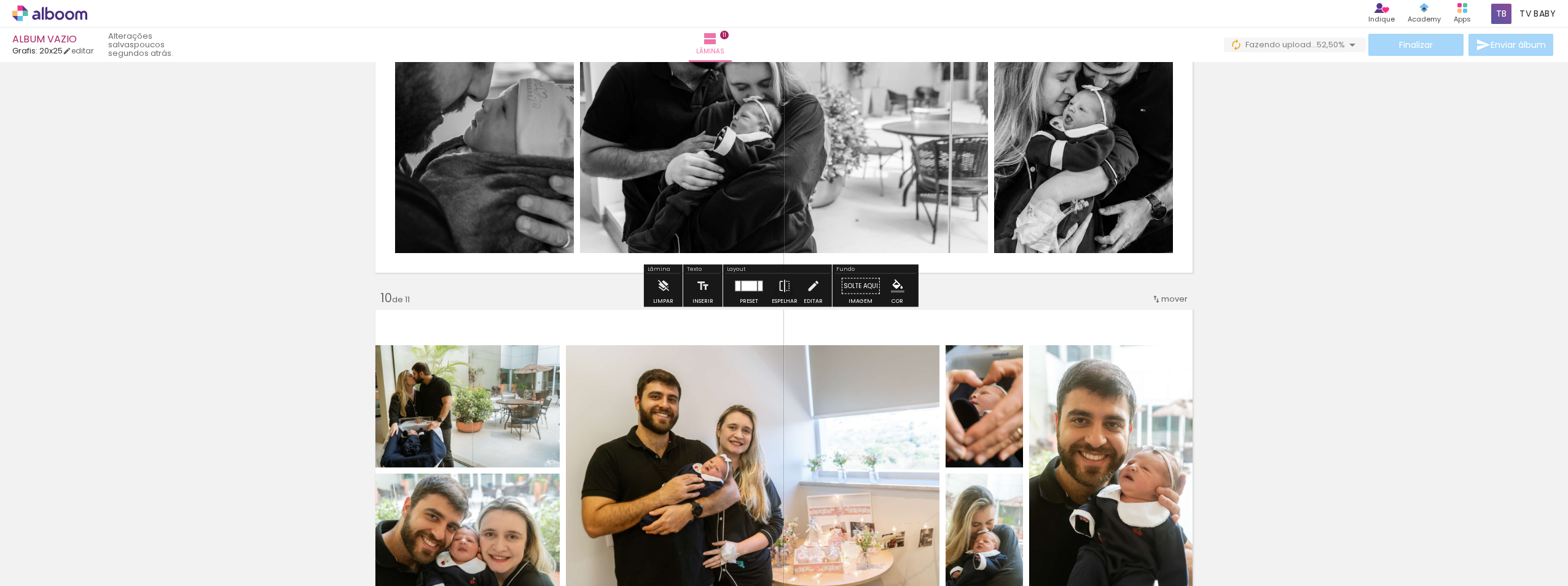
scroll to position [3225, 0]
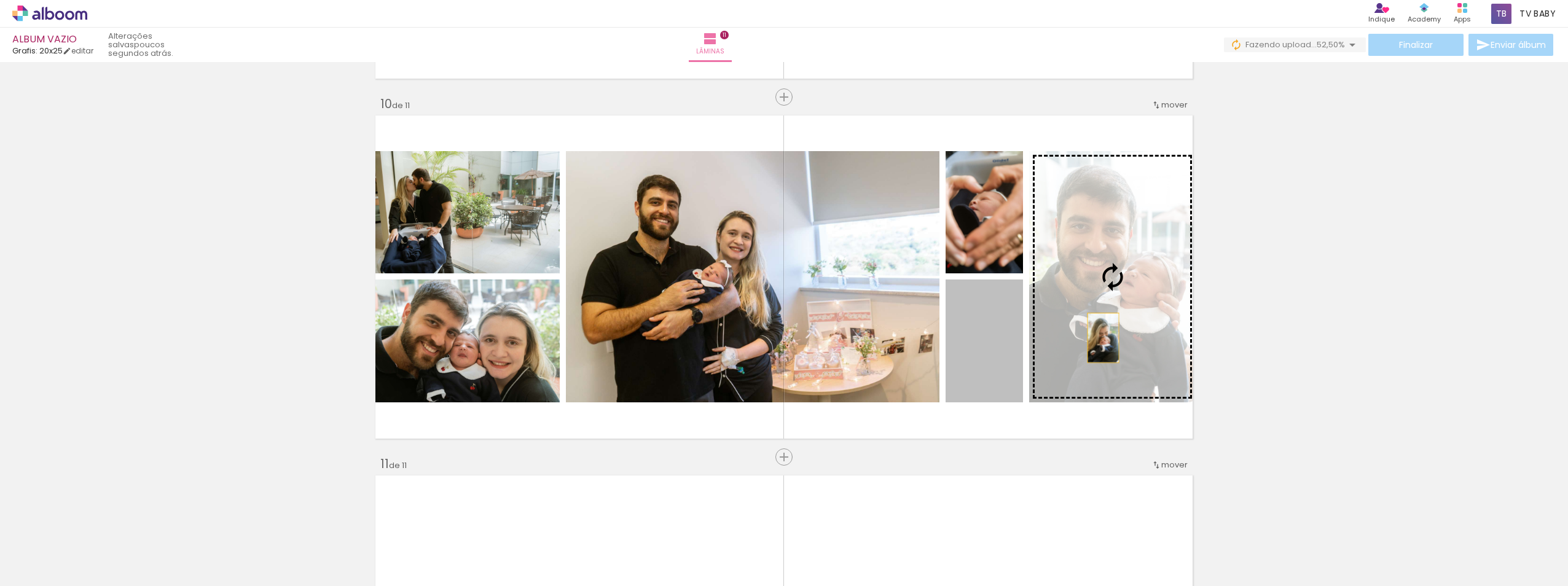
drag, startPoint x: 1006, startPoint y: 368, endPoint x: 1101, endPoint y: 338, distance: 99.6
click at [0, 0] on slot at bounding box center [0, 0] width 0 height 0
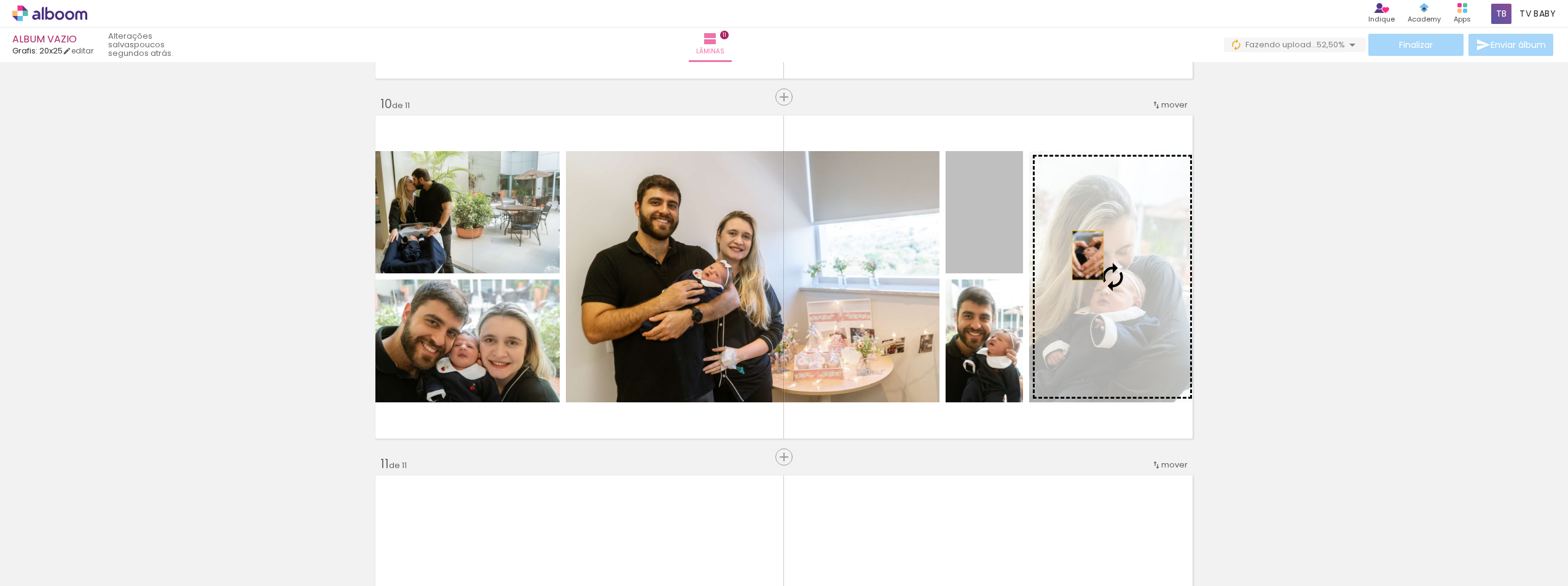
drag, startPoint x: 997, startPoint y: 233, endPoint x: 1083, endPoint y: 256, distance: 89.0
click at [0, 0] on slot at bounding box center [0, 0] width 0 height 0
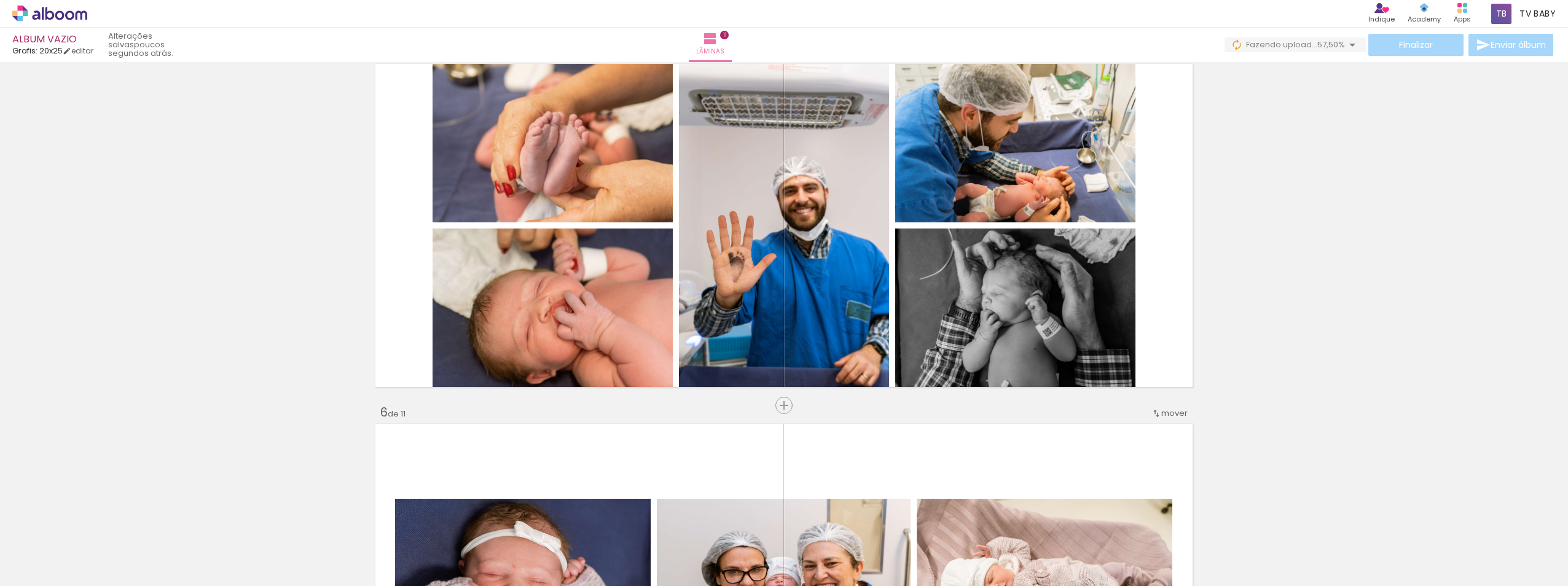
scroll to position [1475, 0]
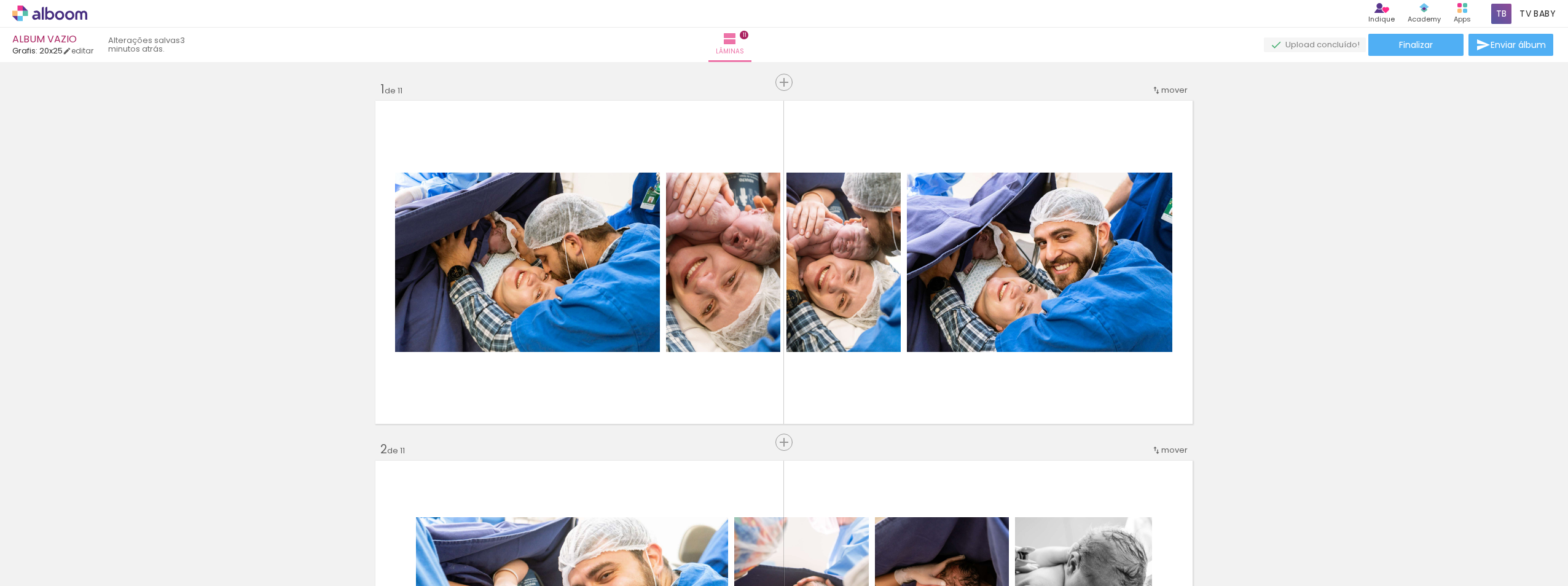
scroll to position [0, 1289]
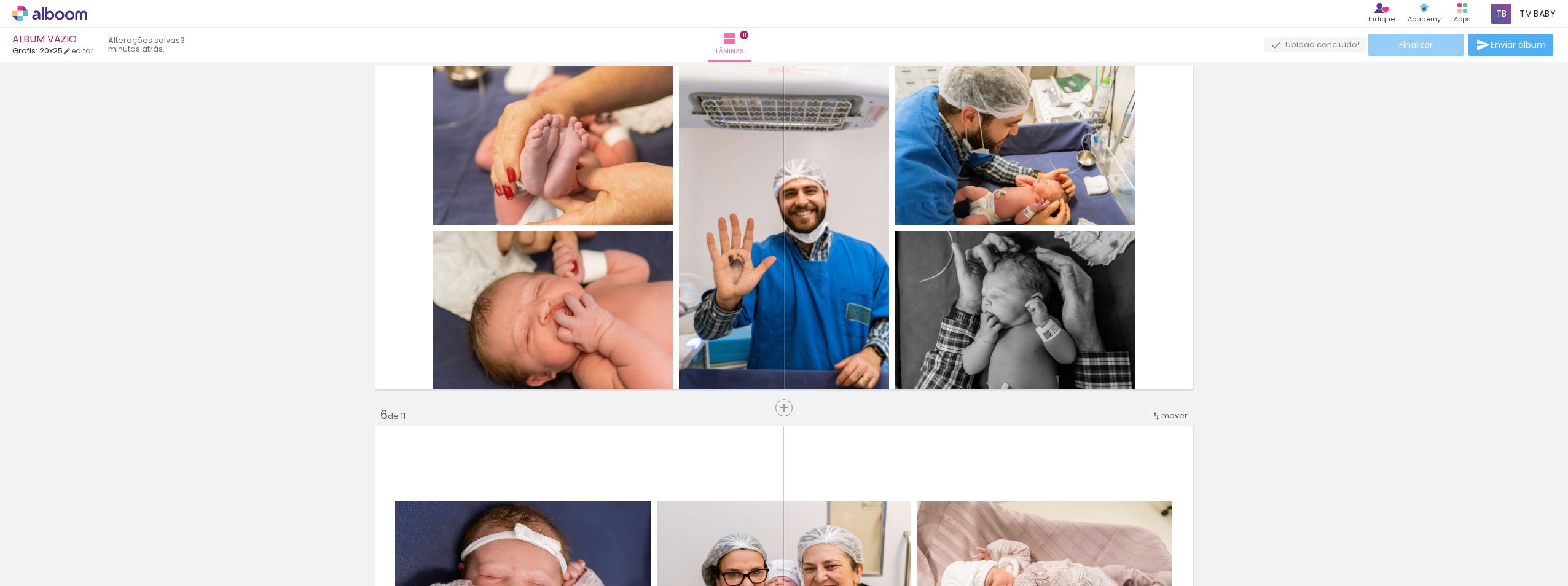
click at [1410, 46] on span "Finalizar" at bounding box center [1416, 44] width 34 height 8
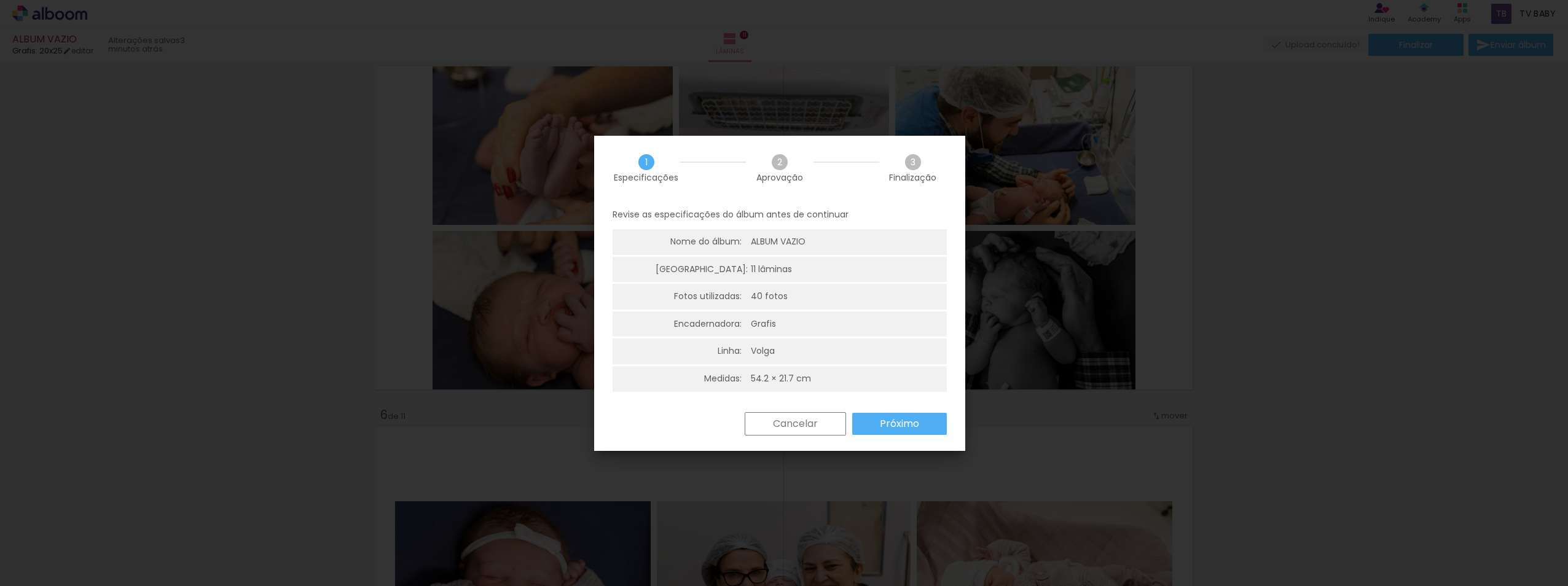
click at [0, 0] on slot "Próximo" at bounding box center [0, 0] width 0 height 0
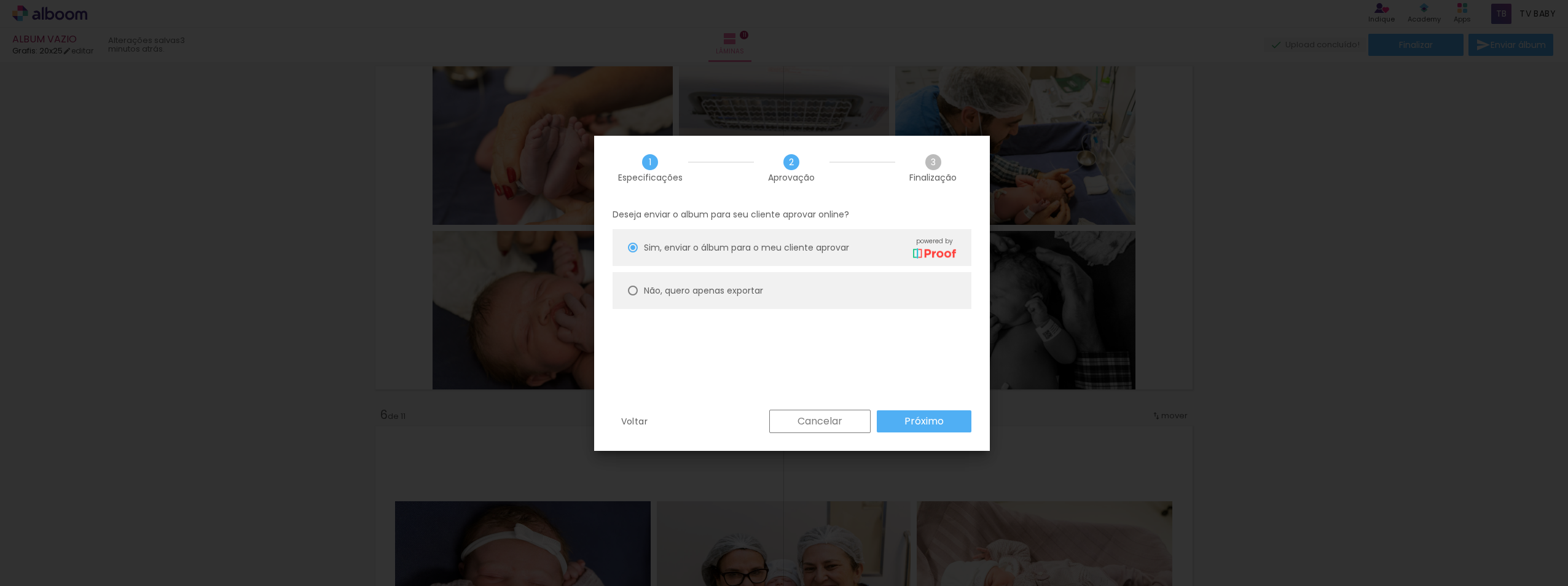
click at [0, 0] on slot "Não, quero apenas exportar" at bounding box center [0, 0] width 0 height 0
type paper-radio-button "on"
click at [0, 0] on slot "Próximo" at bounding box center [0, 0] width 0 height 0
type input "Alta, 300 DPI"
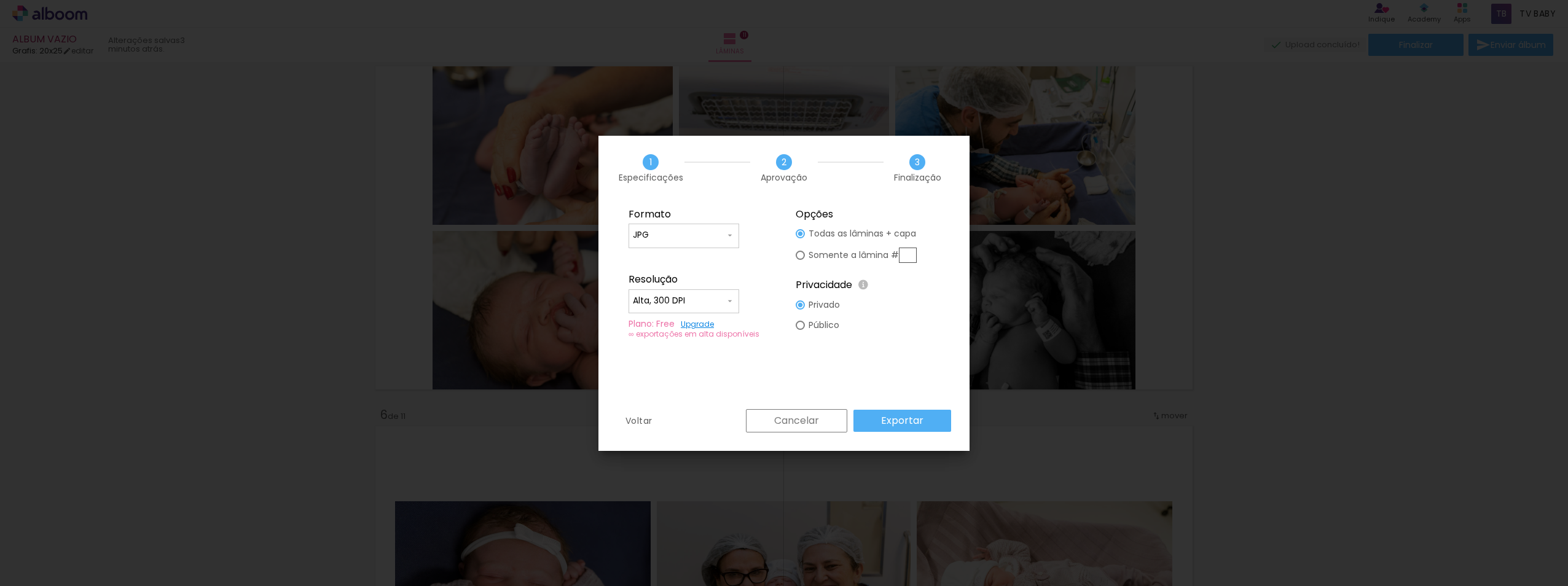
click at [0, 0] on slot "Exportar" at bounding box center [0, 0] width 0 height 0
